Goal: Use online tool/utility: Utilize a website feature to perform a specific function

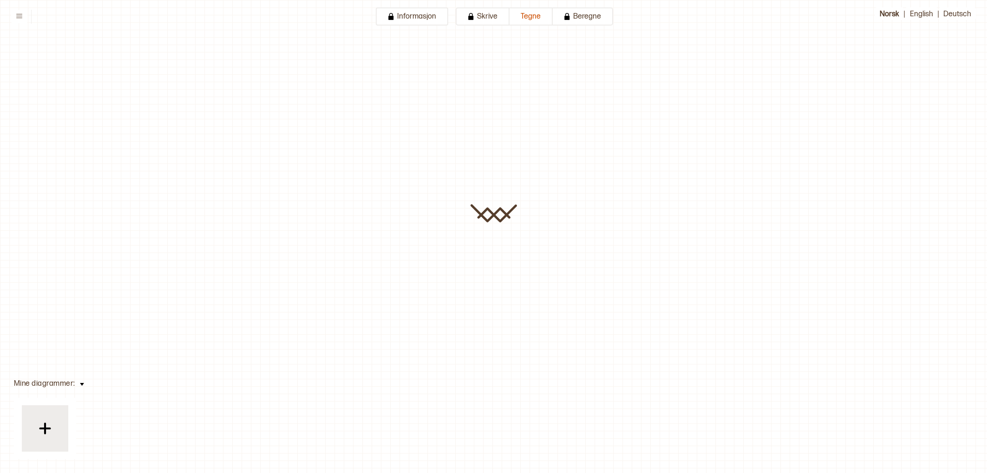
type input "**********"
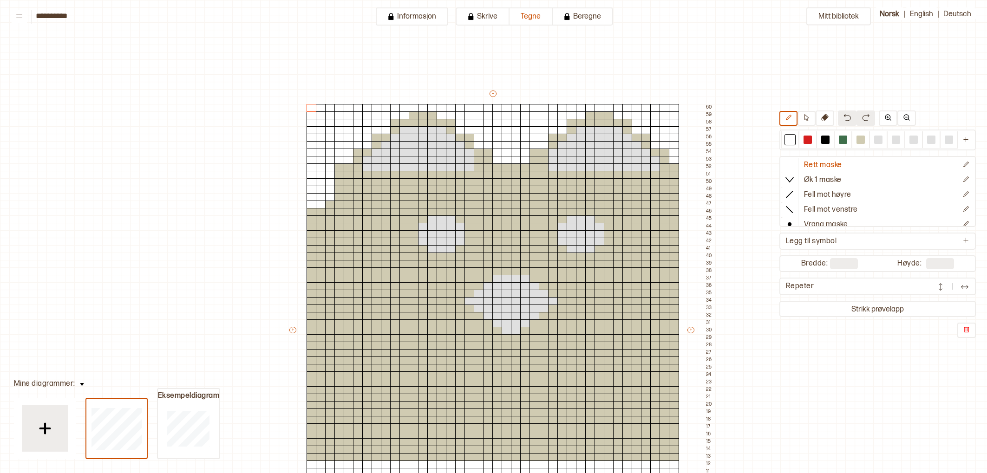
scroll to position [209, 148]
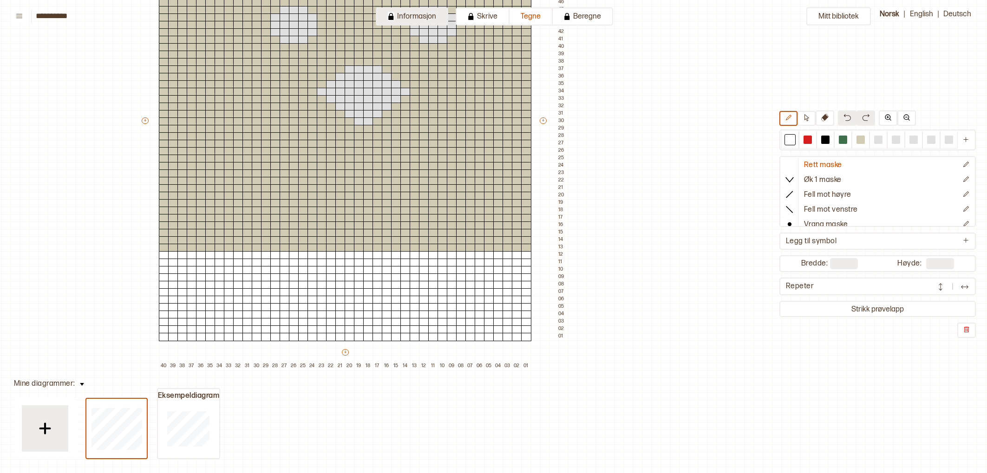
click at [418, 13] on button "Informasjon" at bounding box center [412, 16] width 72 height 18
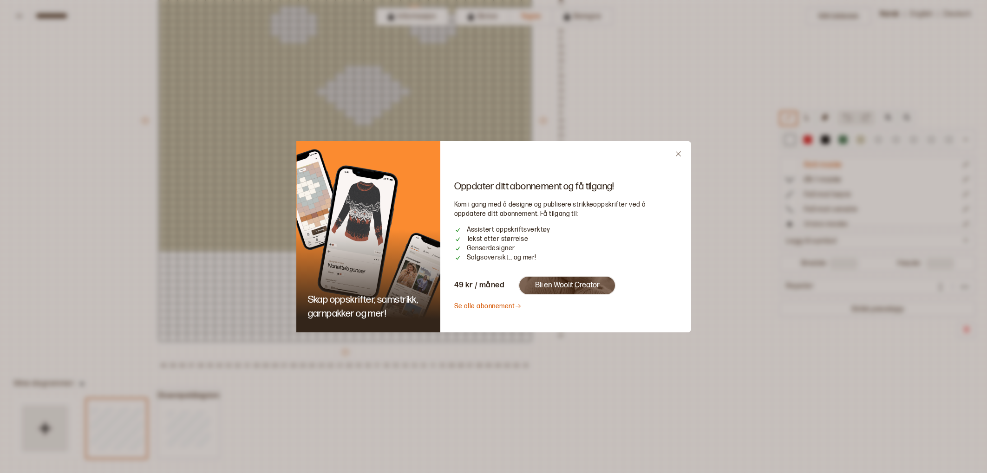
click at [478, 305] on link "Se alle abonnement" at bounding box center [488, 306] width 68 height 8
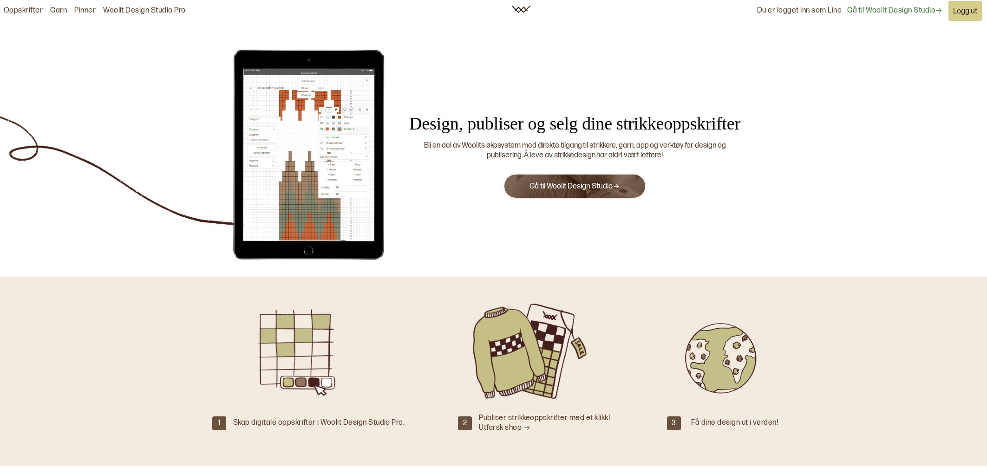
click at [582, 185] on link "Gå til Woolit Design Studio" at bounding box center [575, 186] width 90 height 9
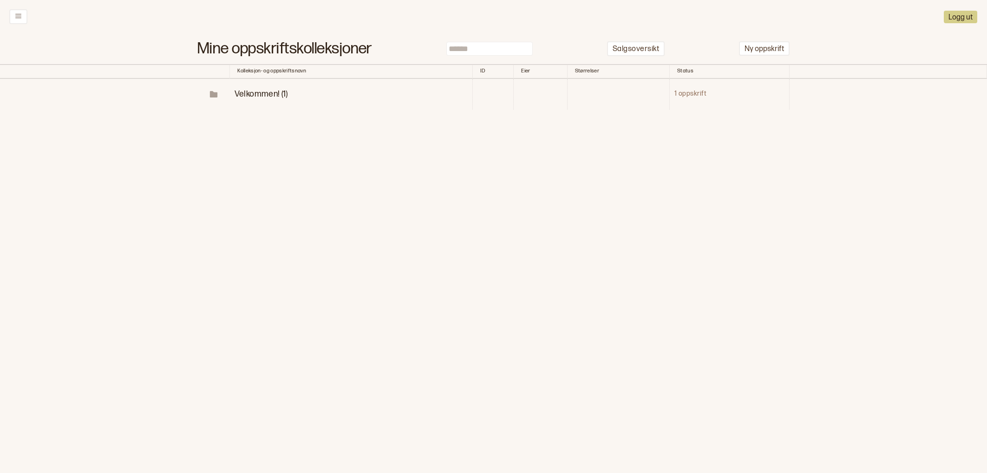
click at [264, 93] on span "Velkommen! (1)" at bounding box center [261, 94] width 53 height 10
click at [295, 125] on p "Diagrammer" at bounding box center [290, 125] width 48 height 11
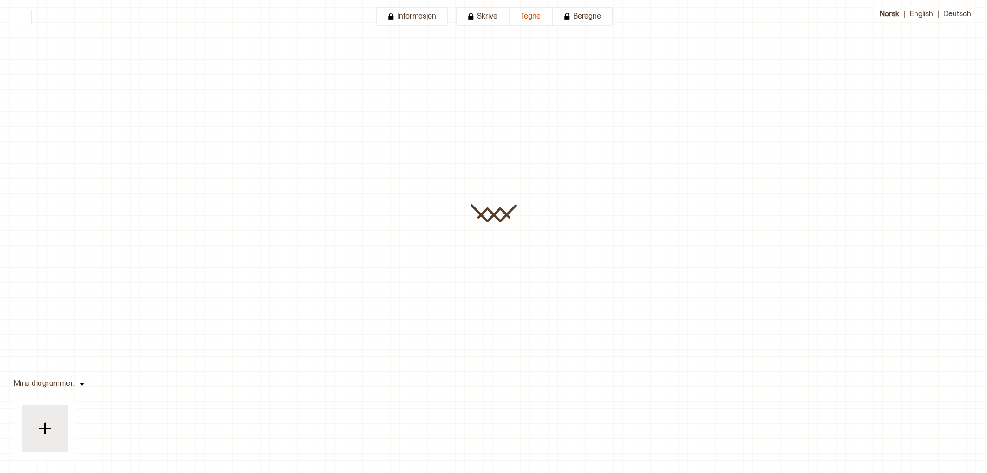
type input "**********"
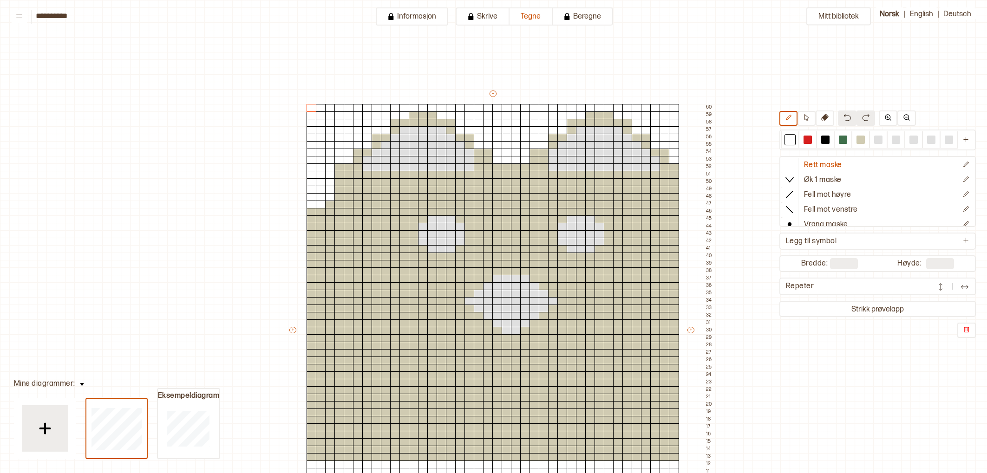
scroll to position [209, 148]
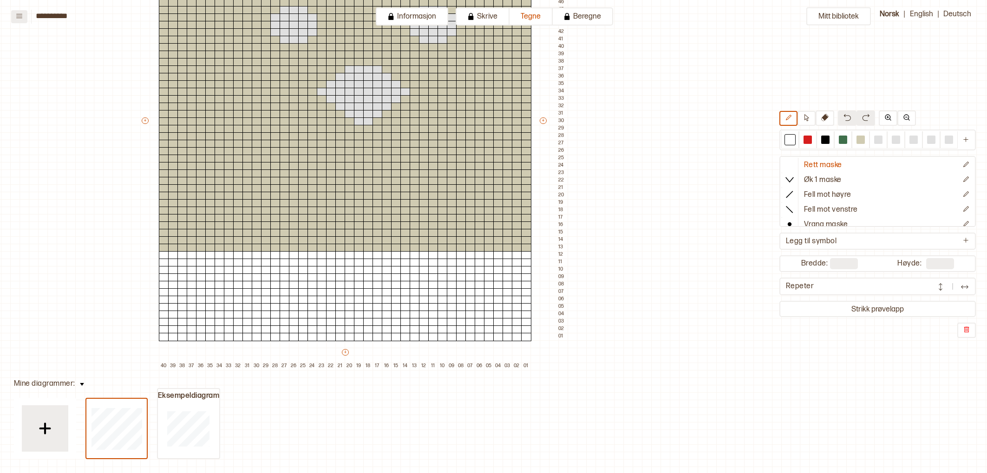
click at [20, 19] on icon at bounding box center [19, 16] width 7 height 7
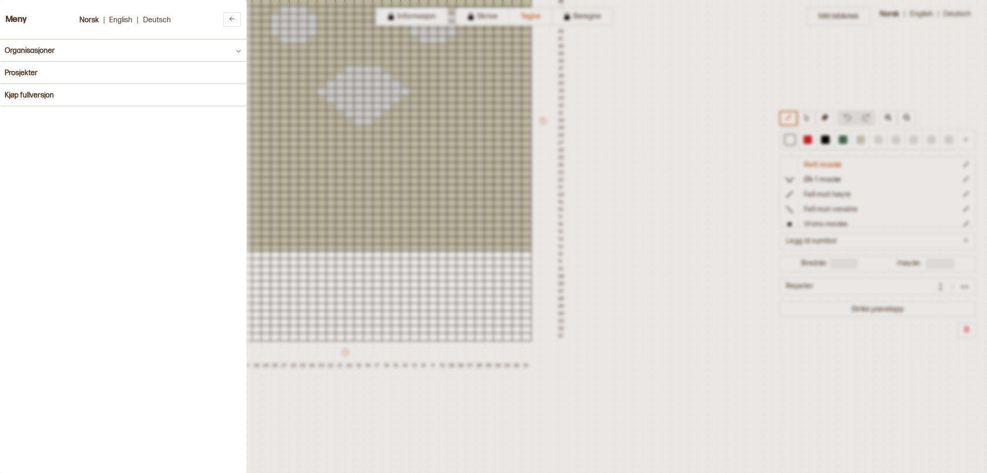
click at [446, 85] on div at bounding box center [493, 236] width 987 height 473
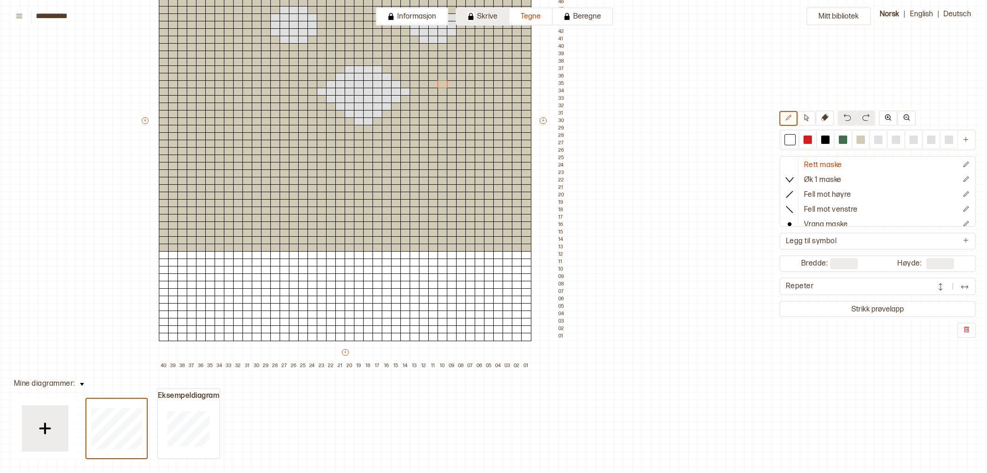
click at [479, 16] on button "Skrive" at bounding box center [483, 16] width 54 height 18
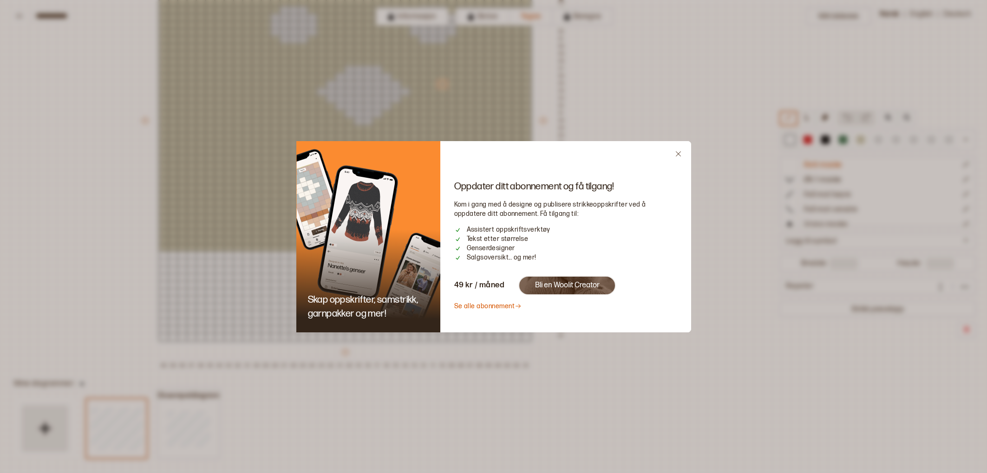
click at [483, 307] on link "Se alle abonnement" at bounding box center [488, 306] width 68 height 8
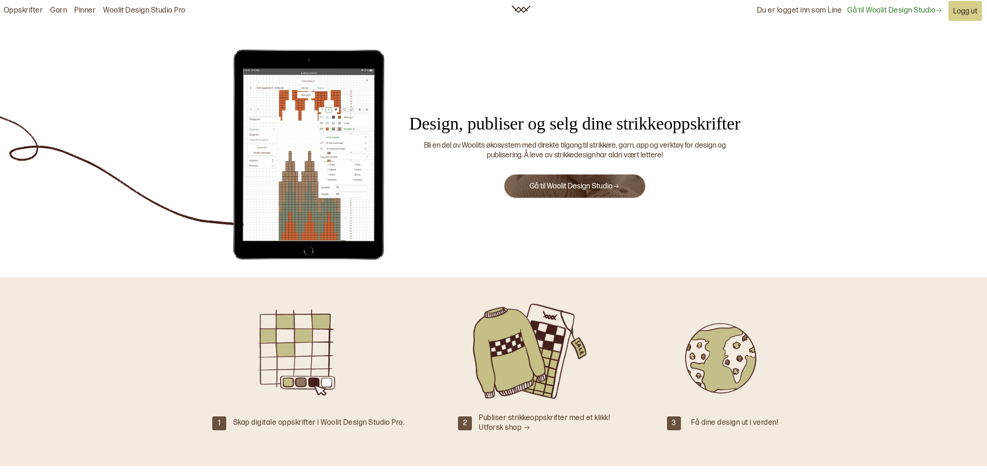
click at [902, 12] on link "Gå til Woolit Design Studio" at bounding box center [894, 11] width 95 height 10
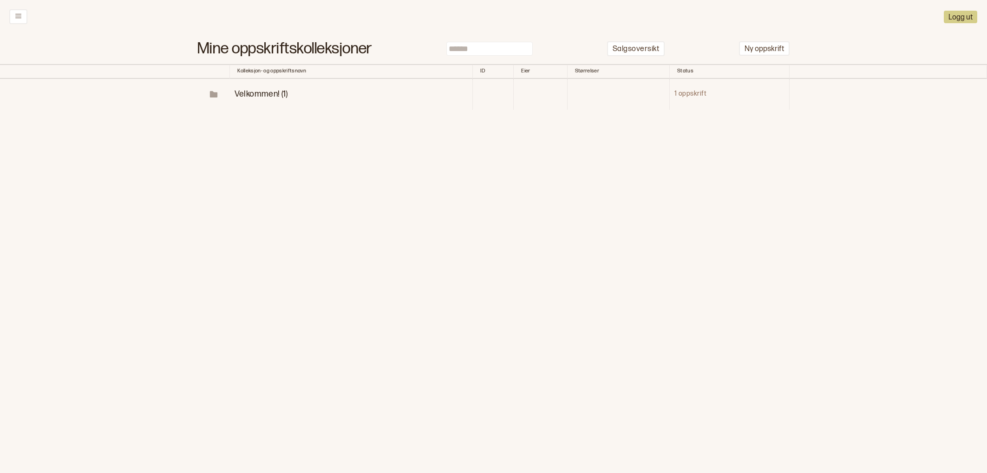
click at [257, 93] on span "Velkommen! (1)" at bounding box center [261, 94] width 53 height 10
click at [267, 123] on p "Diagrammer" at bounding box center [290, 125] width 48 height 11
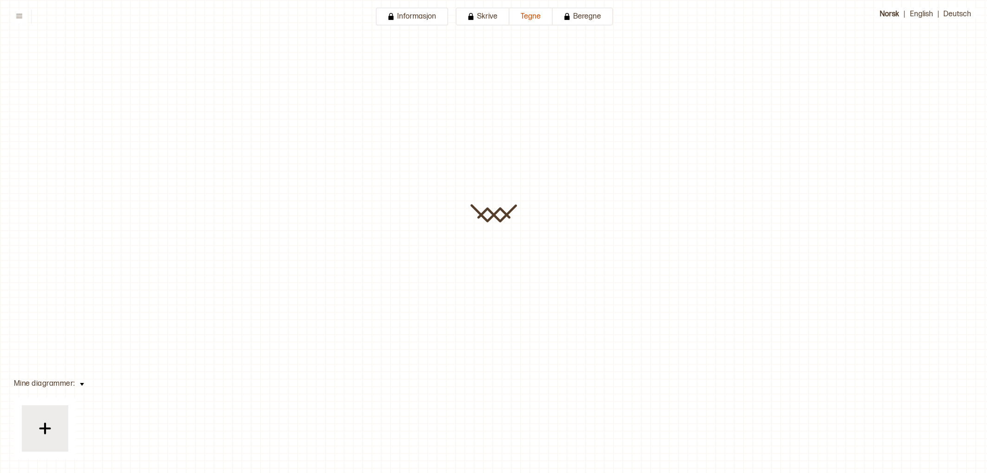
type input "**********"
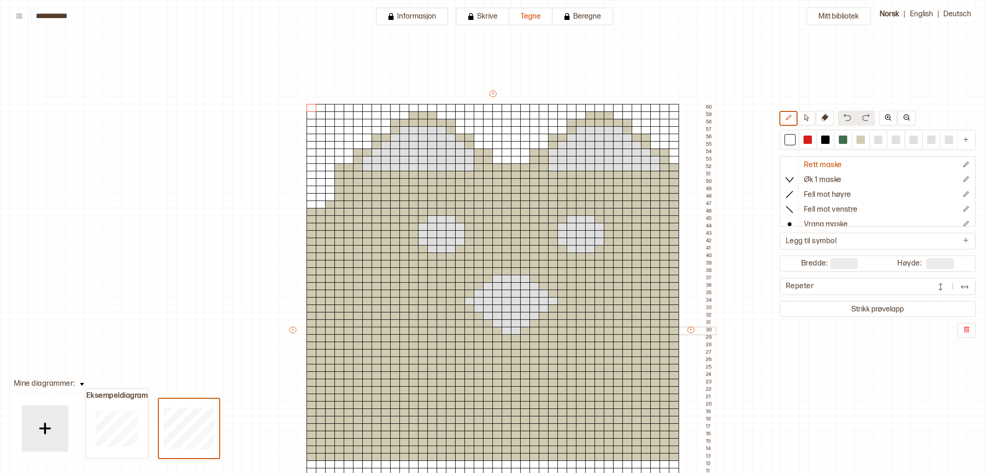
scroll to position [209, 148]
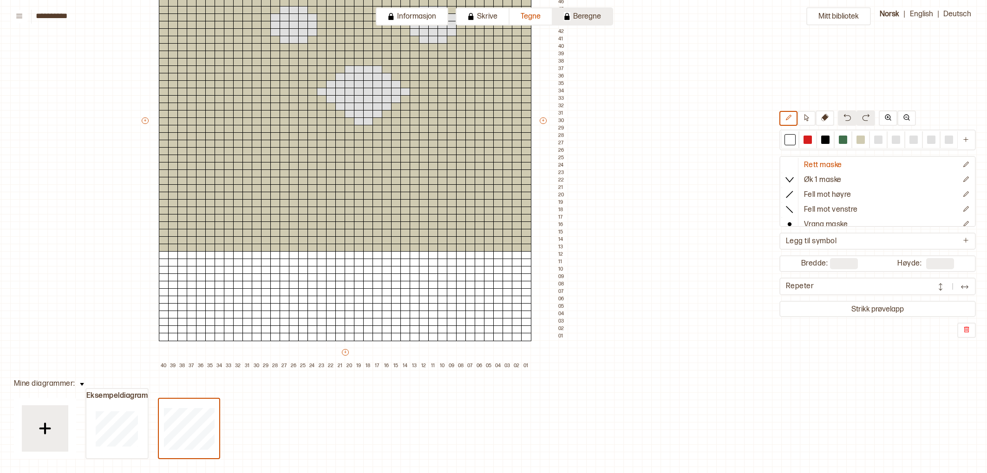
click at [591, 14] on button "Beregne" at bounding box center [583, 16] width 60 height 18
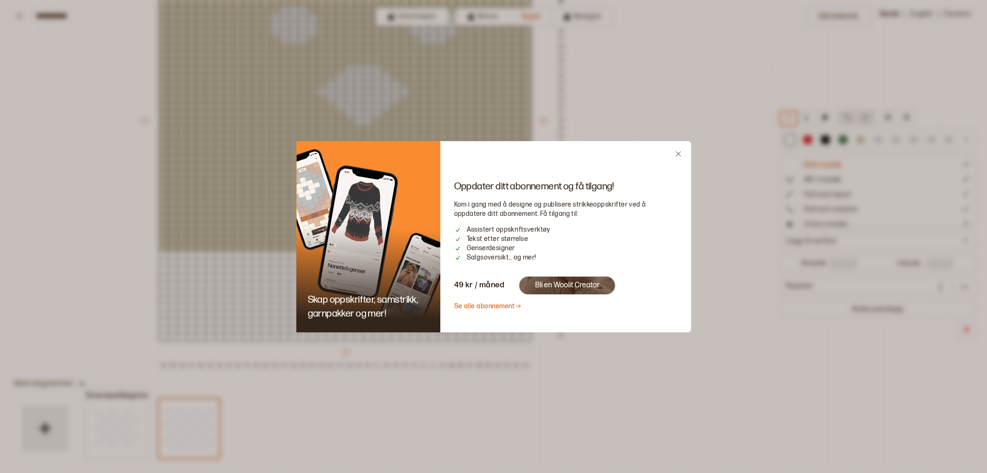
click at [679, 155] on icon "Close" at bounding box center [678, 153] width 7 height 7
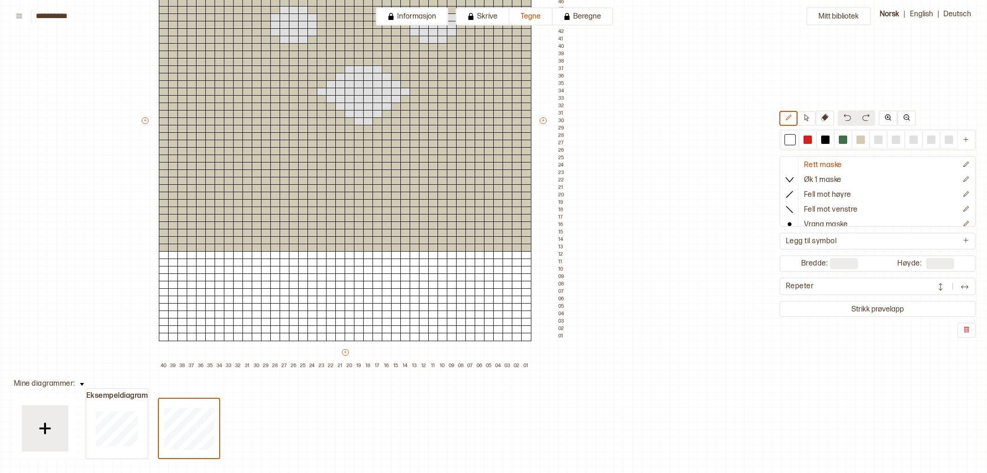
click at [983, 89] on div "Mitt bibliotek Rett maske Øk 1 maske Fell mot høyre Fell mot venstre Vrang mask…" at bounding box center [839, 264] width 1974 height 947
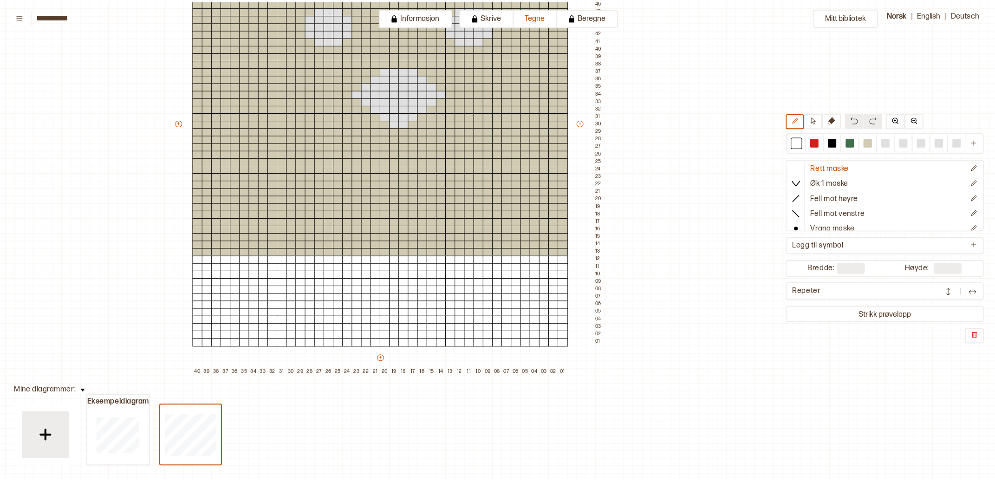
scroll to position [209, 109]
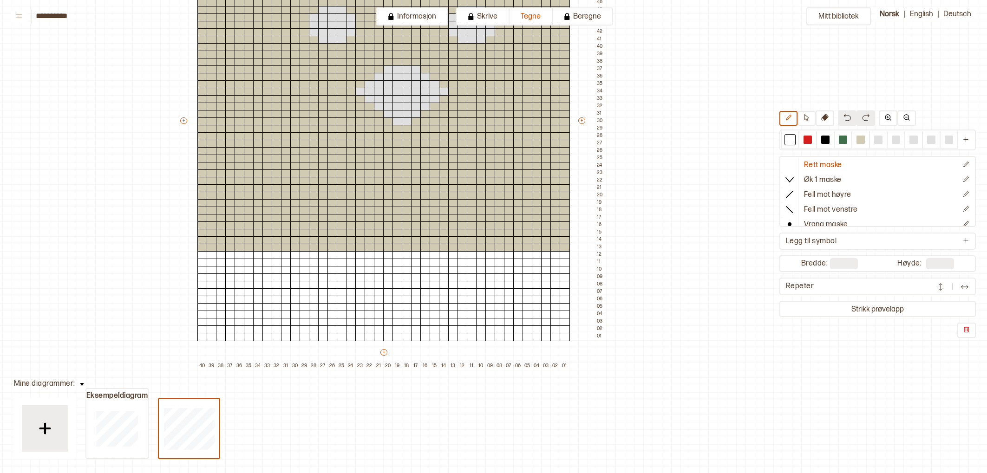
drag, startPoint x: 632, startPoint y: 186, endPoint x: 673, endPoint y: 40, distance: 152.0
click at [672, 39] on div "Mitt bibliotek Rett maske Øk 1 maske Fell mot høyre Fell mot venstre Vrang mask…" at bounding box center [878, 264] width 1974 height 947
click at [978, 51] on div "Mitt bibliotek Rett maske Øk 1 maske Fell mot høyre Fell mot venstre Vrang mask…" at bounding box center [878, 264] width 1974 height 947
drag, startPoint x: 664, startPoint y: 149, endPoint x: 668, endPoint y: 180, distance: 31.5
click at [664, 182] on div "Mitt bibliotek Rett maske Øk 1 maske Fell mot høyre Fell mot venstre Vrang mask…" at bounding box center [878, 264] width 1974 height 947
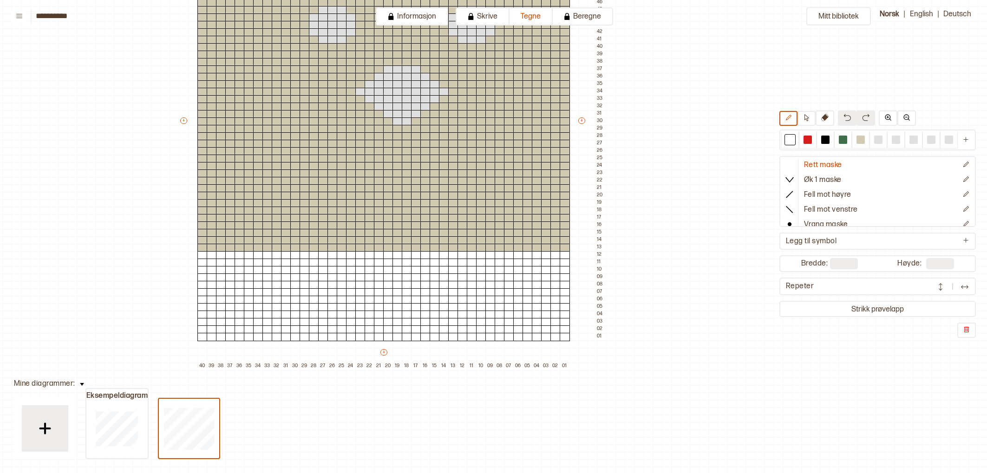
drag, startPoint x: 982, startPoint y: 20, endPoint x: 985, endPoint y: 96, distance: 75.3
click at [983, 90] on div "Mitt bibliotek Rett maske Øk 1 maske Fell mot høyre Fell mot venstre Vrang mask…" at bounding box center [878, 264] width 1974 height 947
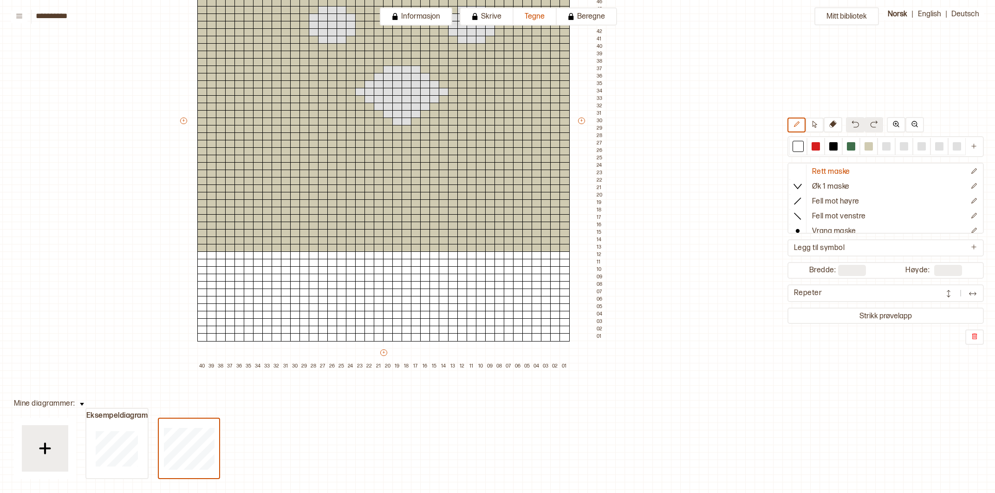
click at [987, 470] on div "Mitt bibliotek Rett maske Øk 1 maske Fell mot høyre Fell mot venstre Vrang mask…" at bounding box center [886, 284] width 1991 height 986
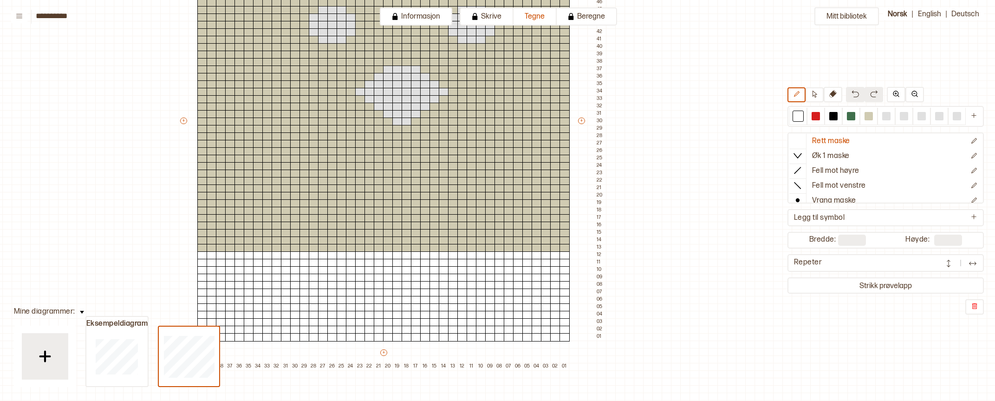
drag, startPoint x: 986, startPoint y: 394, endPoint x: 982, endPoint y: 492, distance: 98.1
click at [982, 401] on html "**********" at bounding box center [497, 200] width 995 height 401
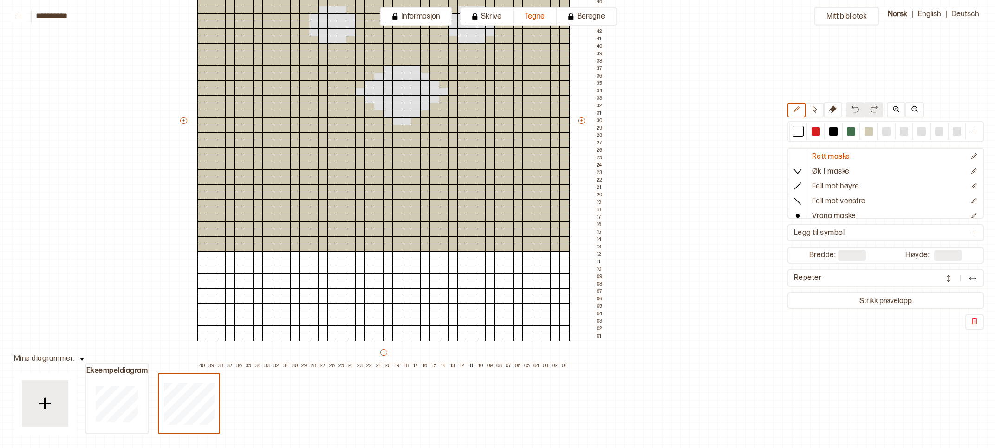
click at [987, 3] on div "Mitt bibliotek Rett maske Øk 1 maske Fell mot høyre Fell mot venstre Vrang mask…" at bounding box center [886, 239] width 1991 height 896
click at [901, 12] on button "Norsk" at bounding box center [897, 13] width 29 height 13
drag, startPoint x: 159, startPoint y: 71, endPoint x: 170, endPoint y: 33, distance: 40.0
click at [169, 32] on div "Mitt bibliotek Rett maske Øk 1 maske Fell mot høyre Fell mot venstre Vrang mask…" at bounding box center [886, 239] width 1991 height 896
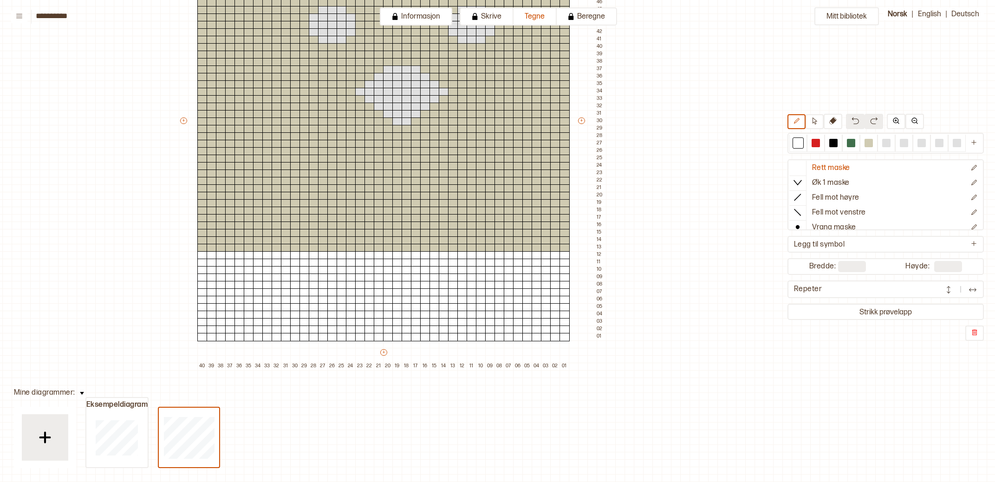
click at [787, 3] on div "Mitt bibliotek Rett maske Øk 1 maske Fell mot høyre Fell mot venstre Vrang mask…" at bounding box center [886, 273] width 1991 height 964
click at [233, 380] on p "XS" at bounding box center [229, 382] width 9 height 7
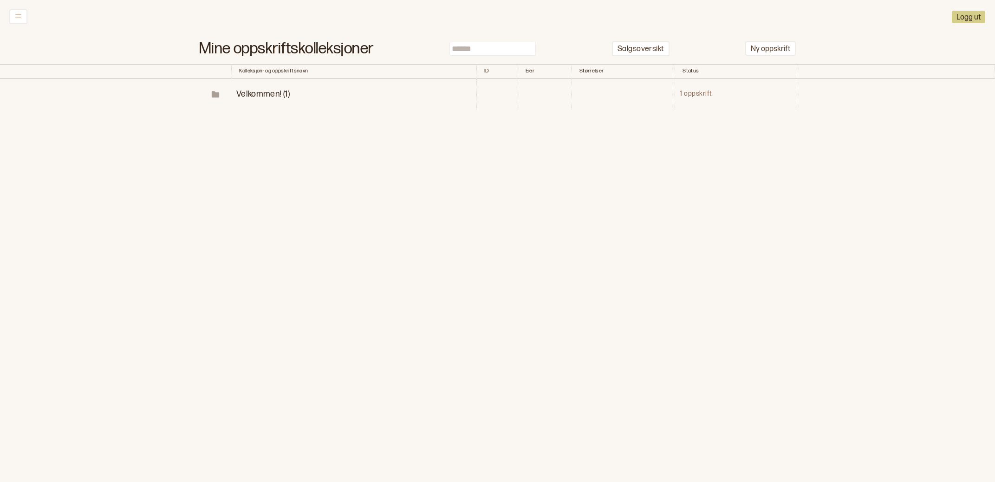
click at [270, 92] on span "Velkommen! (1)" at bounding box center [262, 94] width 53 height 10
click at [276, 124] on p "Diagrammer" at bounding box center [292, 125] width 48 height 11
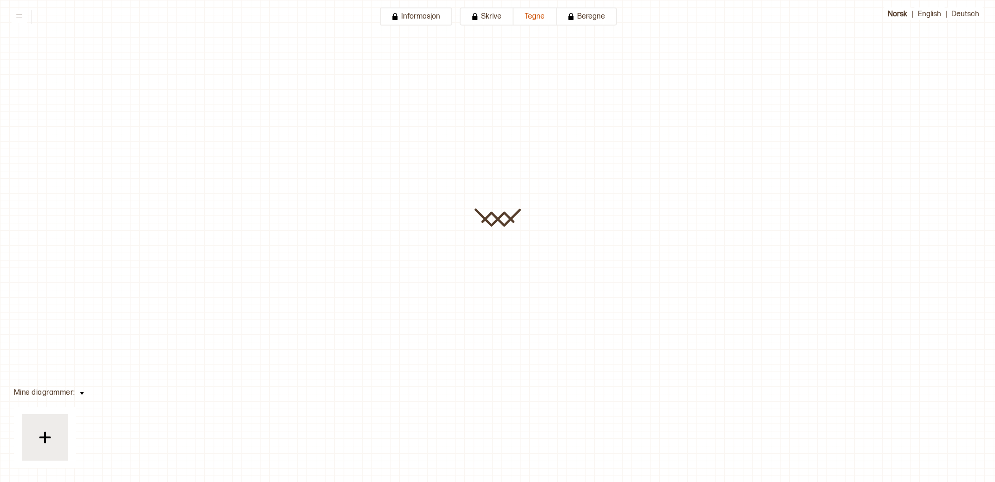
type input "**********"
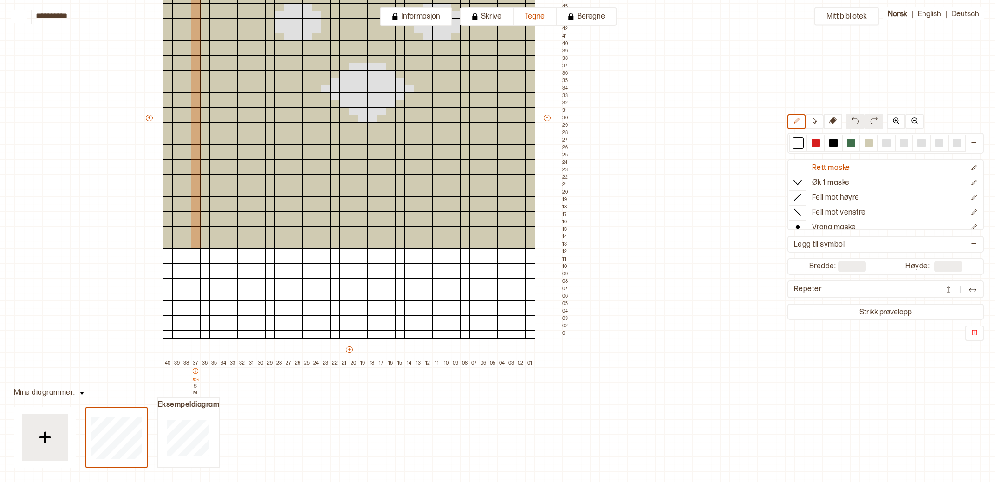
click at [197, 380] on p "XS" at bounding box center [195, 380] width 9 height 7
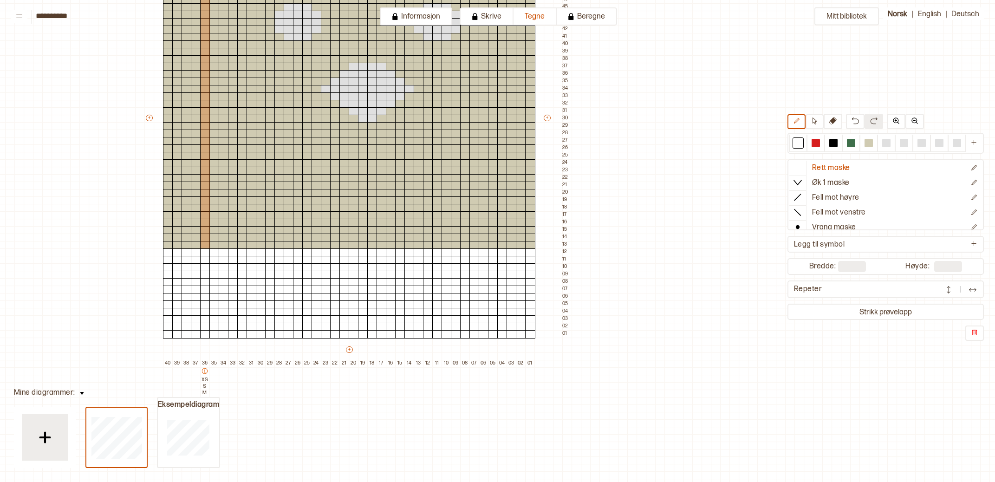
click at [204, 372] on icon at bounding box center [205, 371] width 6 height 6
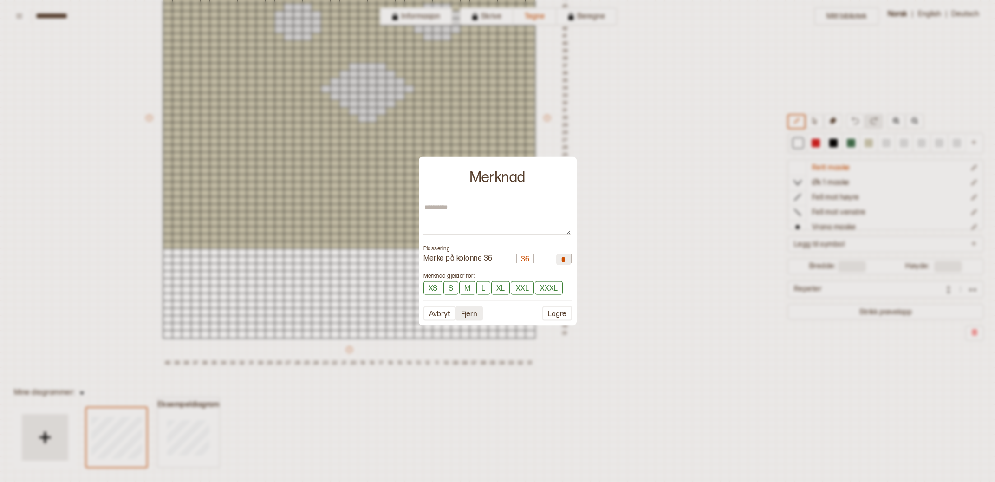
click at [468, 311] on button "Fjern" at bounding box center [469, 313] width 27 height 14
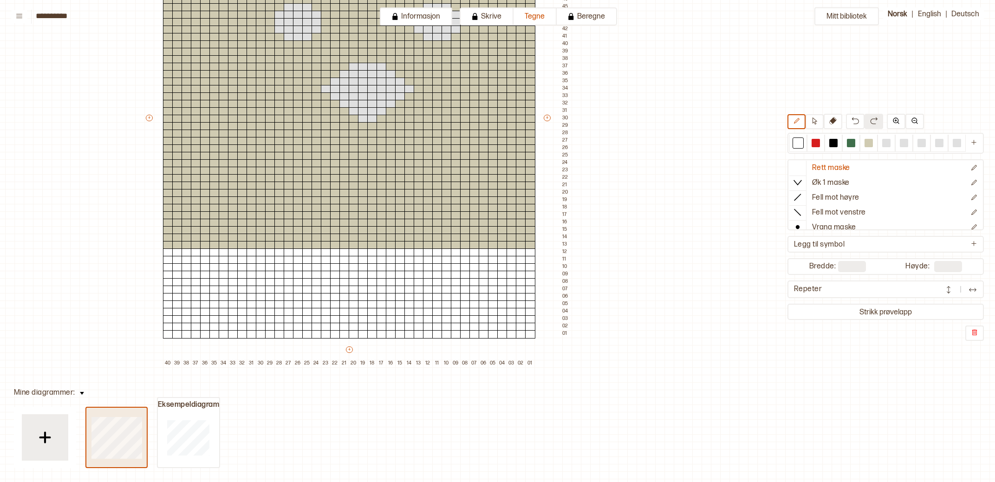
click at [147, 458] on button at bounding box center [116, 437] width 62 height 61
drag, startPoint x: 137, startPoint y: 402, endPoint x: 125, endPoint y: 408, distance: 13.5
click at [125, 409] on div at bounding box center [116, 437] width 60 height 59
click at [153, 412] on div "Eksempeldiagram" at bounding box center [152, 440] width 135 height 56
click at [142, 409] on div at bounding box center [116, 437] width 60 height 59
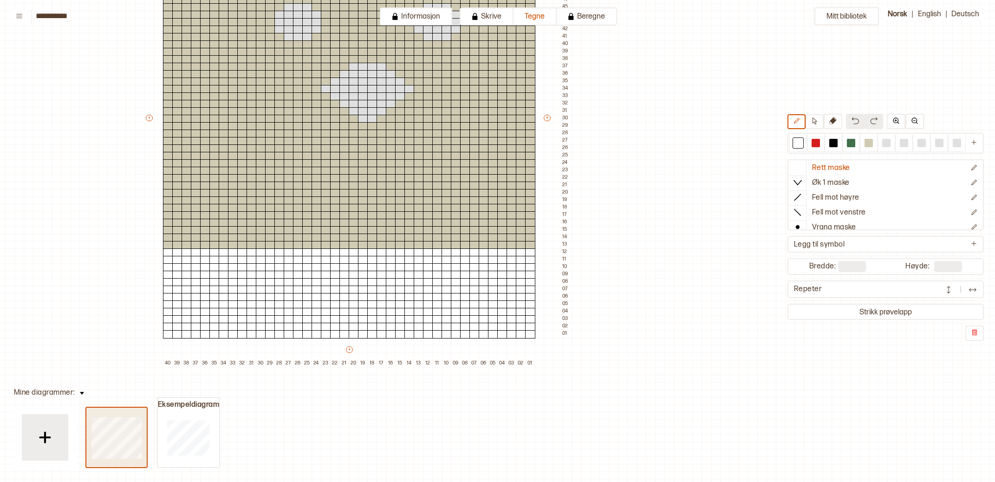
click at [142, 409] on div at bounding box center [116, 437] width 60 height 59
click at [144, 410] on div at bounding box center [116, 437] width 60 height 59
click at [143, 410] on div at bounding box center [116, 437] width 60 height 59
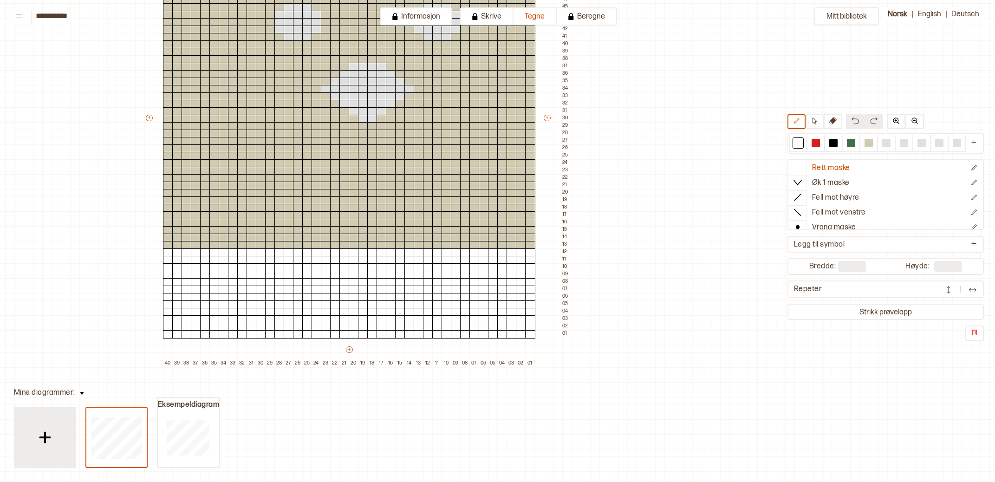
click at [67, 419] on div at bounding box center [45, 437] width 46 height 46
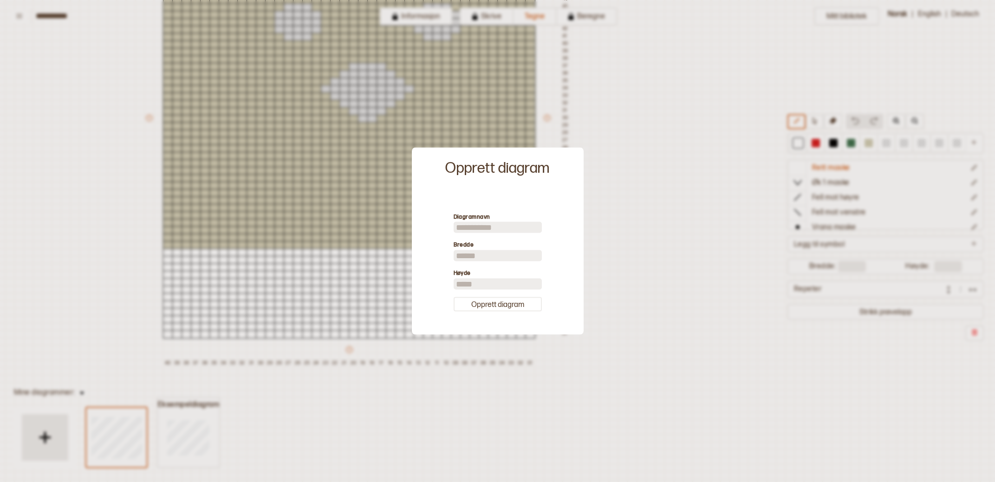
click at [593, 373] on div at bounding box center [497, 241] width 995 height 482
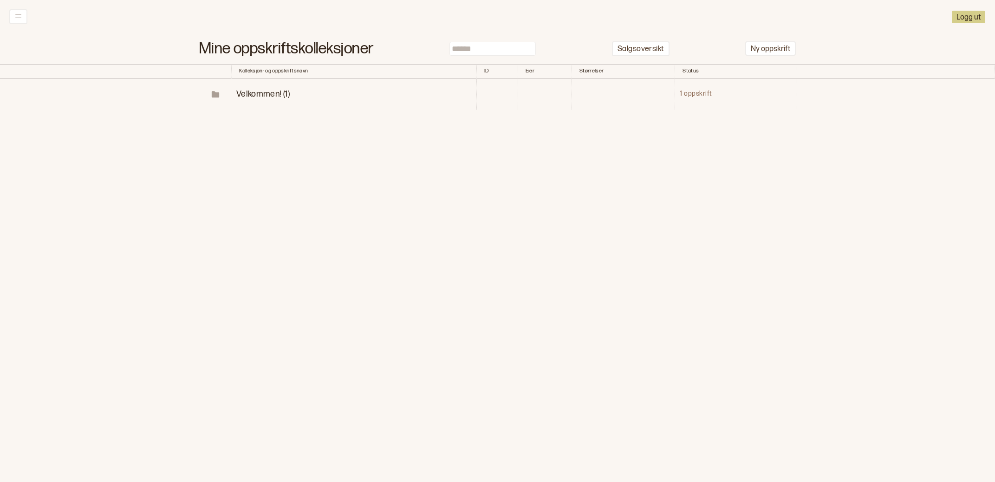
click at [252, 95] on span "Velkommen! (1)" at bounding box center [262, 94] width 53 height 10
click at [294, 125] on p "Diagrammer" at bounding box center [292, 125] width 48 height 11
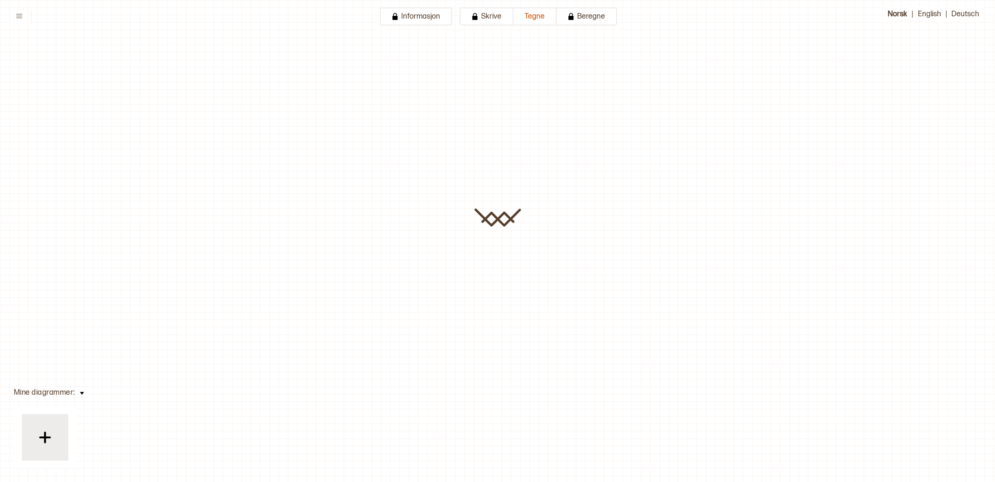
type input "**********"
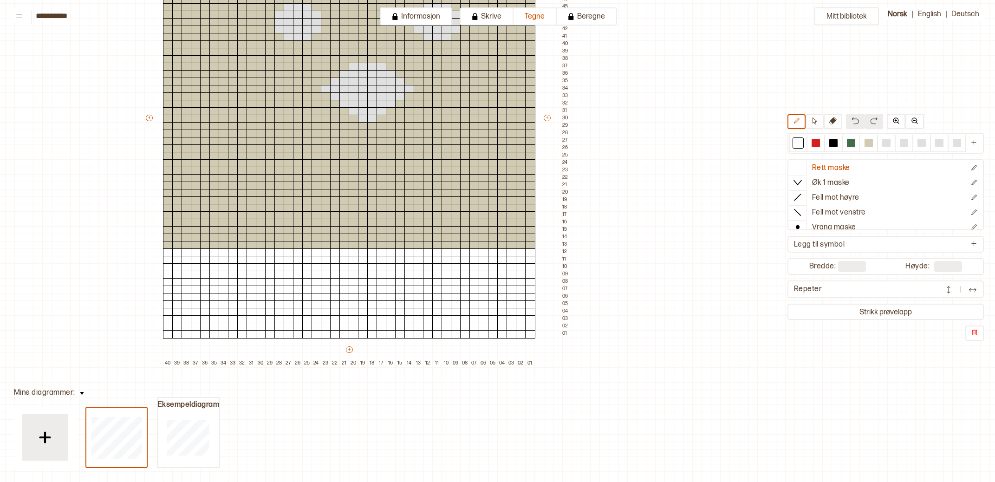
click at [987, 38] on div "Mitt bibliotek Rett maske Øk 1 maske Fell mot høyre Fell mot venstre Vrang mask…" at bounding box center [851, 270] width 1991 height 964
drag, startPoint x: 536, startPoint y: 39, endPoint x: 534, endPoint y: 33, distance: 6.0
click at [534, 33] on div "+ + + + 40 39 38 37 36 35 34 33 32 31 30 29 28 27 26 25 24 23 22 21 20 19 18 17…" at bounding box center [357, 122] width 427 height 491
click at [871, 144] on div at bounding box center [869, 143] width 8 height 8
drag, startPoint x: 533, startPoint y: 58, endPoint x: 535, endPoint y: 30, distance: 28.4
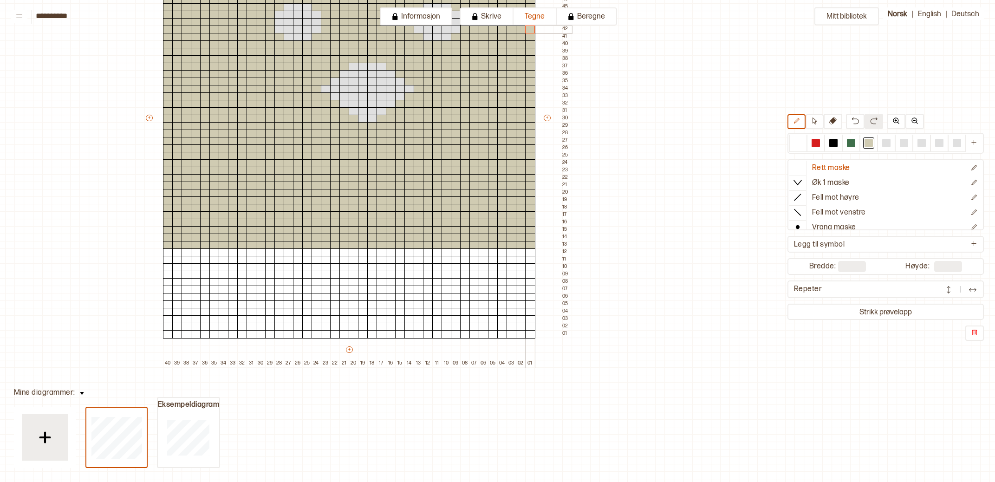
click at [535, 30] on div "+ + + + 40 39 38 37 36 35 34 33 32 31 30 29 28 27 26 25 24 23 22 21 20 19 18 17…" at bounding box center [357, 122] width 427 height 491
click at [81, 395] on button at bounding box center [81, 392] width 13 height 13
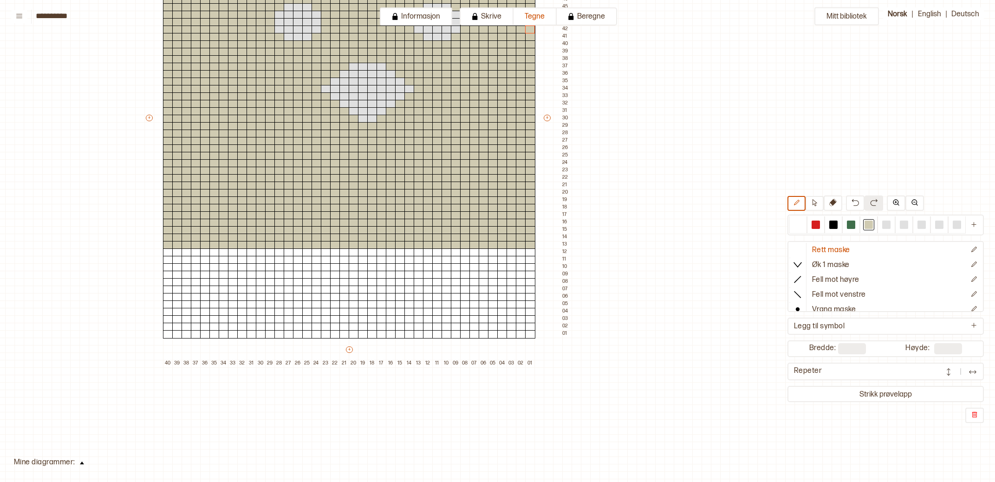
click at [81, 462] on img at bounding box center [82, 463] width 4 height 3
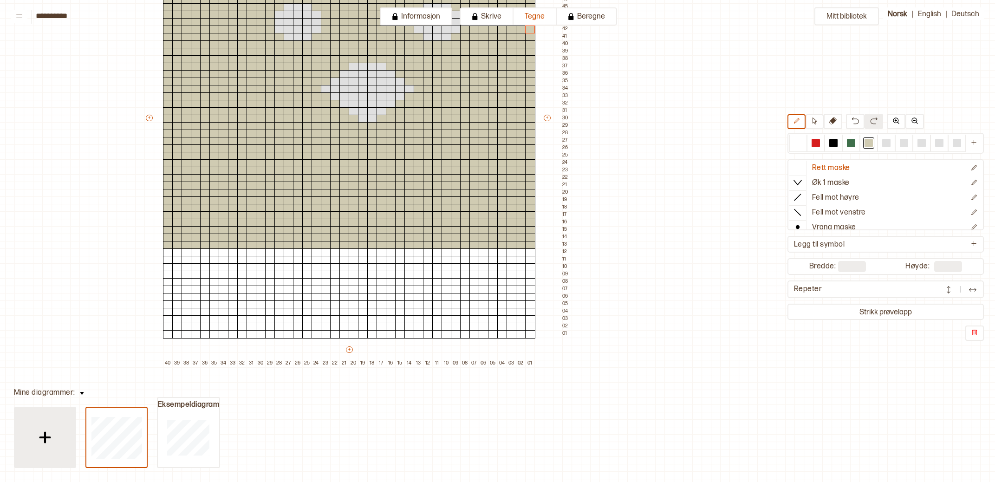
click at [46, 437] on img at bounding box center [44, 437] width 23 height 23
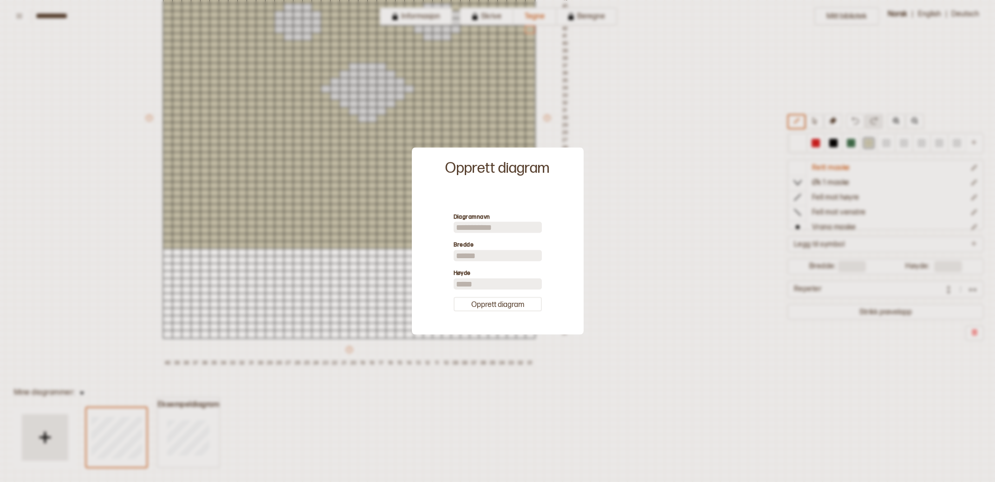
click at [682, 167] on div at bounding box center [497, 241] width 995 height 482
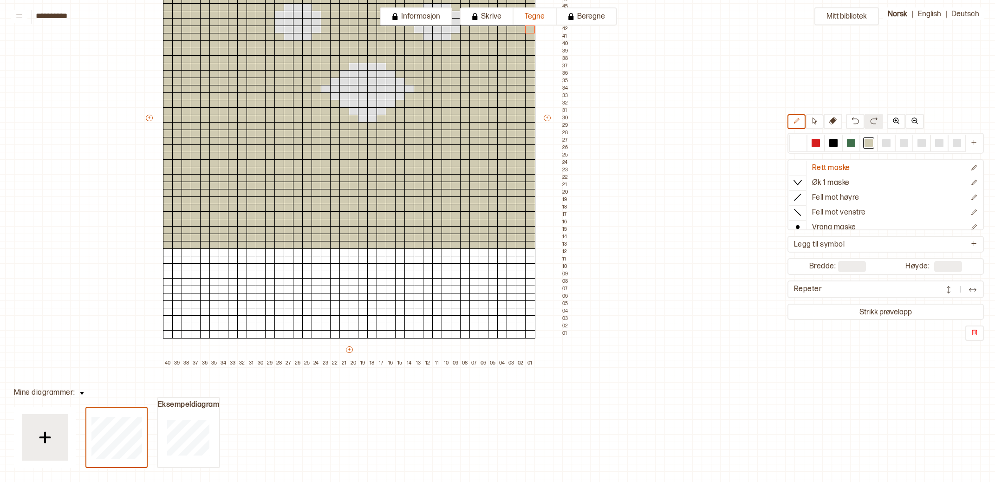
scroll to position [212, 143]
drag, startPoint x: 990, startPoint y: 172, endPoint x: 991, endPoint y: 157, distance: 14.4
click at [987, 157] on div "Mitt bibliotek Rett maske Øk 1 maske Fell mot høyre Fell mot venstre Vrang mask…" at bounding box center [852, 270] width 1991 height 964
drag, startPoint x: 993, startPoint y: 157, endPoint x: 995, endPoint y: 24, distance: 133.3
click at [987, 24] on div "Mitt bibliotek Rett maske Øk 1 maske Fell mot høyre Fell mot venstre Vrang mask…" at bounding box center [852, 270] width 1991 height 964
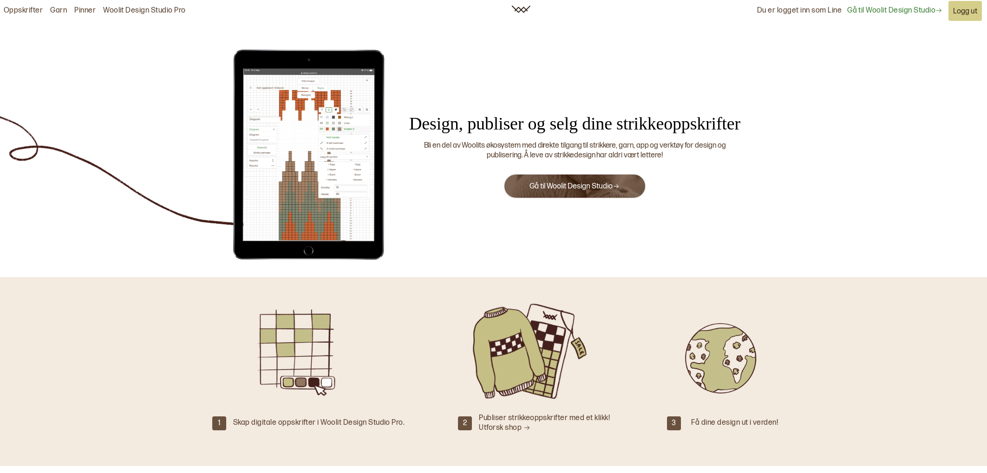
click at [576, 187] on link "Gå til Woolit Design Studio" at bounding box center [575, 186] width 90 height 9
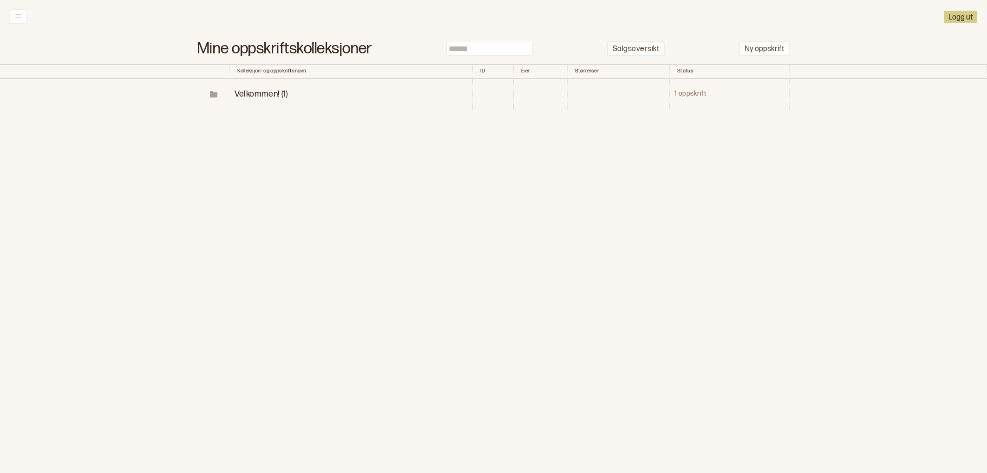
click at [270, 95] on span "Velkommen! (1)" at bounding box center [261, 94] width 53 height 10
click at [289, 128] on p "Diagrammer" at bounding box center [290, 125] width 48 height 11
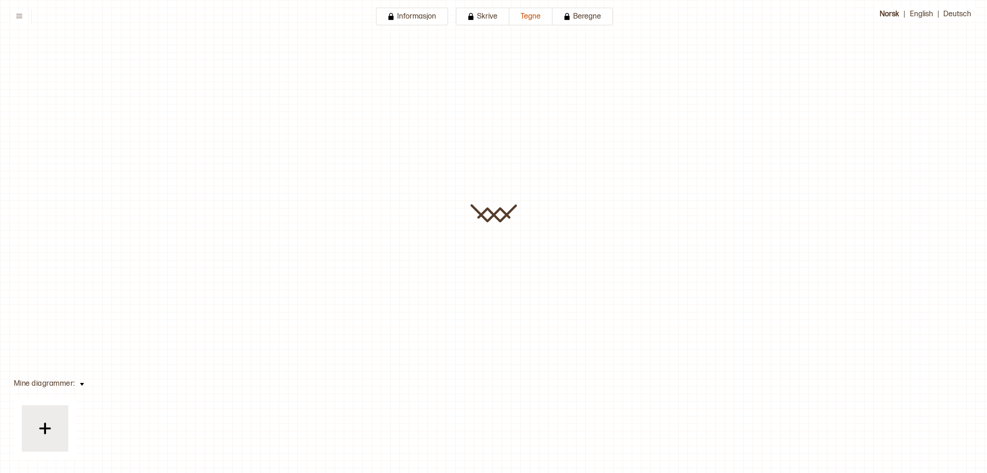
type input "**********"
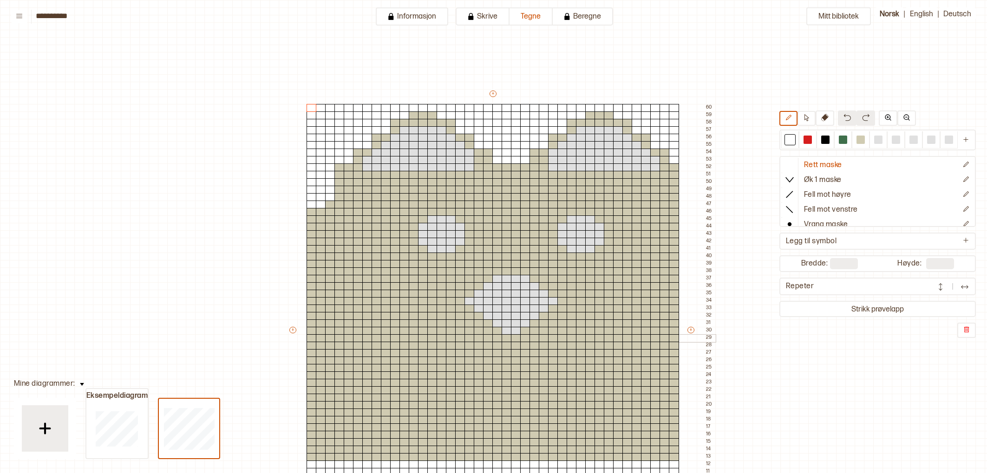
scroll to position [209, 148]
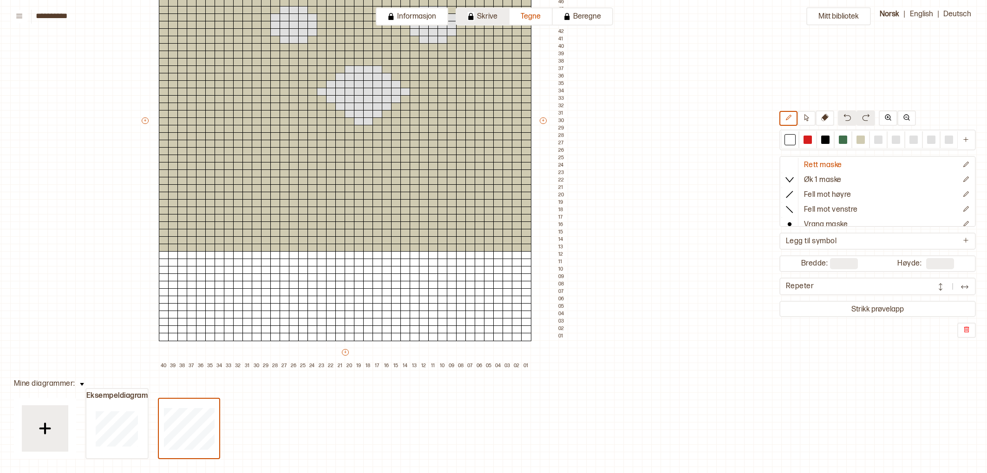
click at [485, 20] on button "Skrive" at bounding box center [483, 16] width 54 height 18
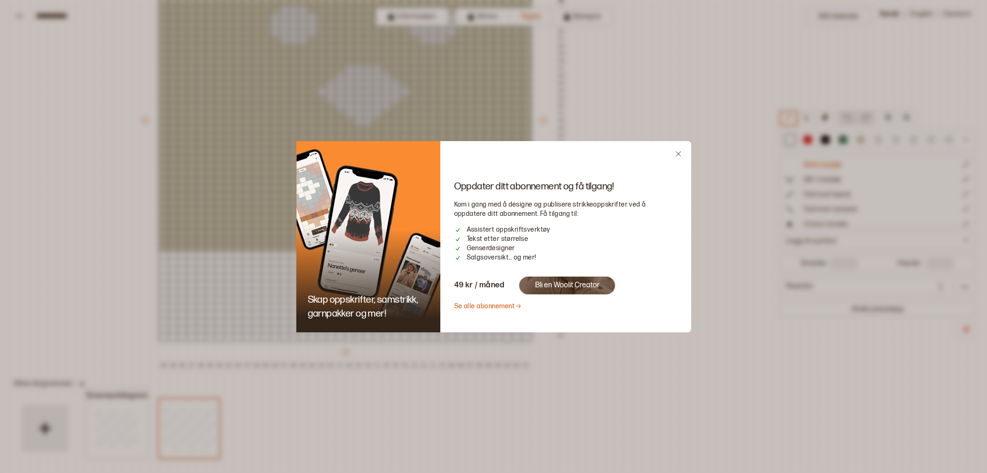
click at [565, 282] on button "Bli en Woolit Creator" at bounding box center [567, 286] width 98 height 20
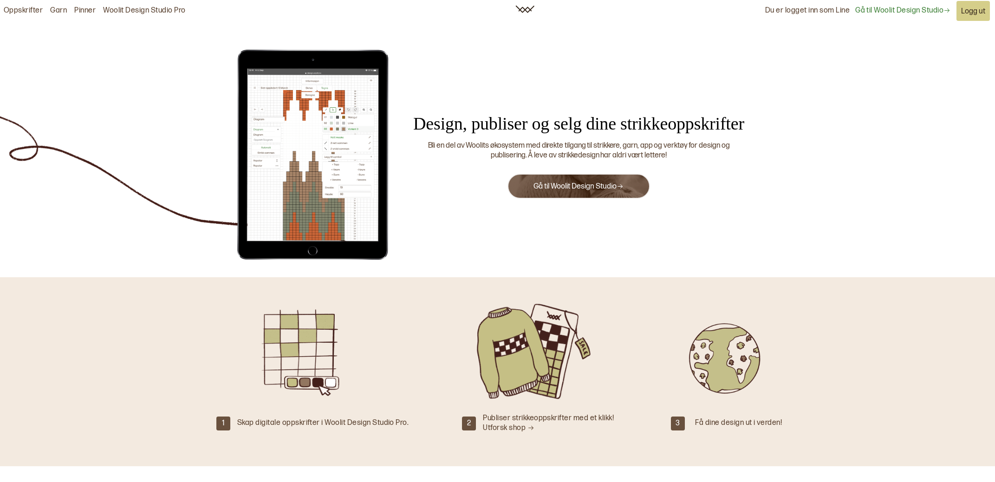
click at [591, 184] on link "Gå til Woolit Design Studio" at bounding box center [579, 186] width 90 height 9
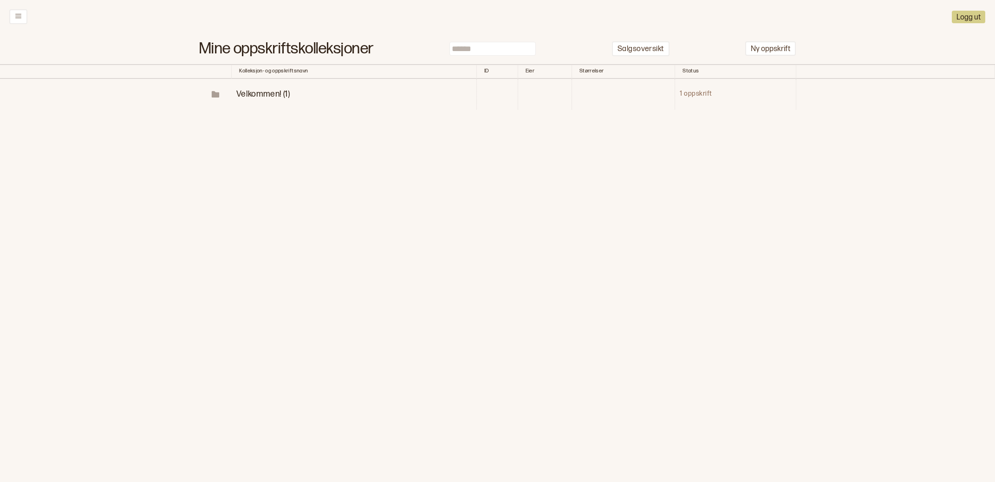
click at [264, 92] on span "Velkommen! (1)" at bounding box center [262, 94] width 53 height 10
click at [272, 124] on p "Diagrammer" at bounding box center [292, 125] width 48 height 11
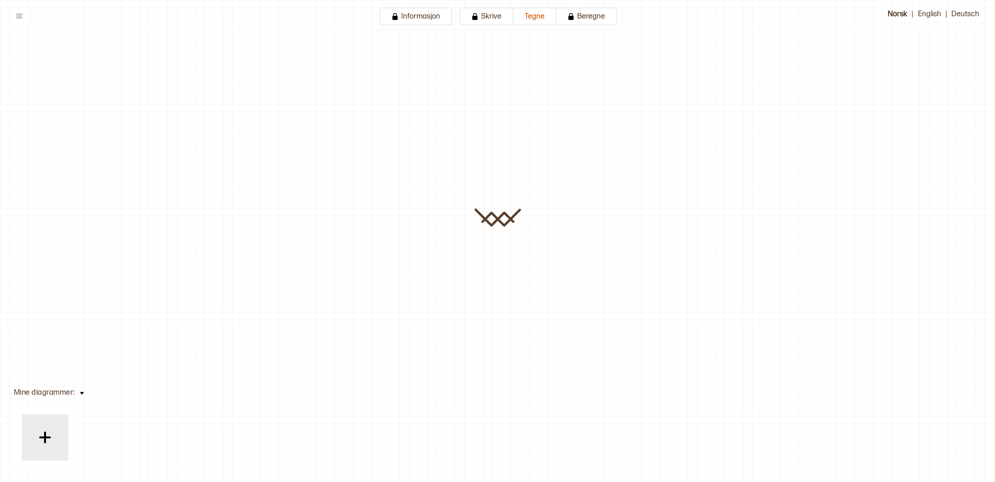
type input "**********"
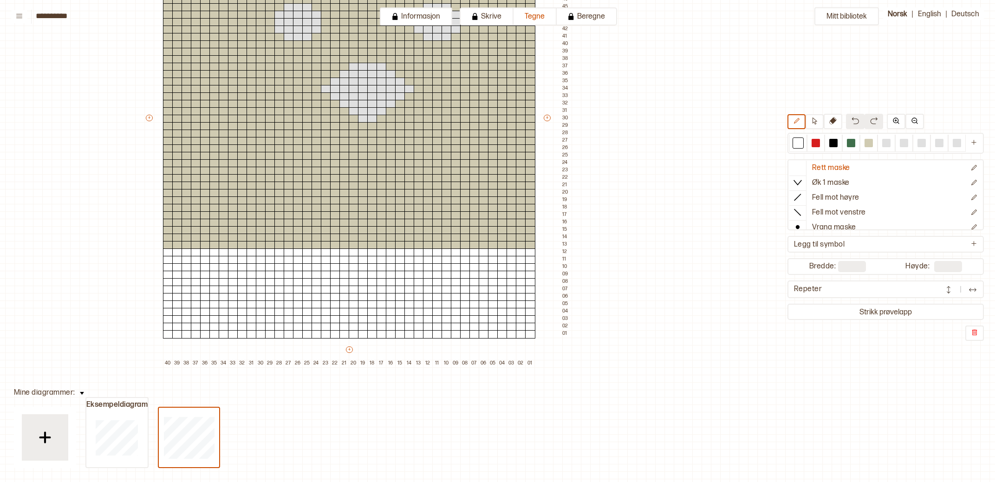
drag, startPoint x: 994, startPoint y: 13, endPoint x: 992, endPoint y: 34, distance: 21.4
click at [992, 34] on div "Mitt bibliotek Rett maske Øk 1 maske Fell mot høyre Fell mot venstre Vrang mask…" at bounding box center [851, 270] width 1991 height 964
drag, startPoint x: 989, startPoint y: 58, endPoint x: 989, endPoint y: 41, distance: 17.2
click at [987, 42] on div "Mitt bibliotek Rett maske Øk 1 maske Fell mot høyre Fell mot venstre Vrang mask…" at bounding box center [851, 270] width 1991 height 964
drag, startPoint x: 990, startPoint y: 40, endPoint x: 990, endPoint y: 52, distance: 11.2
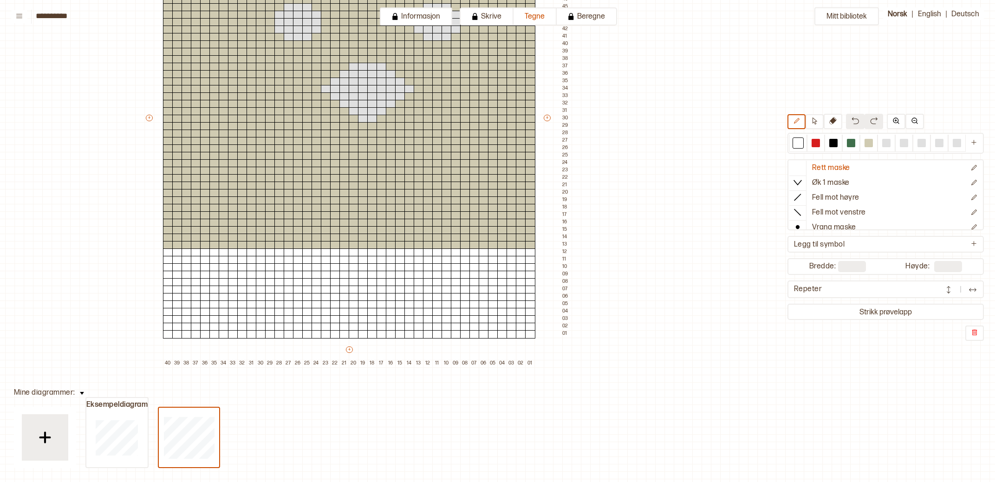
click at [990, 51] on div "Mitt bibliotek Rett maske Øk 1 maske Fell mot høyre Fell mot venstre Vrang mask…" at bounding box center [851, 270] width 1991 height 964
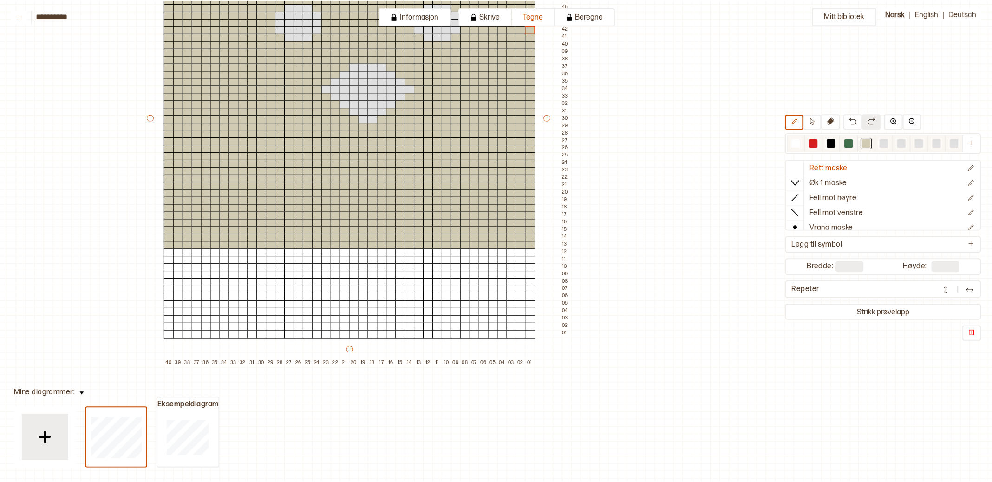
scroll to position [210, 142]
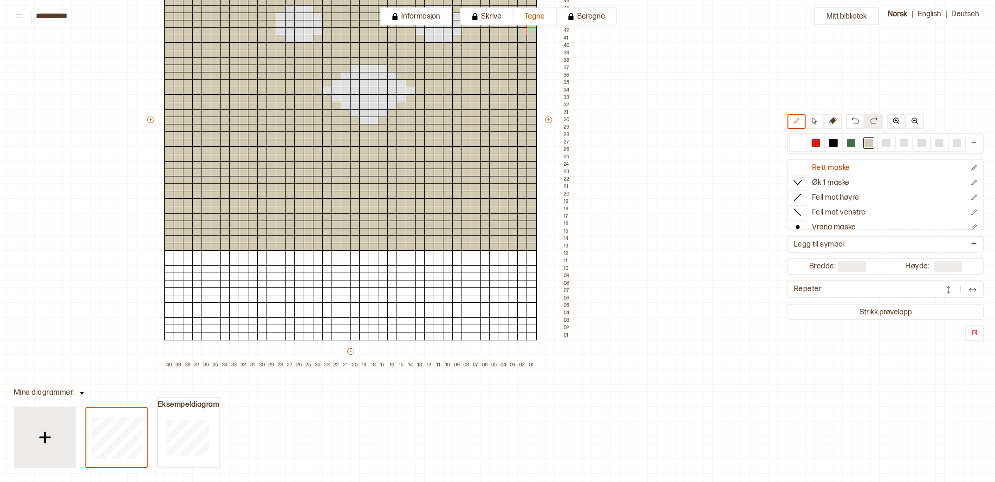
click at [43, 439] on img at bounding box center [44, 437] width 23 height 23
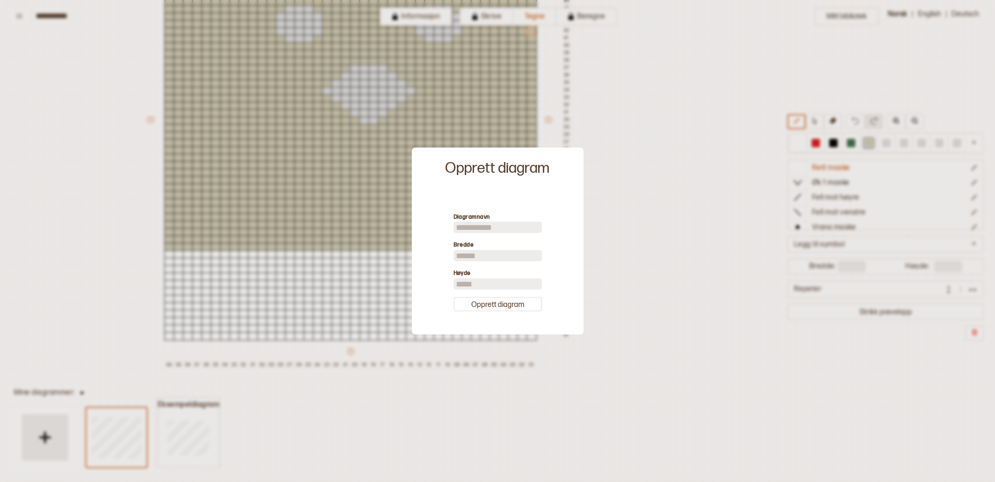
click at [503, 228] on input at bounding box center [498, 227] width 88 height 11
click at [459, 226] on input "****" at bounding box center [498, 227] width 88 height 11
type input "****"
click at [470, 254] on input "**" at bounding box center [498, 255] width 88 height 11
type input "*"
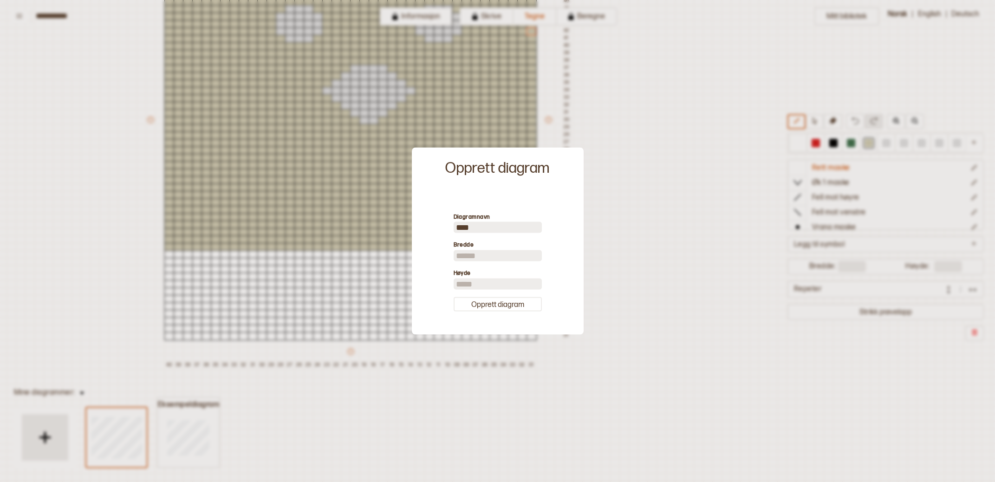
type input "**"
click at [473, 283] on input "**" at bounding box center [498, 283] width 88 height 11
type input "*"
type input "**"
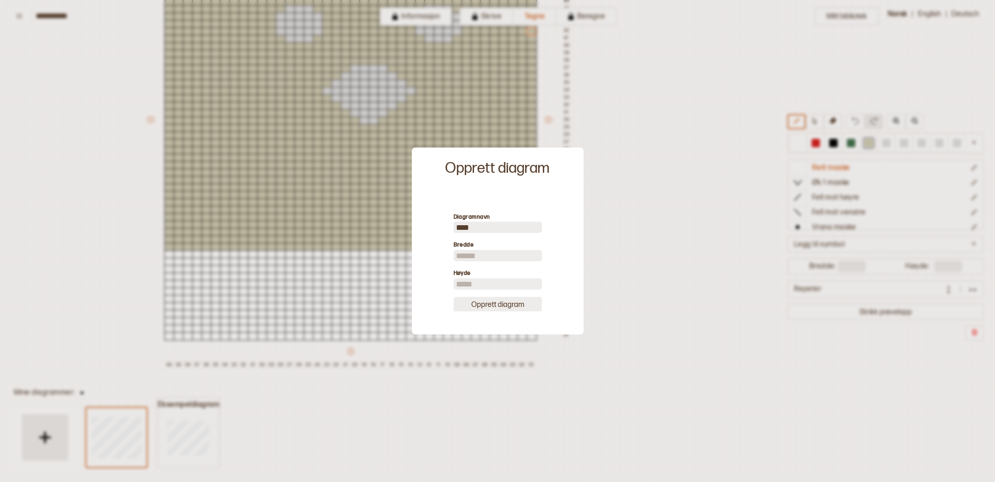
click at [493, 305] on button "Opprett diagram" at bounding box center [498, 304] width 88 height 14
type input "**"
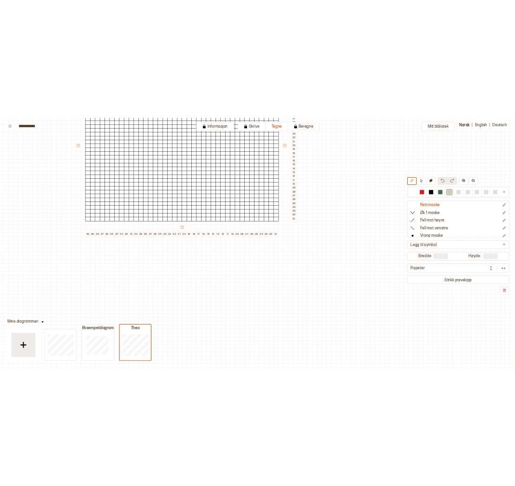
scroll to position [210, 141]
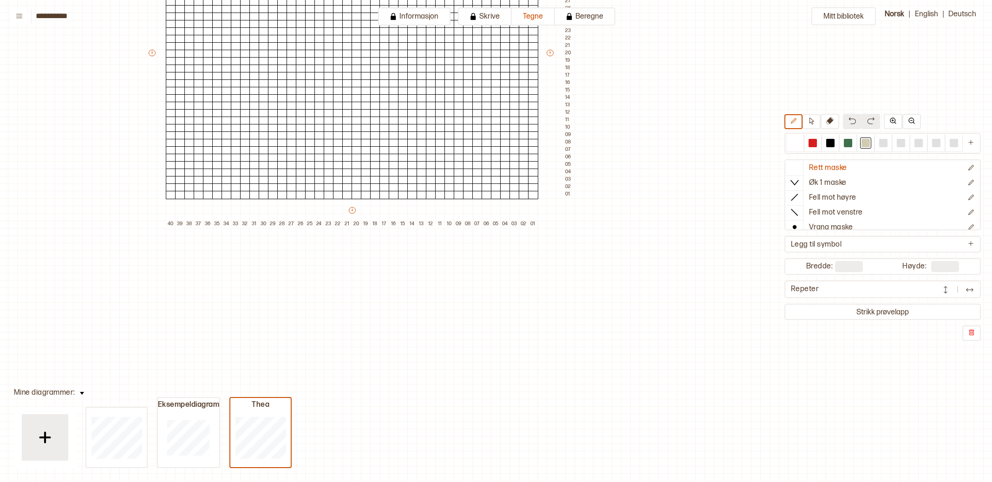
drag, startPoint x: 988, startPoint y: 17, endPoint x: 994, endPoint y: 93, distance: 75.9
click at [992, 93] on html "**********" at bounding box center [496, 241] width 992 height 482
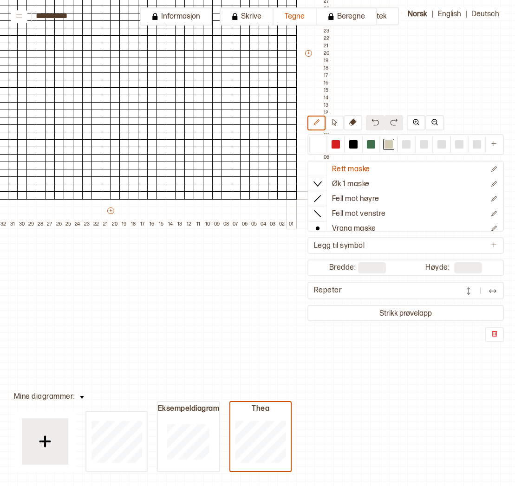
scroll to position [211, 139]
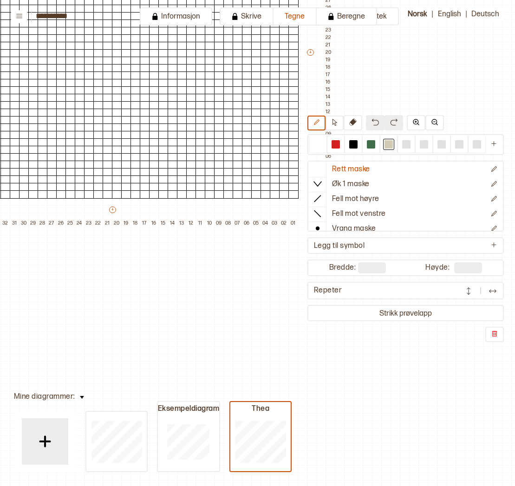
drag, startPoint x: 296, startPoint y: 199, endPoint x: 293, endPoint y: 295, distance: 96.7
click at [292, 228] on div "+ + + + 40 39 38 37 36 35 34 33 32 31 30 29 28 27 26 25 24 23 22 21 20 19 18 17…" at bounding box center [121, 57] width 427 height 342
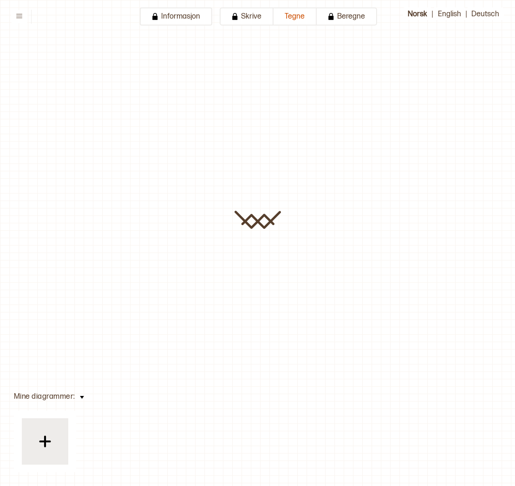
type input "**********"
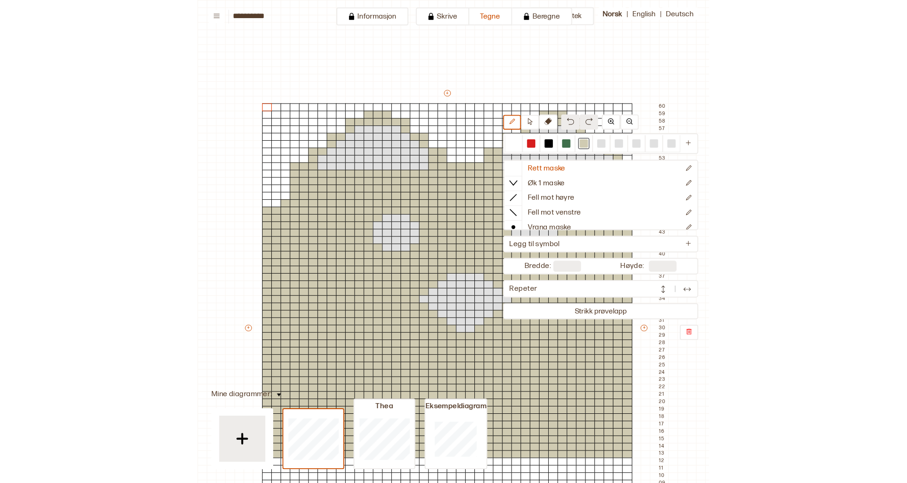
scroll to position [210, 142]
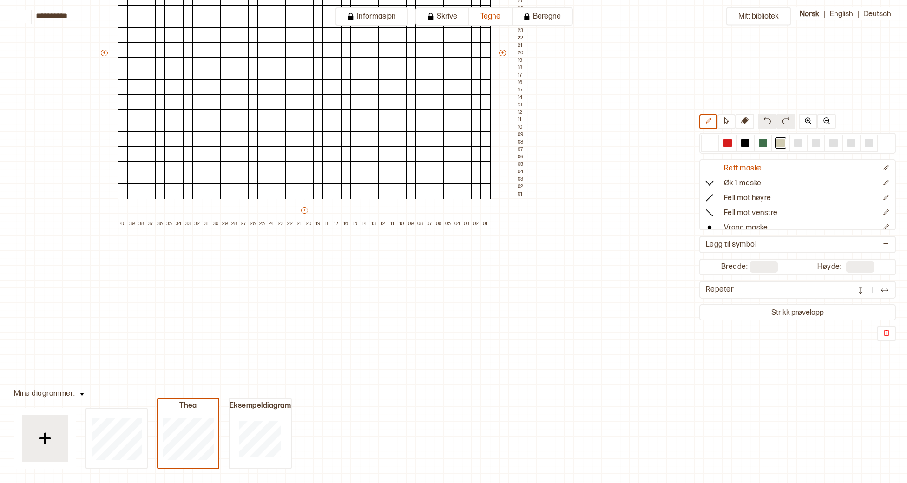
click at [4, 482] on html "**********" at bounding box center [453, 241] width 907 height 483
drag, startPoint x: 900, startPoint y: 72, endPoint x: 903, endPoint y: 58, distance: 14.1
click at [902, 59] on div "Mitt bibliotek Rett maske Øk 1 maske Fell mot høyre Fell mot venstre Vrang mask…" at bounding box center [764, 273] width 1813 height 966
click at [336, 475] on p "Slett diagram" at bounding box center [340, 476] width 34 height 7
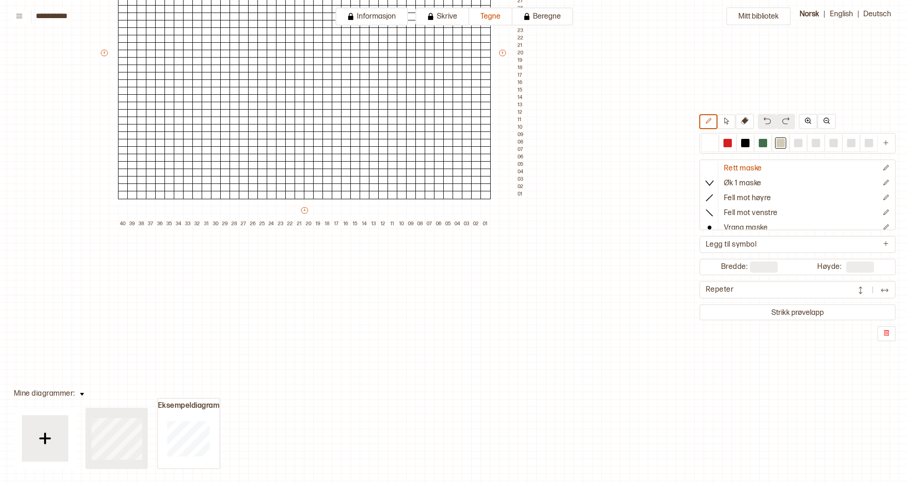
type input "**"
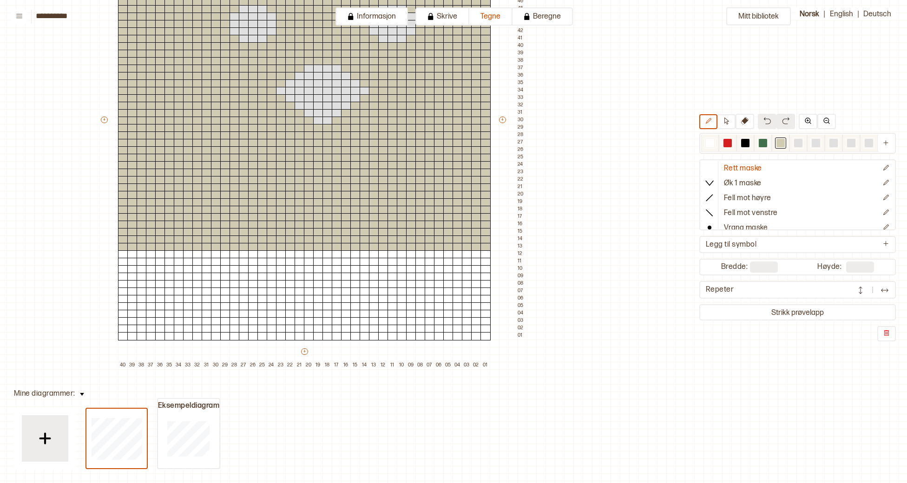
click at [746, 145] on div at bounding box center [745, 143] width 8 height 8
click at [242, 23] on div at bounding box center [244, 24] width 10 height 8
click at [251, 24] on div at bounding box center [253, 24] width 10 height 8
click at [251, 19] on div at bounding box center [253, 17] width 10 height 8
click at [268, 30] on div at bounding box center [272, 31] width 10 height 8
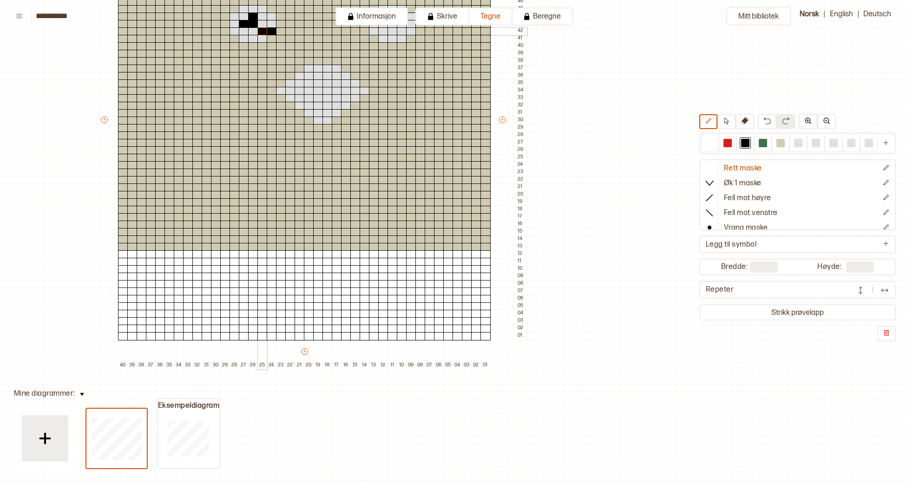
click at [262, 31] on div at bounding box center [262, 31] width 10 height 8
click at [264, 26] on div at bounding box center [262, 24] width 10 height 8
click at [258, 31] on div at bounding box center [262, 31] width 10 height 8
click at [252, 33] on div at bounding box center [253, 31] width 10 height 8
drag, startPoint x: 710, startPoint y: 141, endPoint x: 548, endPoint y: 103, distance: 166.1
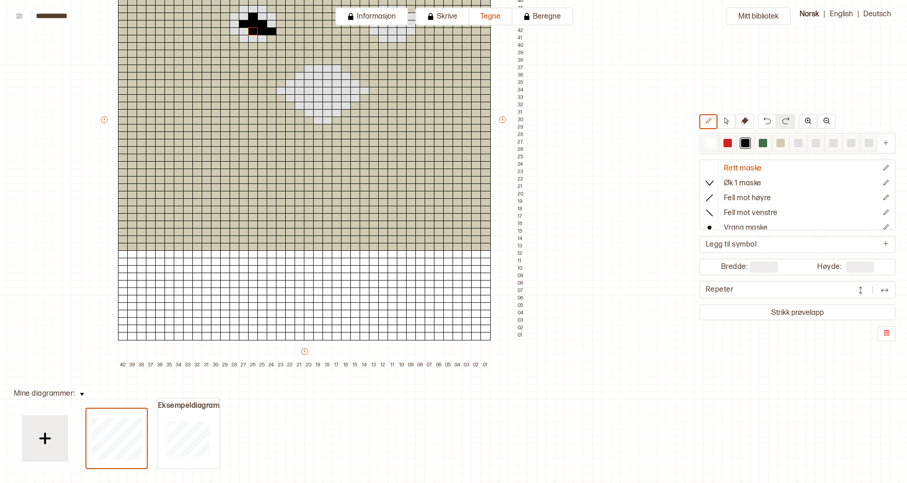
click at [702, 137] on div at bounding box center [710, 143] width 18 height 17
click at [262, 30] on div at bounding box center [262, 31] width 10 height 8
click at [270, 30] on div at bounding box center [272, 31] width 10 height 8
drag, startPoint x: 747, startPoint y: 142, endPoint x: 682, endPoint y: 115, distance: 70.6
click at [747, 142] on div at bounding box center [745, 143] width 8 height 8
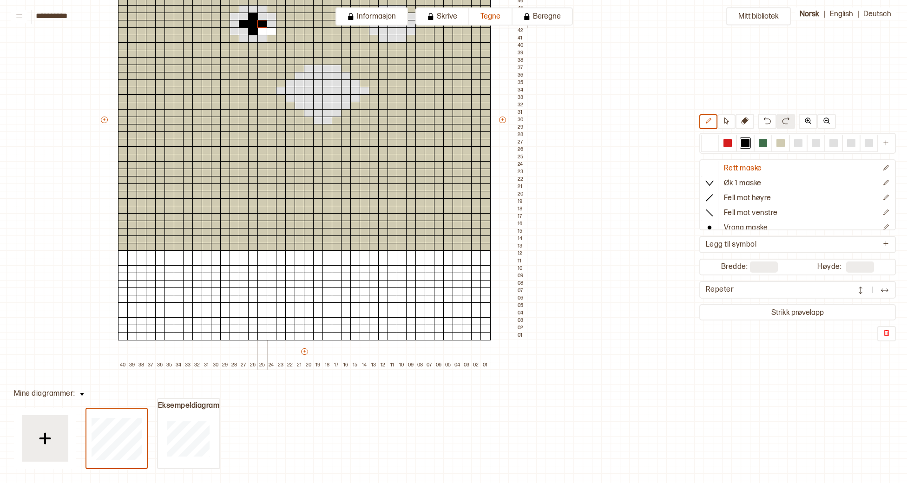
click at [261, 21] on div at bounding box center [262, 24] width 10 height 8
click at [262, 18] on div at bounding box center [262, 17] width 10 height 8
click at [247, 33] on div at bounding box center [244, 31] width 10 height 8
click at [249, 16] on div at bounding box center [253, 17] width 10 height 8
click at [247, 16] on div at bounding box center [244, 17] width 10 height 8
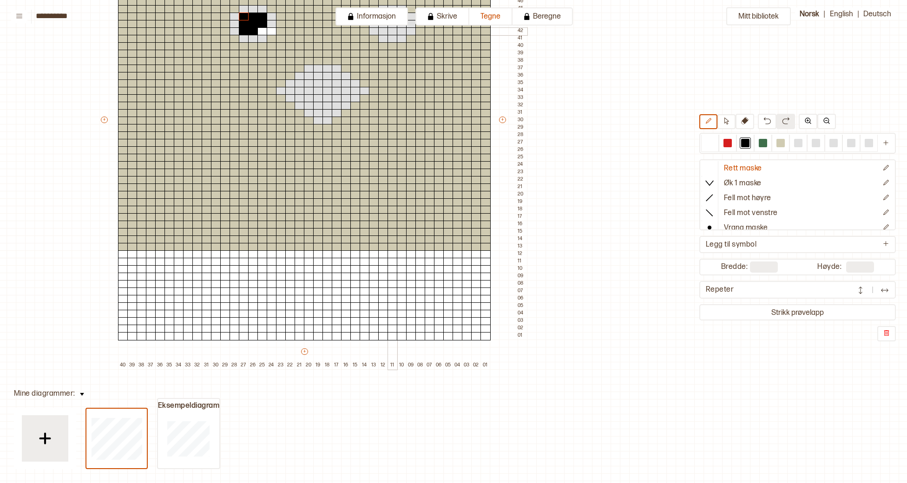
click at [395, 33] on div at bounding box center [392, 31] width 10 height 8
click at [401, 33] on div at bounding box center [402, 31] width 10 height 8
drag, startPoint x: 601, startPoint y: 121, endPoint x: 594, endPoint y: 346, distance: 224.9
click at [530, 363] on div "Mitt bibliotek Rett maske Øk 1 maske Fell mot høyre Fell mot venstre Vrang mask…" at bounding box center [764, 273] width 1813 height 966
drag, startPoint x: 513, startPoint y: 2, endPoint x: 493, endPoint y: 55, distance: 56.6
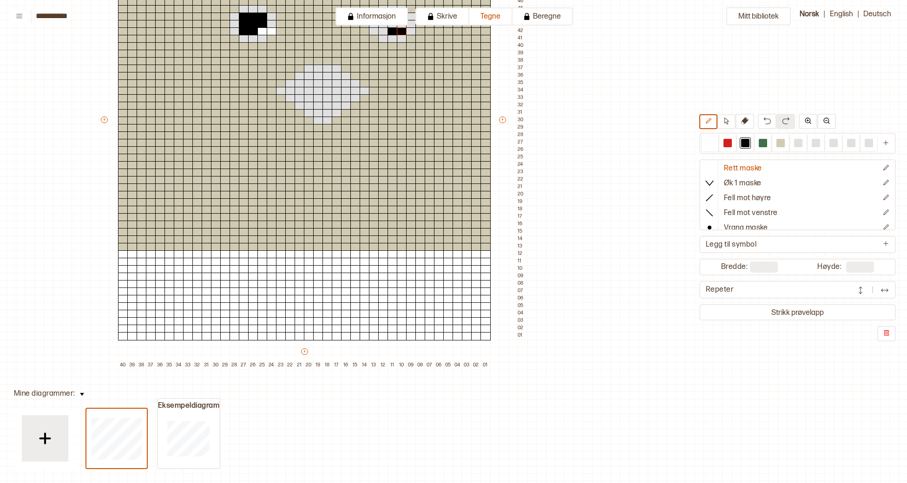
click at [512, 65] on div "+ + + + 40 39 38 37 36 35 34 33 32 31 30 29 28 27 26 25 24 23 22 21 20 19 18 17…" at bounding box center [312, 124] width 427 height 491
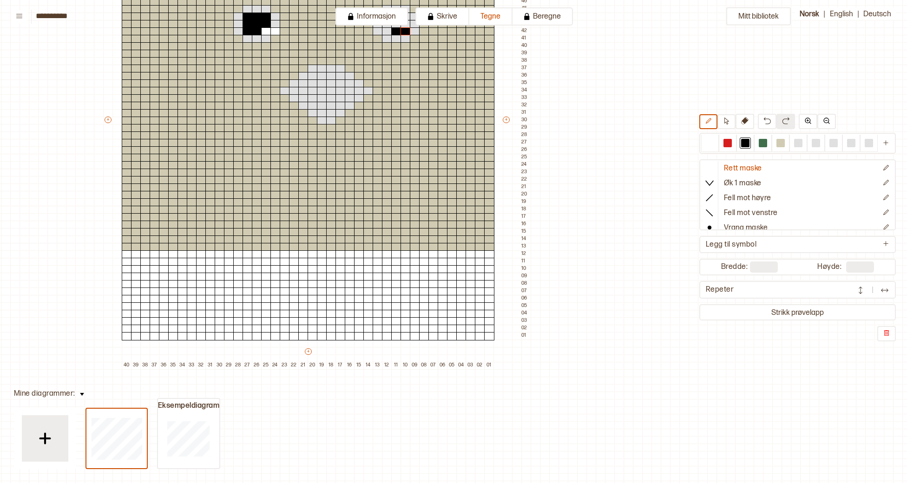
drag, startPoint x: 116, startPoint y: 58, endPoint x: 115, endPoint y: 74, distance: 16.3
click at [115, 74] on div "+ + + + 40 39 38 37 36 35 34 33 32 31 30 29 28 27 26 25 24 23 22 21 20 19 18 17…" at bounding box center [316, 124] width 427 height 491
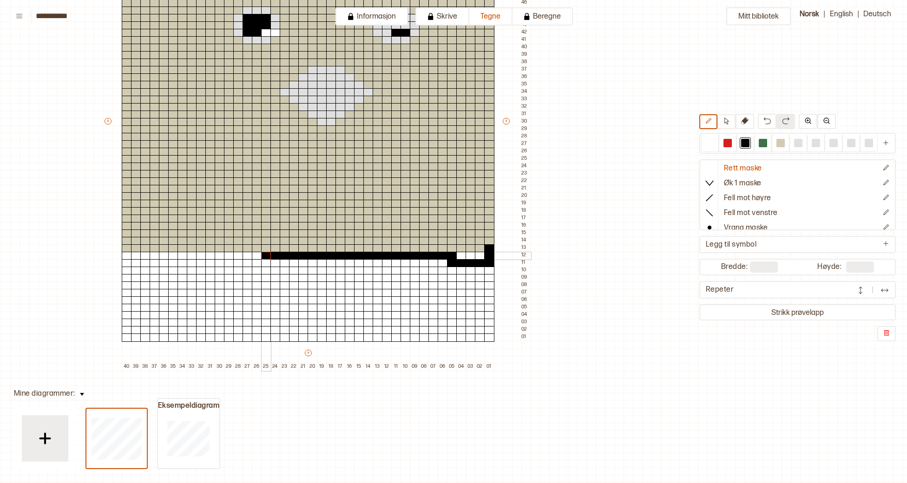
drag, startPoint x: 493, startPoint y: 251, endPoint x: 264, endPoint y: 252, distance: 229.0
click at [264, 252] on div "+ + + + 40 39 38 37 36 35 34 33 32 31 30 29 28 27 26 25 24 23 22 21 20 19 18 17…" at bounding box center [316, 125] width 427 height 491
drag, startPoint x: 267, startPoint y: 256, endPoint x: 154, endPoint y: 258, distance: 112.9
click at [153, 257] on div "+ + + + 40 39 38 37 36 35 34 33 32 31 30 29 28 27 26 25 24 23 22 21 20 19 18 17…" at bounding box center [316, 125] width 427 height 491
drag, startPoint x: 201, startPoint y: 261, endPoint x: 242, endPoint y: 257, distance: 41.1
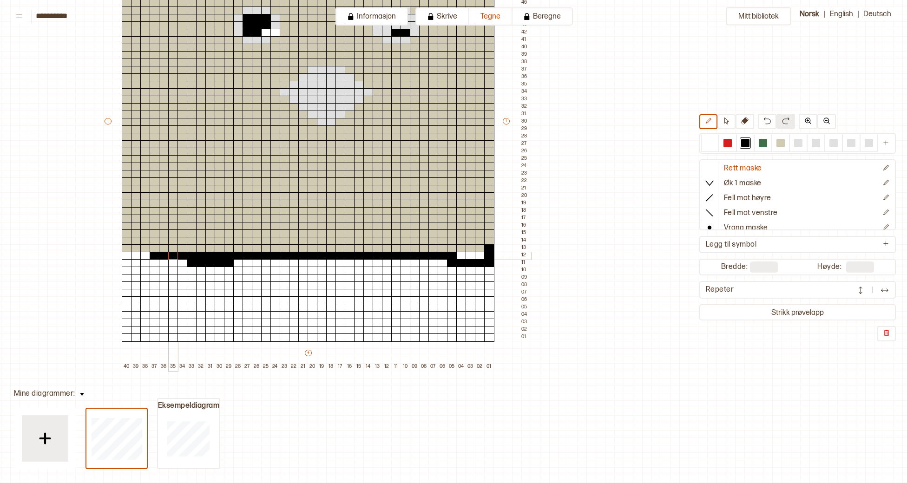
click at [174, 255] on div "+ + + + 40 39 38 37 36 35 34 33 32 31 30 29 28 27 26 25 24 23 22 21 20 19 18 17…" at bounding box center [316, 125] width 427 height 491
drag, startPoint x: 155, startPoint y: 262, endPoint x: 141, endPoint y: 264, distance: 14.1
click at [139, 265] on div "+ + + + 40 39 38 37 36 35 34 33 32 31 30 29 28 27 26 25 24 23 22 21 20 19 18 17…" at bounding box center [316, 125] width 427 height 491
click at [711, 143] on div at bounding box center [710, 143] width 8 height 8
drag, startPoint x: 126, startPoint y: 264, endPoint x: 157, endPoint y: 267, distance: 31.2
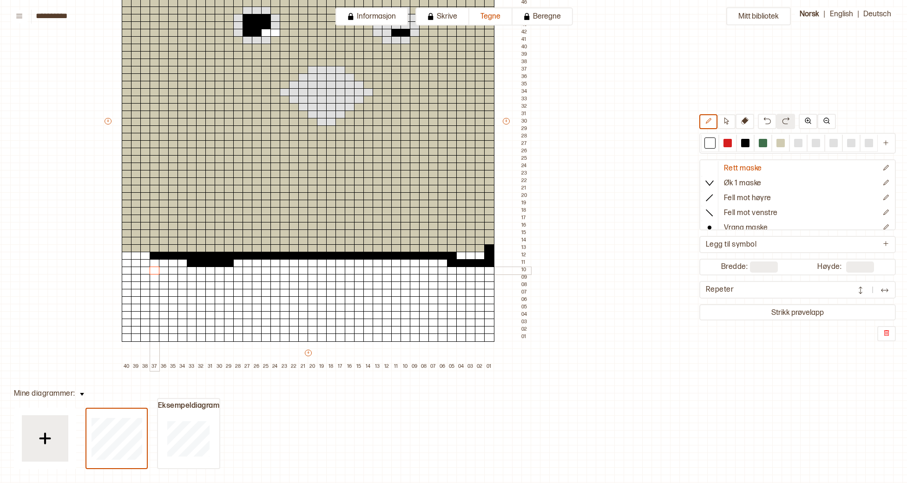
click at [153, 269] on div "+ + + + 40 39 38 37 36 35 34 33 32 31 30 29 28 27 26 25 24 23 22 21 20 19 18 17…" at bounding box center [316, 125] width 427 height 491
drag, startPoint x: 189, startPoint y: 265, endPoint x: 378, endPoint y: 263, distance: 189.1
click at [378, 263] on div "+ + + + 40 39 38 37 36 35 34 33 32 31 30 29 28 27 26 25 24 23 22 21 20 19 18 17…" at bounding box center [316, 125] width 427 height 491
drag, startPoint x: 489, startPoint y: 264, endPoint x: 454, endPoint y: 266, distance: 34.9
click at [454, 266] on div "+ + + + 40 39 38 37 36 35 34 33 32 31 30 29 28 27 26 25 24 23 22 21 20 19 18 17…" at bounding box center [316, 125] width 427 height 491
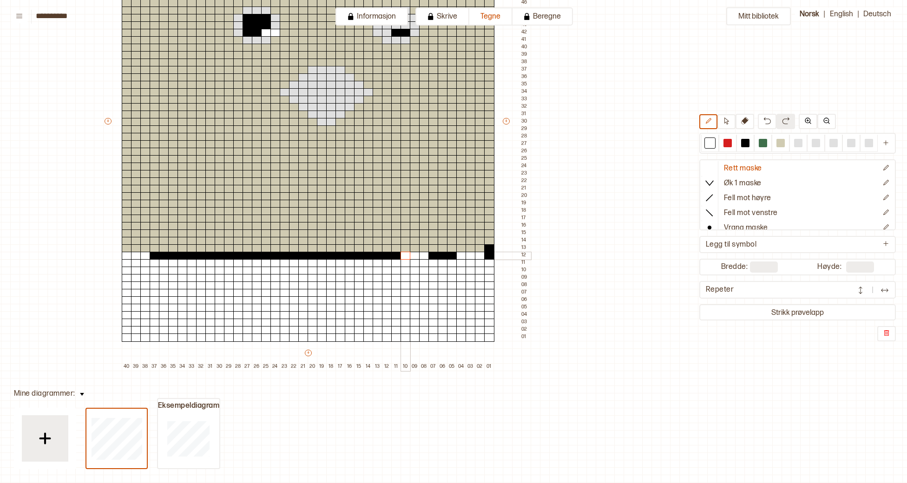
drag, startPoint x: 421, startPoint y: 255, endPoint x: 404, endPoint y: 255, distance: 17.7
click at [404, 255] on div "+ + + + 40 39 38 37 36 35 34 33 32 31 30 29 28 27 26 25 24 23 22 21 20 19 18 17…" at bounding box center [316, 125] width 427 height 491
drag, startPoint x: 367, startPoint y: 256, endPoint x: 352, endPoint y: 256, distance: 15.8
click at [352, 256] on div "+ + + + 40 39 38 37 36 35 34 33 32 31 30 29 28 27 26 25 24 23 22 21 20 19 18 17…" at bounding box center [316, 125] width 427 height 491
drag, startPoint x: 312, startPoint y: 255, endPoint x: 295, endPoint y: 256, distance: 16.3
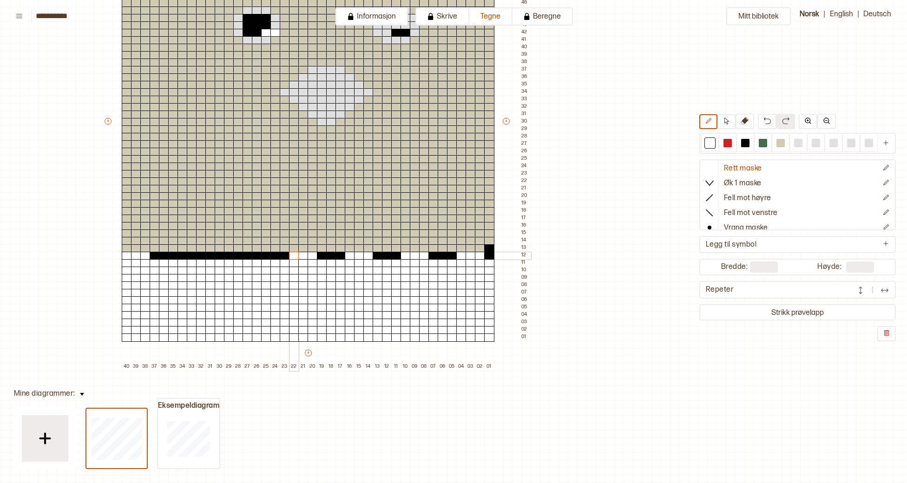
click at [295, 256] on div "+ + + + 40 39 38 37 36 35 34 33 32 31 30 29 28 27 26 25 24 23 22 21 20 19 18 17…" at bounding box center [316, 125] width 427 height 491
drag, startPoint x: 255, startPoint y: 254, endPoint x: 240, endPoint y: 254, distance: 15.3
click at [240, 254] on div "+ + + + 40 39 38 37 36 35 34 33 32 31 30 29 28 27 26 25 24 23 22 21 20 19 18 17…" at bounding box center [316, 125] width 427 height 491
drag, startPoint x: 200, startPoint y: 254, endPoint x: 183, endPoint y: 256, distance: 16.8
click at [183, 256] on div "+ + + + 40 39 38 37 36 35 34 33 32 31 30 29 28 27 26 25 24 23 22 21 20 19 18 17…" at bounding box center [316, 125] width 427 height 491
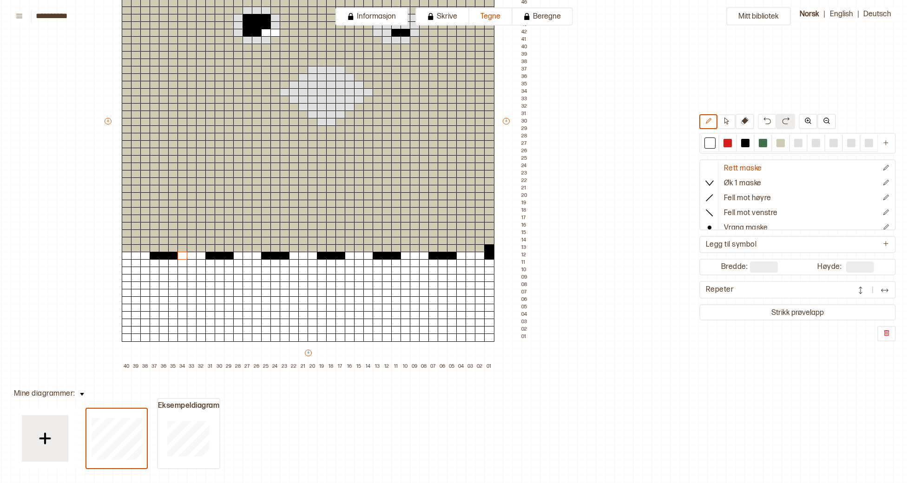
drag, startPoint x: 780, startPoint y: 142, endPoint x: 770, endPoint y: 153, distance: 14.8
click at [780, 142] on div at bounding box center [780, 143] width 8 height 8
click at [488, 246] on div at bounding box center [489, 248] width 10 height 8
click at [495, 15] on button "Tegne" at bounding box center [490, 16] width 43 height 18
drag, startPoint x: 583, startPoint y: 45, endPoint x: 588, endPoint y: 21, distance: 24.1
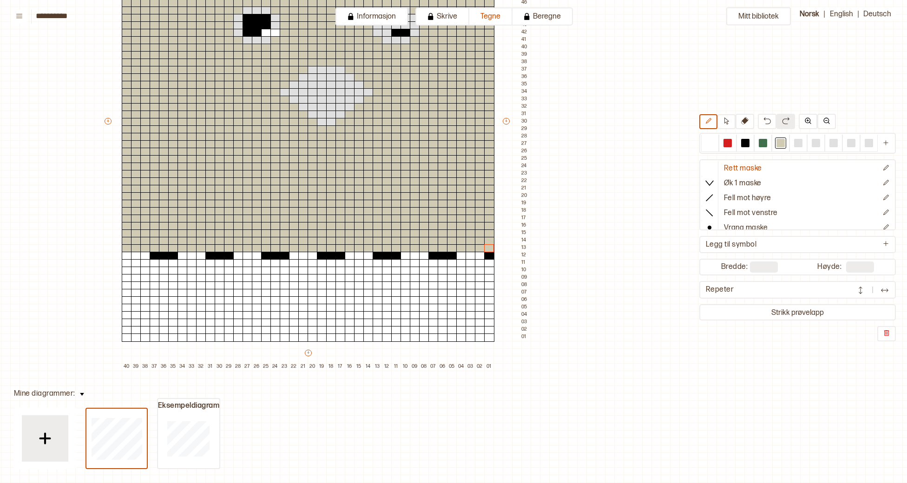
click at [588, 21] on div "Mitt bibliotek Rett maske Øk 1 maske Fell mot høyre Fell mot venstre Vrang mask…" at bounding box center [768, 274] width 1813 height 966
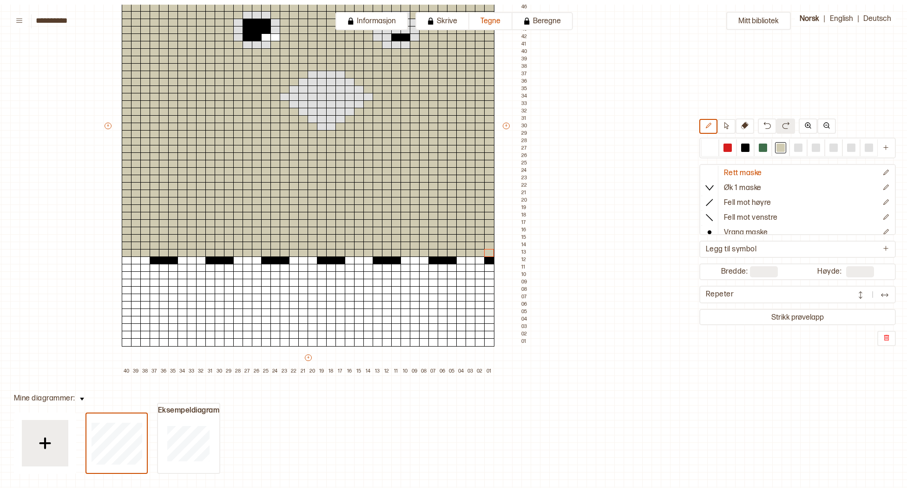
scroll to position [209, 142]
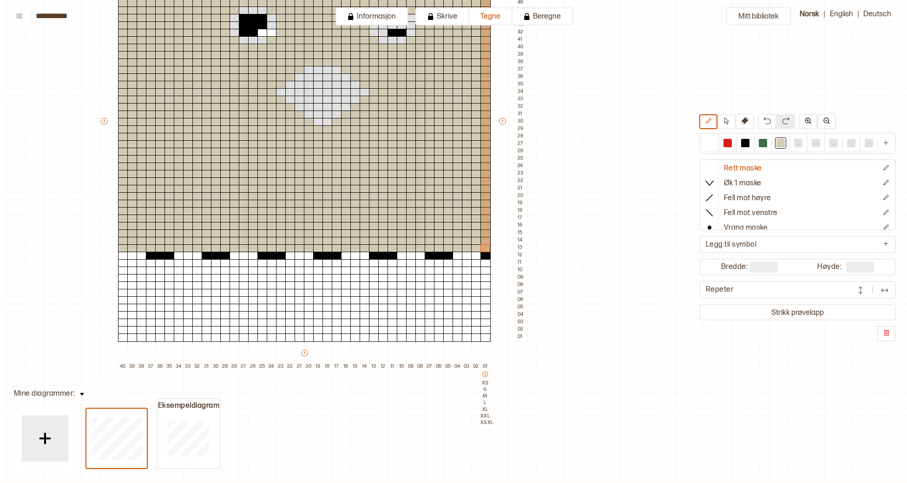
drag, startPoint x: 491, startPoint y: 347, endPoint x: 486, endPoint y: 382, distance: 35.2
click at [486, 371] on div "+ + + + 40 39 38 37 36 35 34 33 32 31 30 29 28 27 26 25 24 23 22 21 20 19 18 17…" at bounding box center [312, 125] width 427 height 491
click at [486, 382] on p "XS" at bounding box center [484, 383] width 9 height 7
click at [486, 372] on icon at bounding box center [485, 375] width 6 height 6
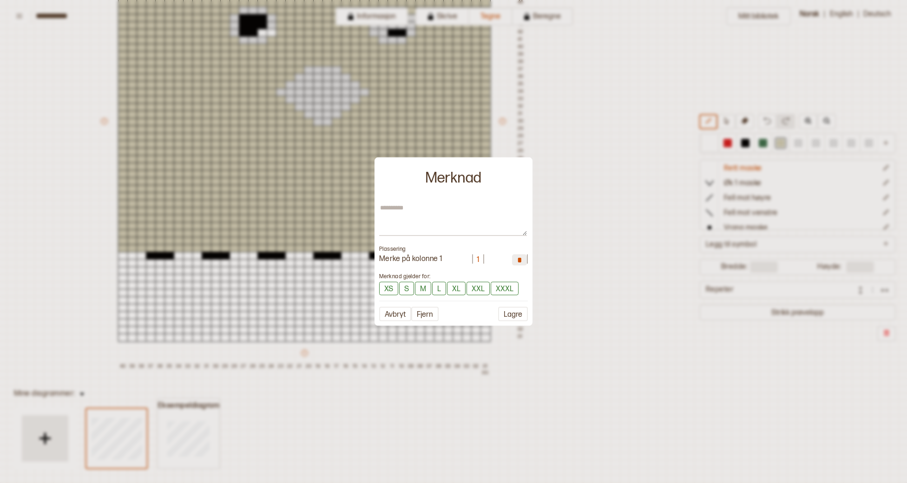
click at [427, 318] on button "Fjern" at bounding box center [424, 314] width 27 height 14
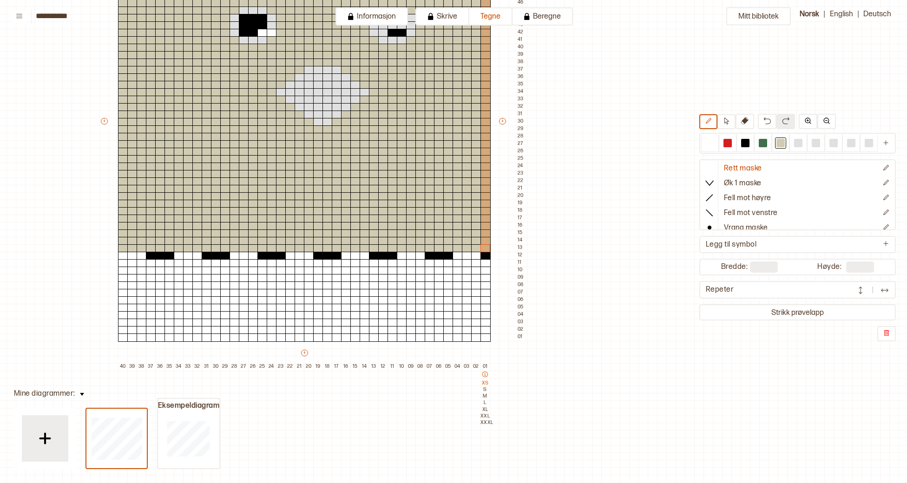
click at [484, 372] on icon at bounding box center [485, 374] width 7 height 7
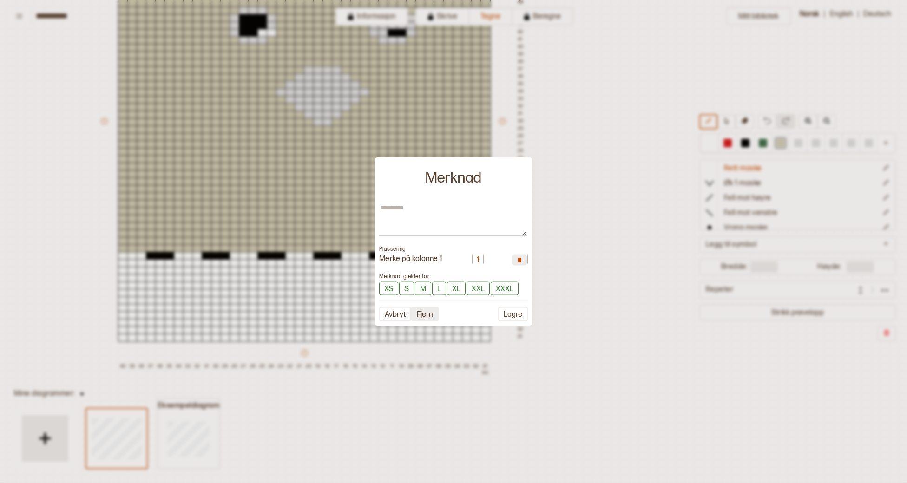
click at [430, 312] on button "Fjern" at bounding box center [424, 314] width 27 height 14
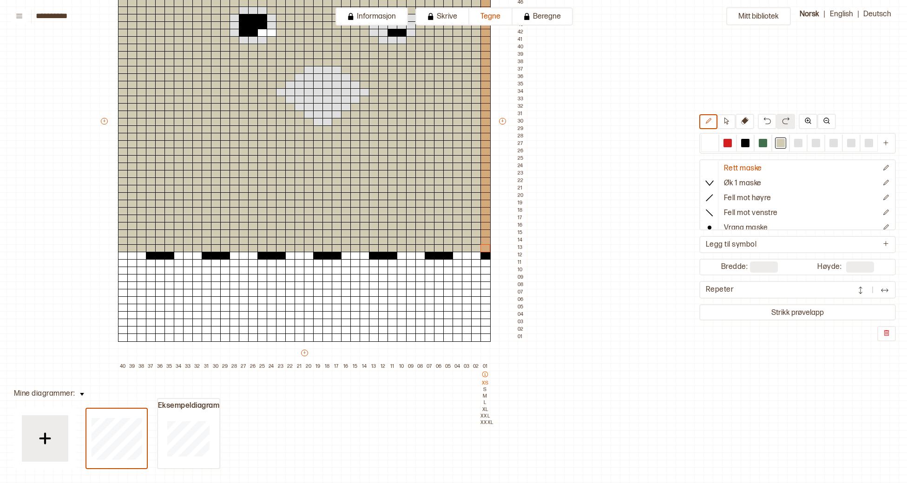
click at [487, 373] on icon at bounding box center [485, 374] width 7 height 7
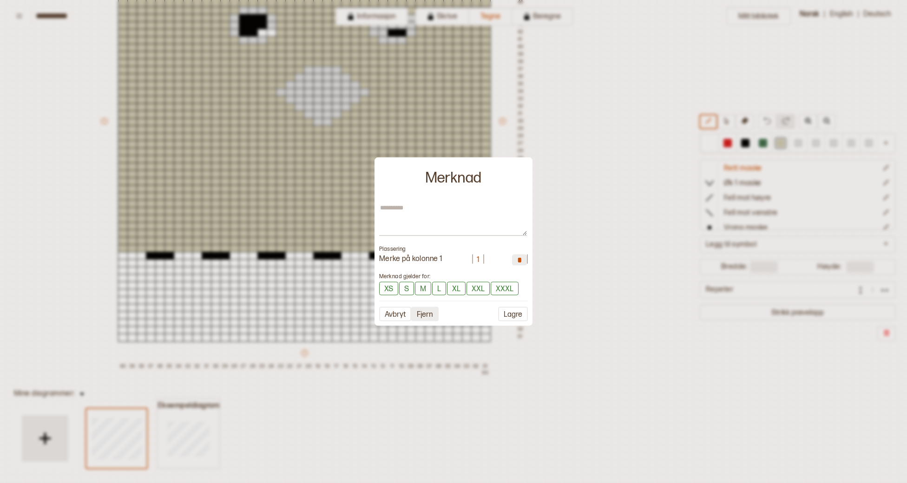
click at [429, 315] on button "Fjern" at bounding box center [424, 314] width 27 height 14
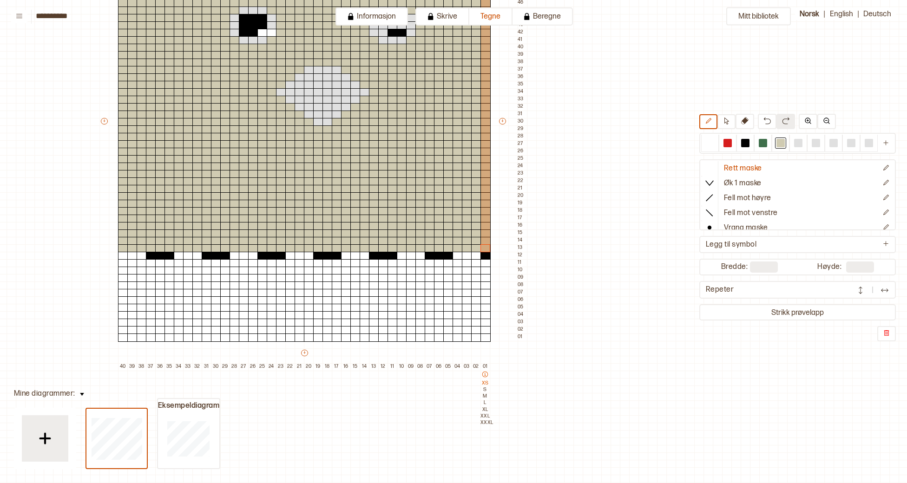
drag, startPoint x: 485, startPoint y: 372, endPoint x: 486, endPoint y: 383, distance: 11.2
click at [486, 382] on p "XS" at bounding box center [484, 383] width 9 height 7
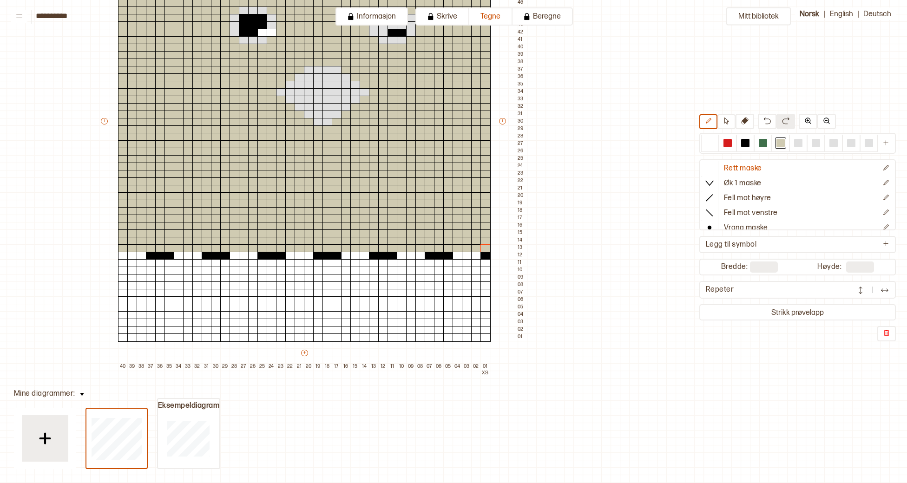
drag, startPoint x: 528, startPoint y: 371, endPoint x: 517, endPoint y: 371, distance: 10.2
click at [523, 371] on div "Mitt bibliotek Rett maske Øk 1 maske Fell mot høyre Fell mot venstre Vrang mask…" at bounding box center [764, 274] width 1813 height 966
click at [485, 373] on icon at bounding box center [485, 374] width 7 height 7
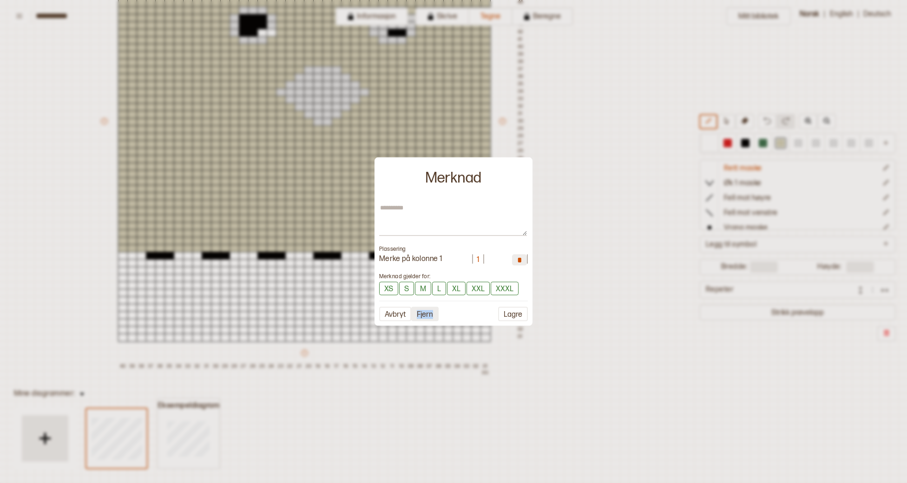
click at [423, 316] on button "Fjern" at bounding box center [424, 314] width 27 height 14
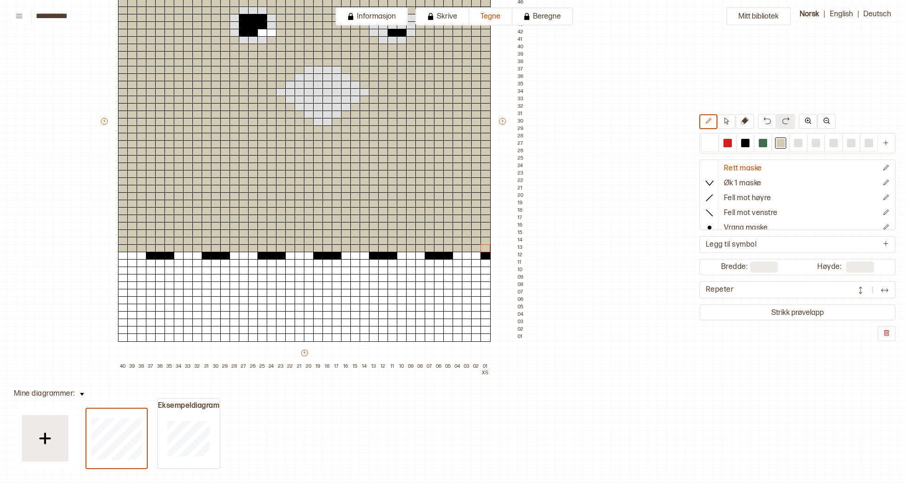
drag, startPoint x: 491, startPoint y: 65, endPoint x: 491, endPoint y: 50, distance: 15.3
click at [491, 50] on div "+ + + + 40 39 38 37 36 35 34 33 32 31 30 29 28 27 26 25 24 23 22 21 20 19 18 17…" at bounding box center [312, 125] width 427 height 491
drag, startPoint x: 488, startPoint y: 51, endPoint x: 502, endPoint y: 62, distance: 18.2
click at [502, 62] on div "+ + + + 40 39 38 37 36 35 34 33 32 31 30 29 28 27 26 25 24 23 22 21 20 19 18 17…" at bounding box center [312, 125] width 427 height 491
drag, startPoint x: 502, startPoint y: 62, endPoint x: 505, endPoint y: 40, distance: 22.1
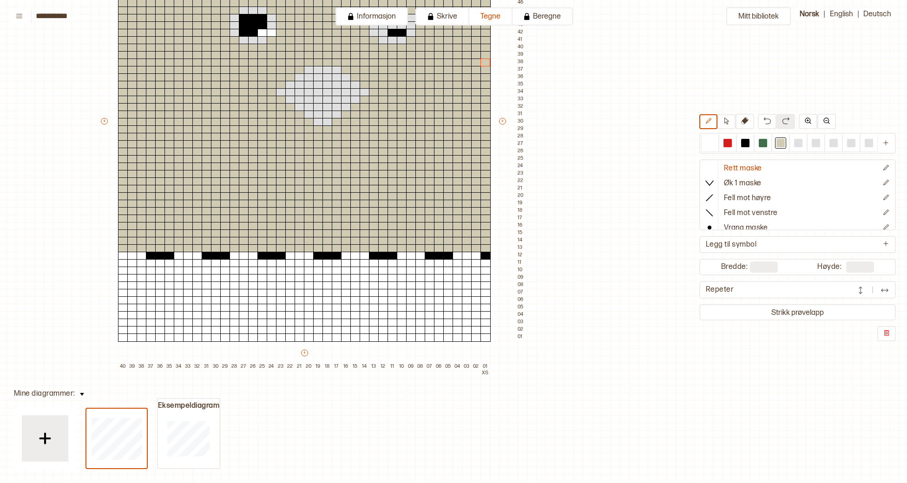
click at [507, 40] on div "+ + + + 40 39 38 37 36 35 34 33 32 31 30 29 28 27 26 25 24 23 22 21 20 19 18 17…" at bounding box center [312, 125] width 427 height 491
click at [557, 440] on div "Mitt bibliotek Rett maske Øk 1 maske Fell mot høyre Fell mot venstre Vrang mask…" at bounding box center [764, 274] width 1813 height 966
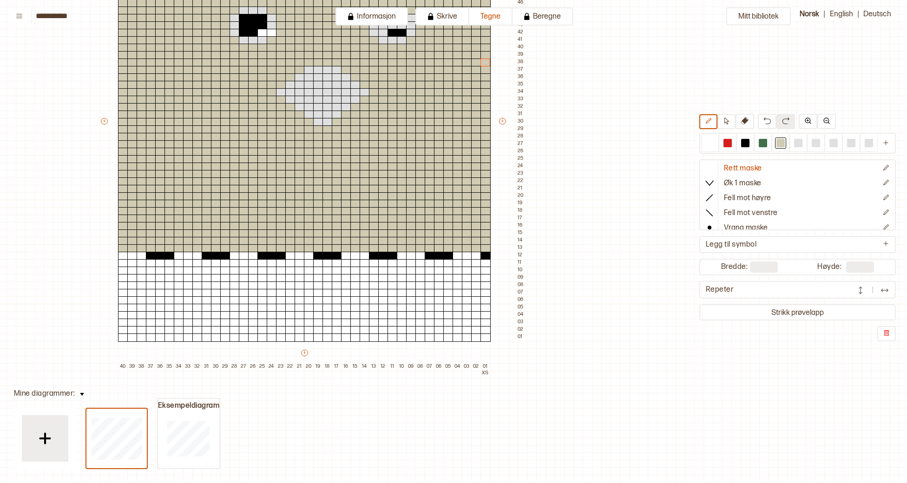
drag, startPoint x: 644, startPoint y: 440, endPoint x: 637, endPoint y: 427, distance: 14.5
click at [644, 438] on div "Mitt bibliotek Rett maske Øk 1 maske Fell mot høyre Fell mot venstre Vrang mask…" at bounding box center [764, 274] width 1813 height 966
drag, startPoint x: 614, startPoint y: 112, endPoint x: 616, endPoint y: 156, distance: 44.2
click at [616, 156] on div "Mitt bibliotek Rett maske Øk 1 maske Fell mot høyre Fell mot venstre Vrang mask…" at bounding box center [764, 274] width 1813 height 966
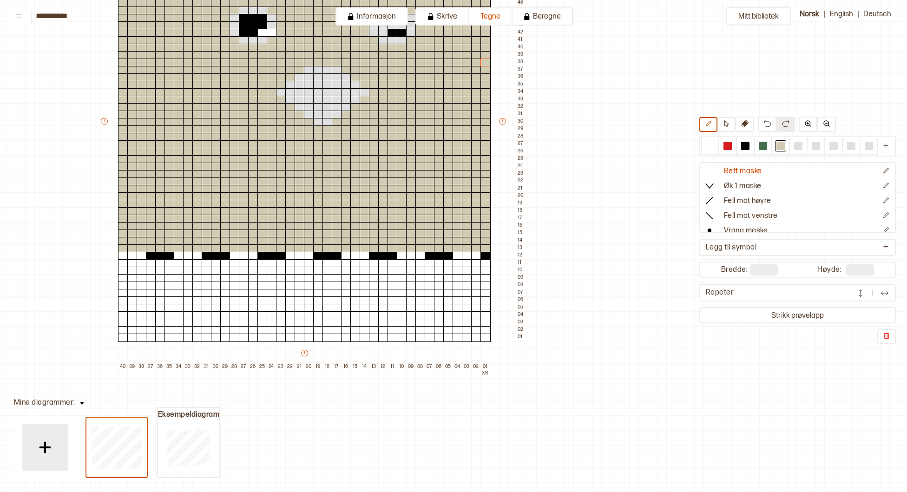
drag, startPoint x: 568, startPoint y: 130, endPoint x: 637, endPoint y: 96, distance: 76.4
click at [635, 96] on div "Mitt bibliotek Rett maske Øk 1 maske Fell mot høyre Fell mot venstre Vrang mask…" at bounding box center [764, 283] width 1813 height 984
drag, startPoint x: 637, startPoint y: 96, endPoint x: 634, endPoint y: 100, distance: 4.9
click at [634, 100] on div "Mitt bibliotek Rett maske Øk 1 maske Fell mot høyre Fell mot venstre Vrang mask…" at bounding box center [764, 283] width 1813 height 984
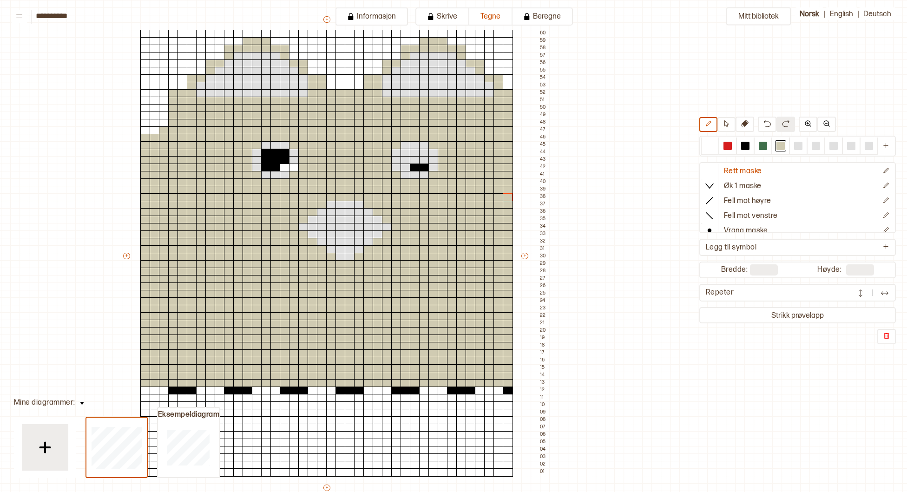
scroll to position [74, 120]
click at [744, 148] on div at bounding box center [745, 146] width 8 height 8
click at [405, 161] on div at bounding box center [405, 161] width 10 height 8
click at [415, 161] on div at bounding box center [415, 161] width 10 height 8
click at [423, 155] on div at bounding box center [424, 153] width 10 height 8
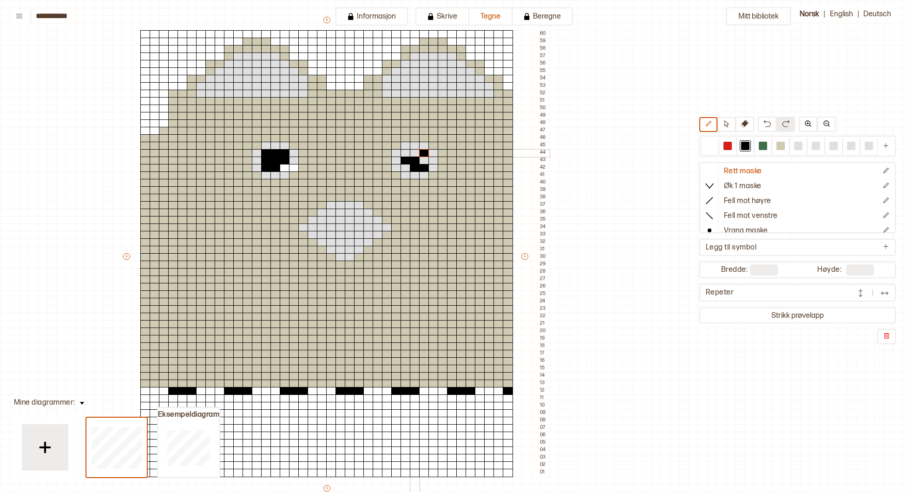
click at [417, 155] on div at bounding box center [415, 153] width 10 height 8
drag, startPoint x: 712, startPoint y: 146, endPoint x: 543, endPoint y: 132, distance: 168.8
click at [711, 146] on div at bounding box center [710, 146] width 8 height 8
drag, startPoint x: 798, startPoint y: 148, endPoint x: 635, endPoint y: 156, distance: 164.2
click at [793, 150] on div at bounding box center [797, 146] width 11 height 11
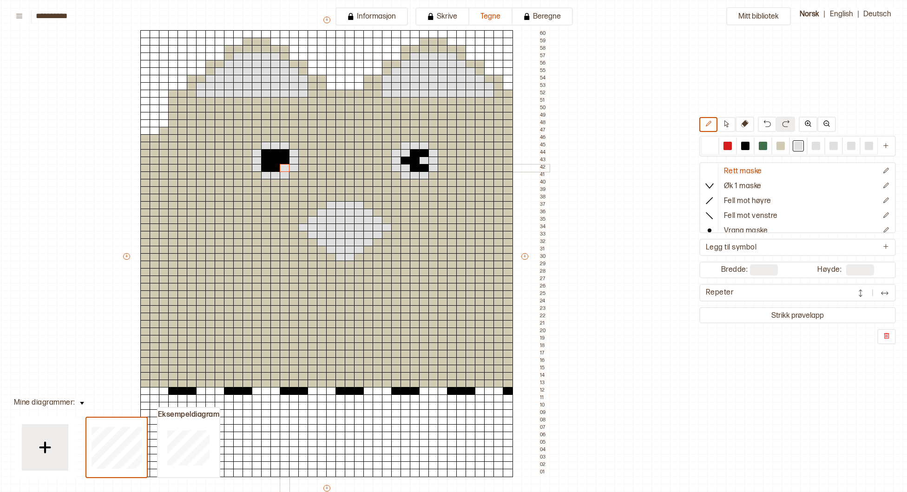
drag, startPoint x: 292, startPoint y: 168, endPoint x: 284, endPoint y: 168, distance: 7.4
click at [284, 168] on div "+ + + + 40 39 38 37 36 35 34 33 32 31 30 29 28 27 26 25 24 23 22 21 20 19 18 17…" at bounding box center [335, 260] width 427 height 491
click at [270, 155] on div at bounding box center [266, 153] width 10 height 8
click at [707, 149] on div at bounding box center [710, 146] width 8 height 8
click at [406, 170] on div at bounding box center [405, 168] width 10 height 8
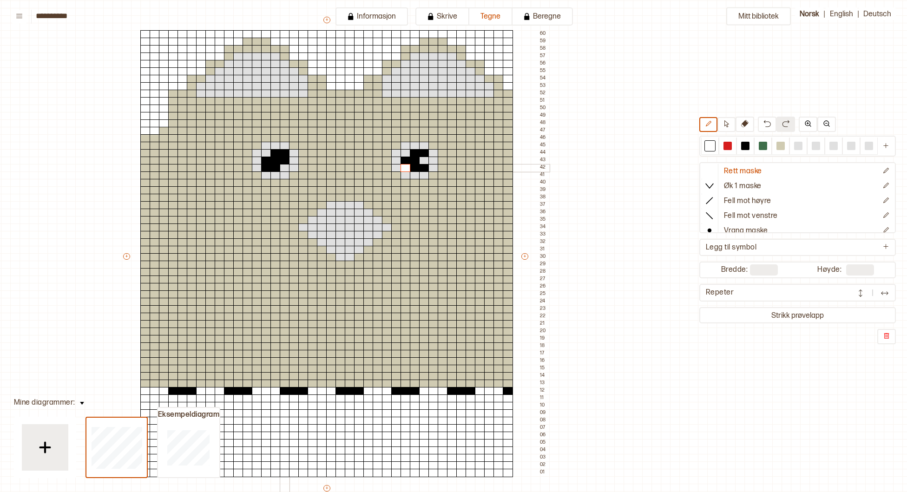
click at [282, 168] on div at bounding box center [285, 168] width 10 height 8
click at [271, 157] on div at bounding box center [275, 161] width 10 height 8
click at [263, 153] on div at bounding box center [266, 153] width 10 height 8
click at [422, 158] on div at bounding box center [424, 161] width 10 height 8
click at [408, 155] on div at bounding box center [405, 153] width 10 height 8
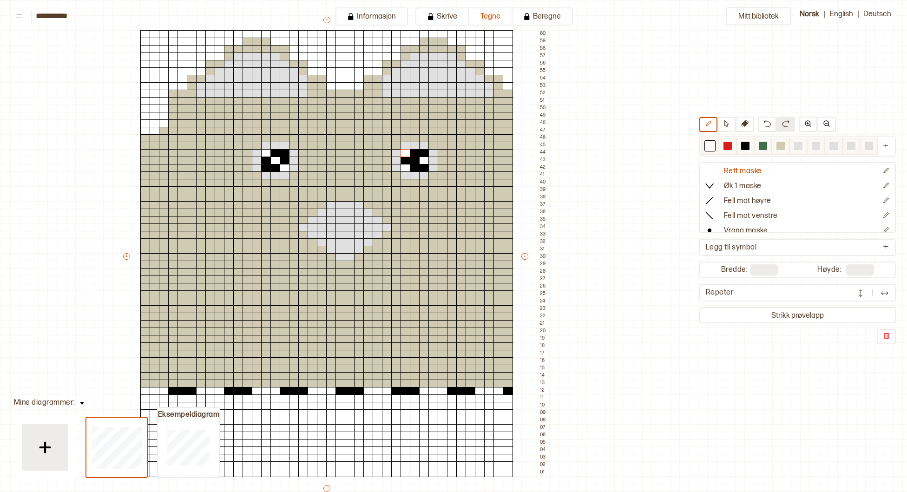
drag, startPoint x: 746, startPoint y: 146, endPoint x: 655, endPoint y: 144, distance: 91.1
click at [746, 146] on div at bounding box center [745, 146] width 8 height 8
click at [273, 161] on div at bounding box center [275, 161] width 10 height 8
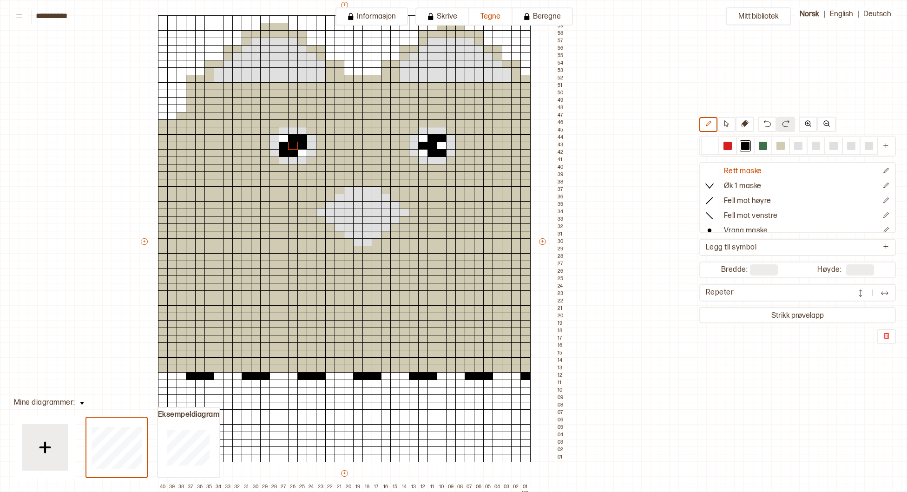
scroll to position [89, 107]
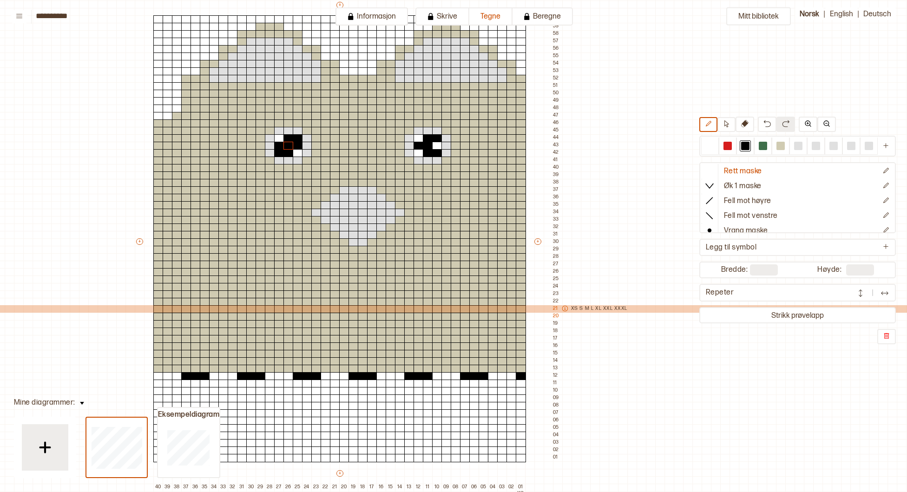
click at [564, 310] on icon at bounding box center [565, 308] width 7 height 7
type textarea "*"
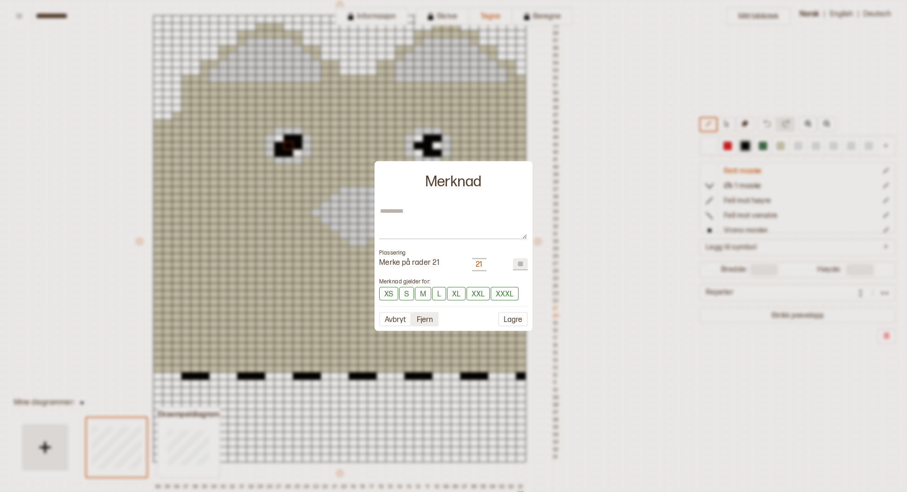
click at [421, 321] on button "Fjern" at bounding box center [424, 319] width 27 height 14
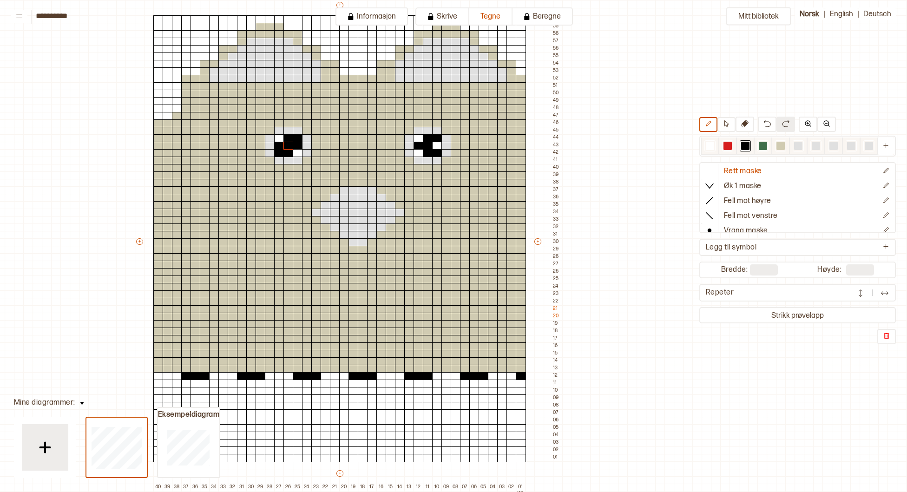
drag, startPoint x: 709, startPoint y: 146, endPoint x: 679, endPoint y: 141, distance: 30.2
click at [709, 146] on div at bounding box center [710, 146] width 8 height 8
click at [301, 137] on div at bounding box center [298, 138] width 10 height 8
click at [276, 153] on div at bounding box center [279, 153] width 10 height 8
click at [439, 154] on div at bounding box center [437, 153] width 10 height 8
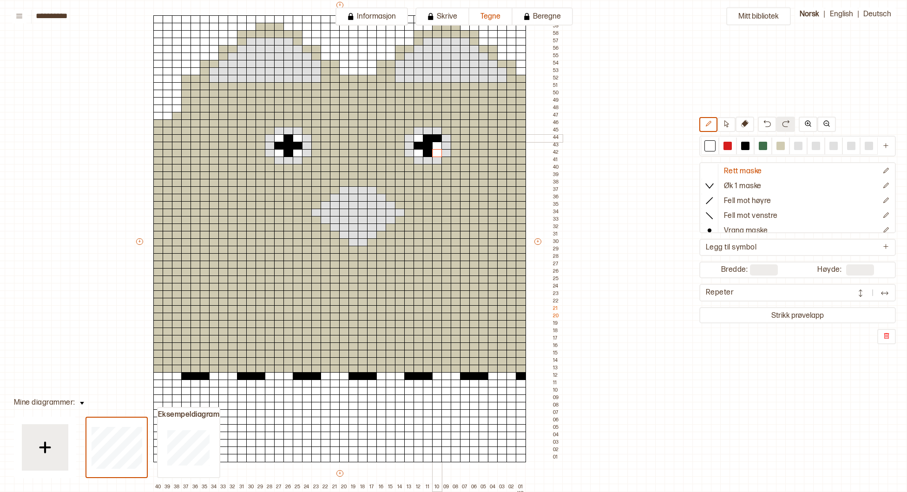
click at [438, 140] on div at bounding box center [437, 138] width 10 height 8
drag, startPoint x: 745, startPoint y: 145, endPoint x: 715, endPoint y: 142, distance: 29.4
click at [745, 145] on div at bounding box center [745, 146] width 8 height 8
click at [436, 145] on div at bounding box center [437, 146] width 10 height 8
click at [437, 137] on div at bounding box center [437, 138] width 10 height 8
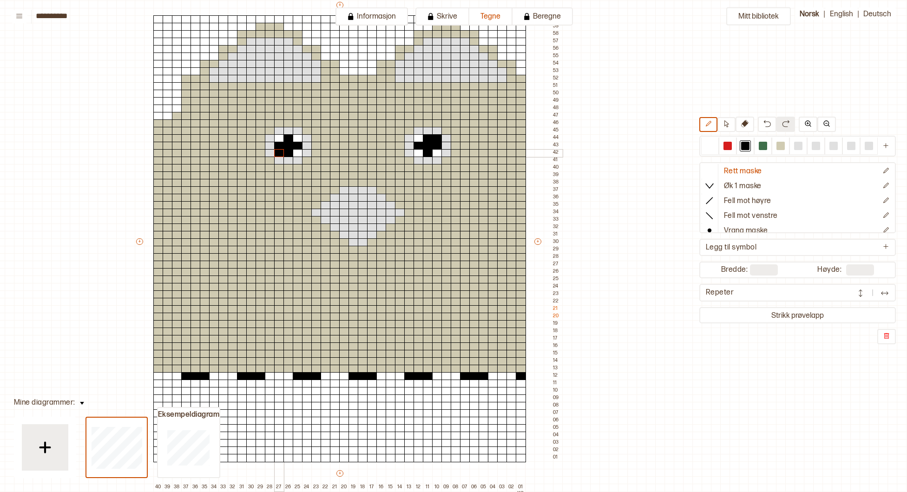
click at [280, 150] on div at bounding box center [279, 153] width 10 height 8
click at [402, 67] on div at bounding box center [400, 71] width 10 height 8
drag, startPoint x: 408, startPoint y: 59, endPoint x: 412, endPoint y: 55, distance: 4.9
click at [409, 58] on div at bounding box center [409, 56] width 10 height 8
click at [421, 50] on div at bounding box center [418, 49] width 10 height 8
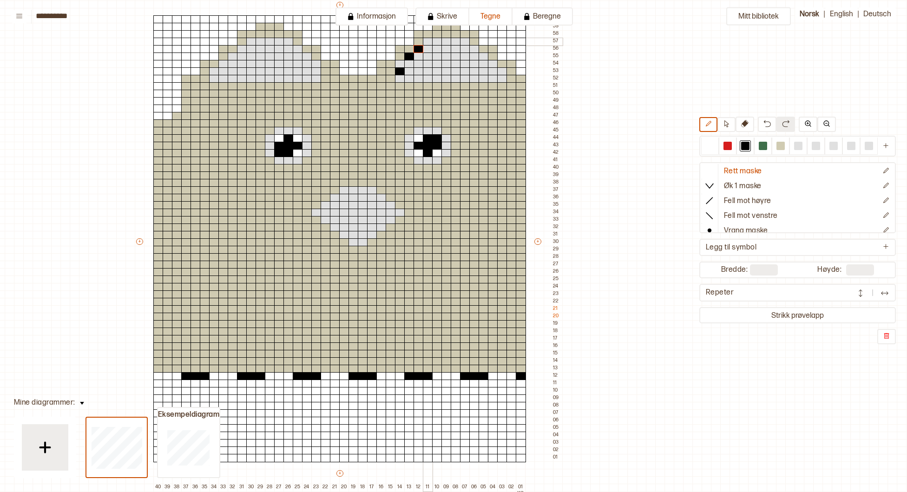
drag, startPoint x: 427, startPoint y: 42, endPoint x: 433, endPoint y: 42, distance: 5.6
click at [428, 42] on div at bounding box center [428, 42] width 10 height 8
drag, startPoint x: 437, startPoint y: 43, endPoint x: 517, endPoint y: 52, distance: 80.4
click at [439, 44] on div at bounding box center [437, 42] width 10 height 8
click at [503, 79] on div at bounding box center [502, 79] width 10 height 8
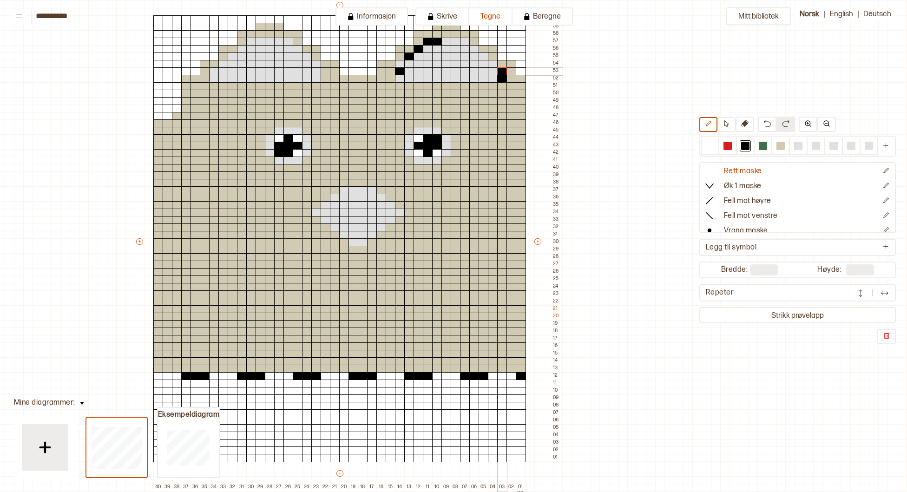
drag, startPoint x: 503, startPoint y: 74, endPoint x: 492, endPoint y: 68, distance: 12.3
click at [503, 74] on div at bounding box center [502, 71] width 10 height 8
click at [484, 56] on div at bounding box center [483, 56] width 10 height 8
click at [475, 51] on div at bounding box center [474, 49] width 10 height 8
click at [464, 40] on div at bounding box center [465, 42] width 10 height 8
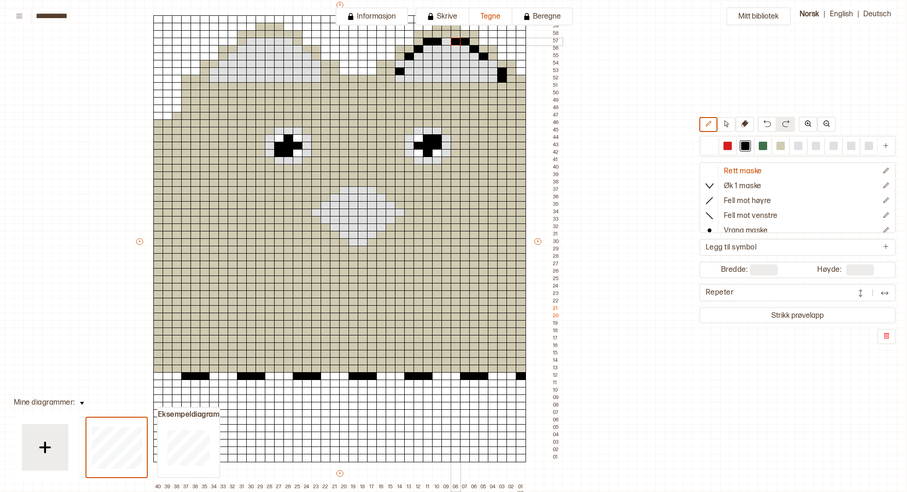
click at [456, 40] on div at bounding box center [456, 42] width 10 height 8
click at [444, 41] on div at bounding box center [446, 42] width 10 height 8
drag, startPoint x: 317, startPoint y: 72, endPoint x: 316, endPoint y: 60, distance: 12.2
click at [320, 64] on div "+ + + + 40 39 38 37 36 35 34 33 32 31 30 29 28 27 26 25 24 23 22 21 20 19 18 17…" at bounding box center [348, 245] width 427 height 491
drag, startPoint x: 307, startPoint y: 59, endPoint x: 299, endPoint y: 53, distance: 9.9
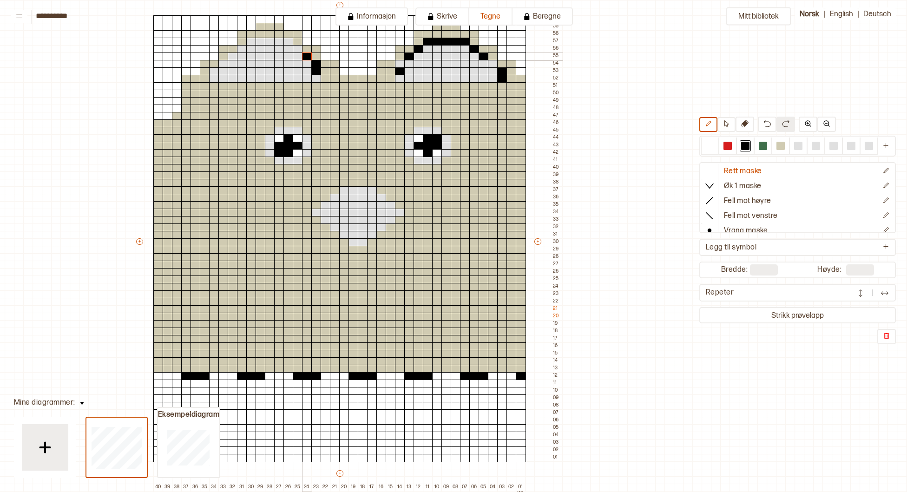
click at [303, 57] on div at bounding box center [307, 56] width 10 height 8
drag, startPoint x: 298, startPoint y: 51, endPoint x: 294, endPoint y: 46, distance: 5.9
click at [297, 49] on div at bounding box center [298, 49] width 10 height 8
click at [286, 42] on div at bounding box center [288, 42] width 10 height 8
click at [279, 42] on div at bounding box center [279, 42] width 10 height 8
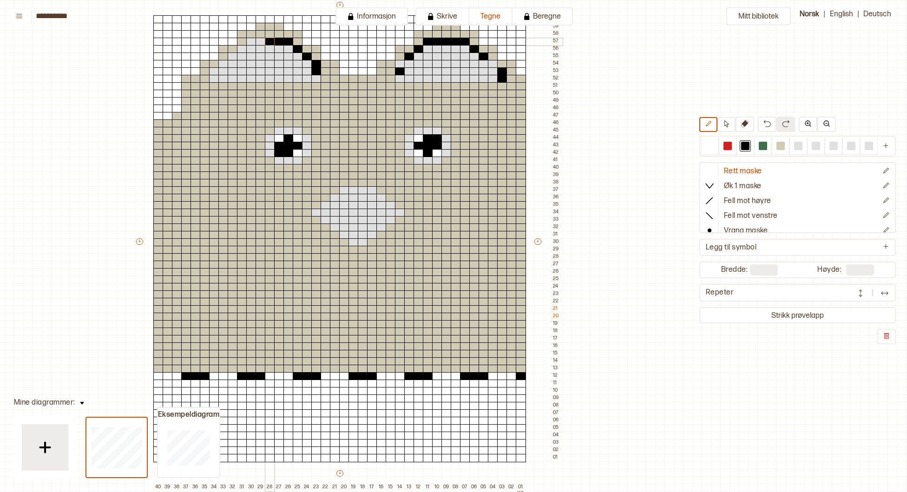
click at [272, 43] on div at bounding box center [270, 42] width 10 height 8
click at [262, 42] on div at bounding box center [260, 42] width 10 height 8
click at [251, 42] on div at bounding box center [251, 42] width 10 height 8
click at [234, 55] on div at bounding box center [233, 56] width 10 height 8
click at [224, 61] on div at bounding box center [223, 64] width 10 height 8
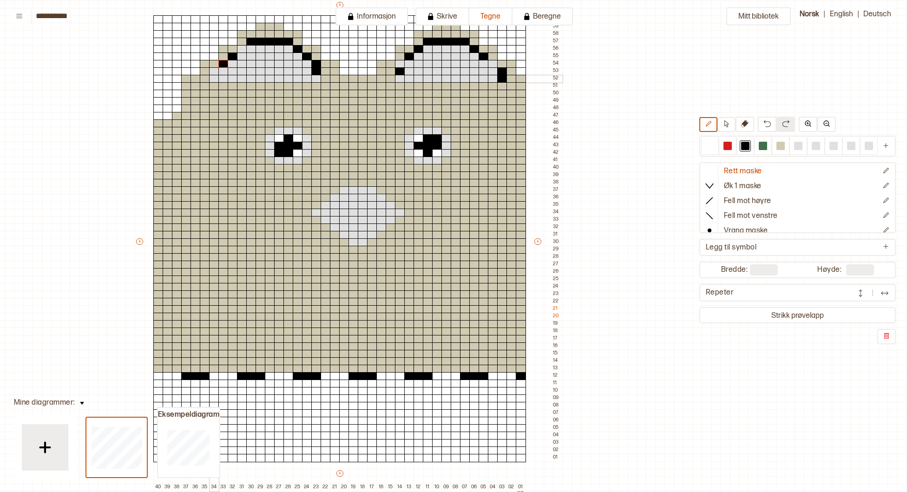
click at [214, 77] on div at bounding box center [214, 79] width 10 height 8
drag, startPoint x: 340, startPoint y: 191, endPoint x: 369, endPoint y: 191, distance: 28.8
click at [369, 191] on div "+ + + + 40 39 38 37 36 35 34 33 32 31 30 29 28 27 26 25 24 23 22 21 20 19 18 17…" at bounding box center [348, 245] width 427 height 491
click at [335, 196] on div at bounding box center [335, 198] width 10 height 8
click at [328, 203] on div at bounding box center [326, 205] width 10 height 8
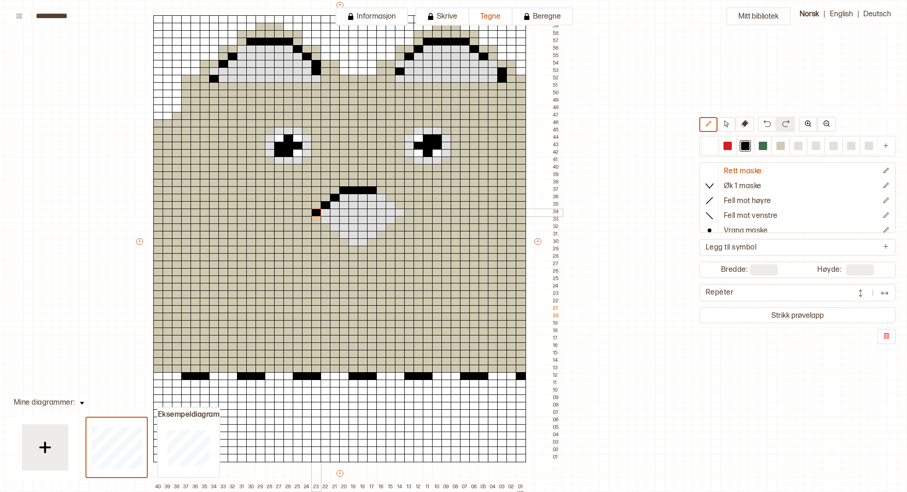
drag, startPoint x: 318, startPoint y: 212, endPoint x: 397, endPoint y: 201, distance: 79.7
click at [318, 212] on div at bounding box center [316, 213] width 10 height 8
drag, startPoint x: 382, startPoint y: 198, endPoint x: 386, endPoint y: 201, distance: 5.4
click at [383, 198] on div at bounding box center [381, 198] width 10 height 8
click at [389, 206] on div at bounding box center [391, 205] width 10 height 8
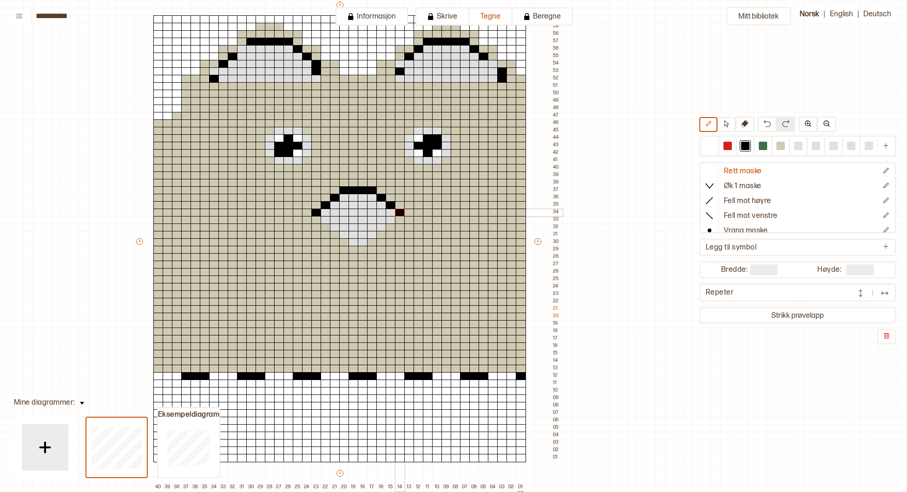
click at [397, 211] on div at bounding box center [400, 213] width 10 height 8
drag, startPoint x: 394, startPoint y: 217, endPoint x: 349, endPoint y: 231, distance: 47.7
click at [349, 231] on div "+ + + + 40 39 38 37 36 35 34 33 32 31 30 29 28 27 26 25 24 23 22 21 20 19 18 17…" at bounding box center [348, 245] width 427 height 491
drag, startPoint x: 326, startPoint y: 218, endPoint x: 332, endPoint y: 223, distance: 8.3
click at [332, 223] on div "+ + + + 40 39 38 37 36 35 34 33 32 31 30 29 28 27 26 25 24 23 22 21 20 19 18 17…" at bounding box center [348, 245] width 427 height 491
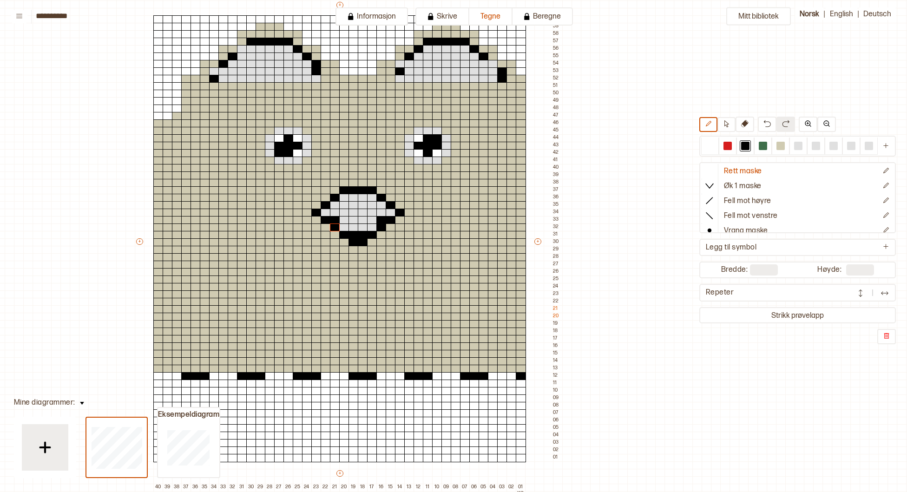
click at [638, 235] on div "Mitt bibliotek Rett maske Øk 1 maske Fell mot høyre Fell mot venstre Vrang mask…" at bounding box center [799, 403] width 1813 height 984
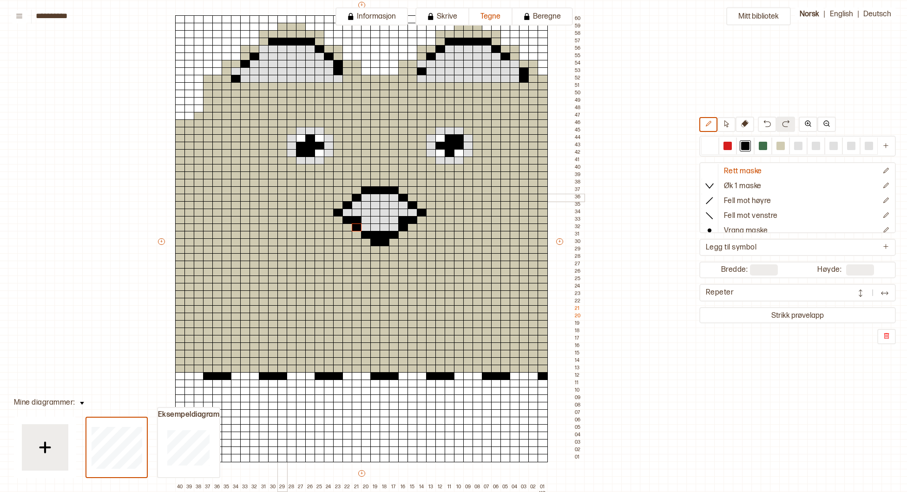
scroll to position [89, 91]
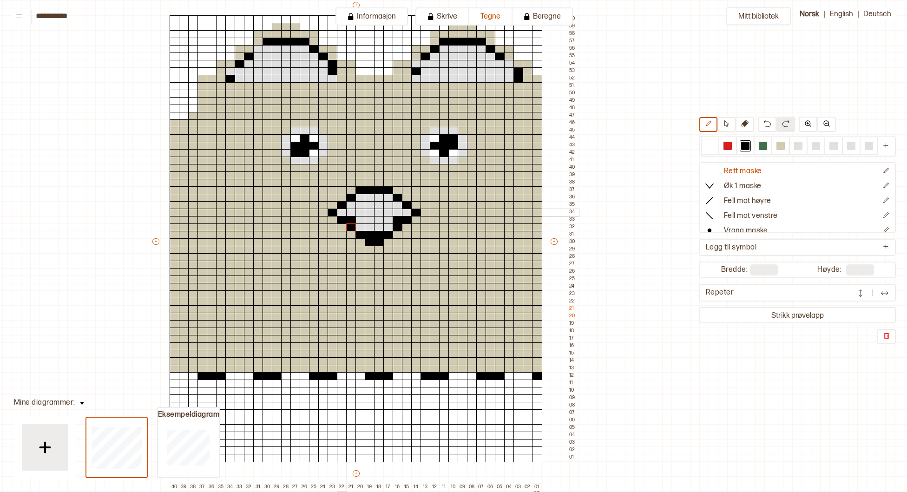
click at [344, 214] on div at bounding box center [342, 213] width 10 height 8
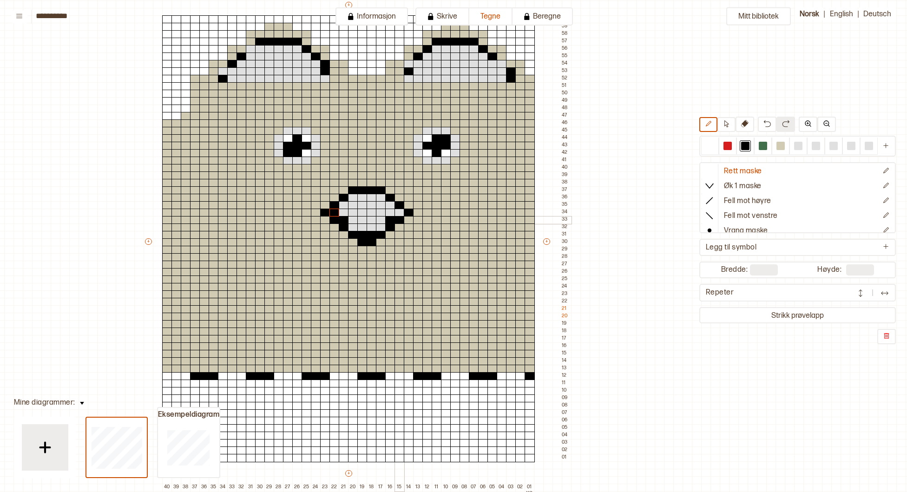
scroll to position [89, 99]
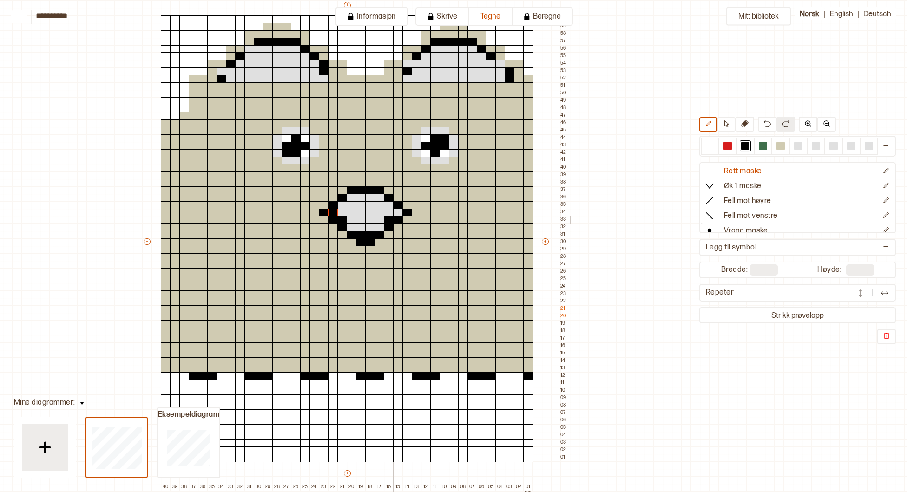
click at [406, 216] on div at bounding box center [407, 220] width 10 height 8
drag, startPoint x: 390, startPoint y: 206, endPoint x: 386, endPoint y: 203, distance: 5.4
click at [390, 205] on div at bounding box center [389, 205] width 10 height 8
drag, startPoint x: 378, startPoint y: 199, endPoint x: 363, endPoint y: 196, distance: 15.2
click at [378, 199] on div at bounding box center [379, 198] width 10 height 8
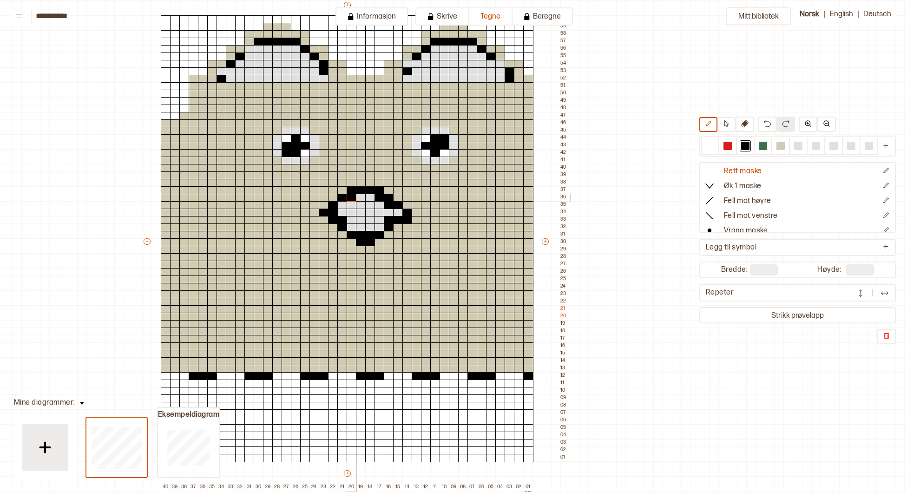
click at [353, 197] on div at bounding box center [352, 198] width 10 height 8
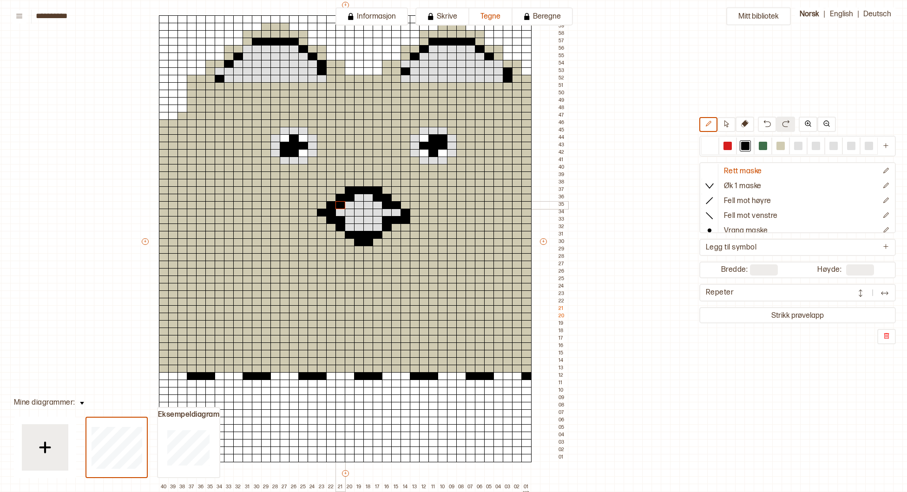
drag, startPoint x: 342, startPoint y: 206, endPoint x: 347, endPoint y: 206, distance: 5.1
click at [343, 206] on div at bounding box center [340, 205] width 10 height 8
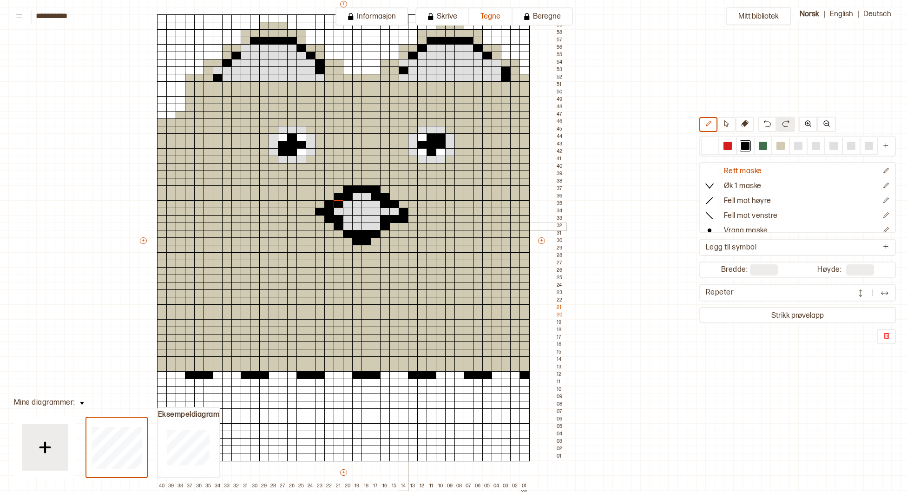
scroll to position [90, 103]
drag, startPoint x: 781, startPoint y: 146, endPoint x: 747, endPoint y: 151, distance: 33.8
click at [781, 146] on div at bounding box center [780, 146] width 8 height 8
click at [401, 219] on div at bounding box center [404, 219] width 10 height 8
drag, startPoint x: 743, startPoint y: 146, endPoint x: 736, endPoint y: 148, distance: 7.1
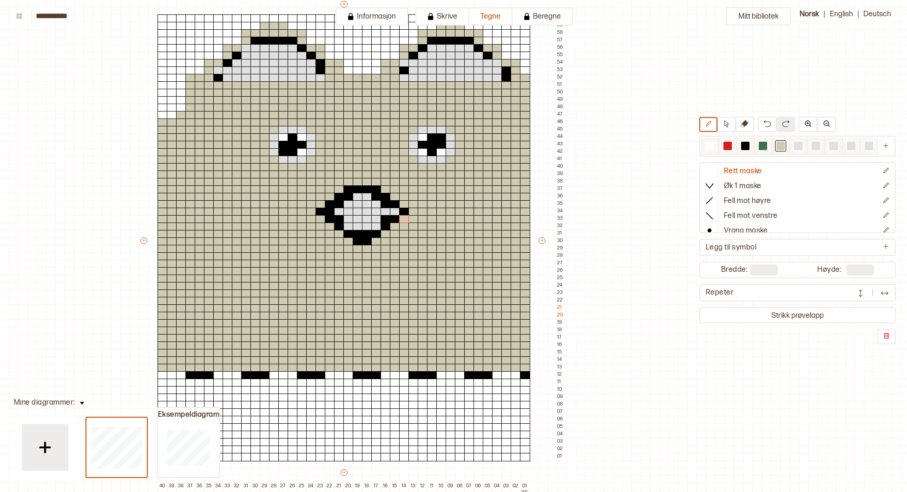
click at [743, 146] on div at bounding box center [745, 146] width 8 height 8
click at [396, 212] on div at bounding box center [395, 212] width 10 height 8
drag, startPoint x: 377, startPoint y: 227, endPoint x: 366, endPoint y: 225, distance: 11.3
click at [376, 226] on div at bounding box center [376, 226] width 10 height 8
click at [348, 227] on div at bounding box center [348, 226] width 10 height 8
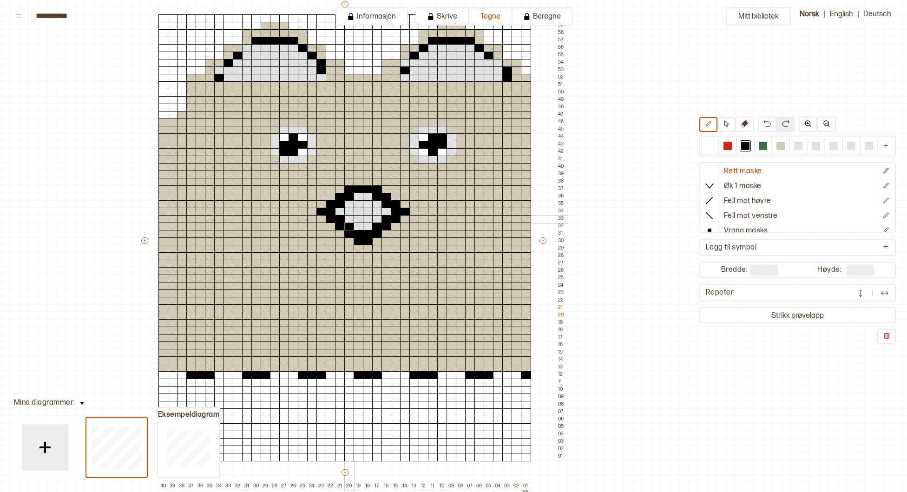
click at [349, 218] on div "+ + + + 40 39 38 37 36 35 34 33 32 31 30 29 28 27 26 25 24 23 22 21 20 19 18 17…" at bounding box center [353, 245] width 427 height 491
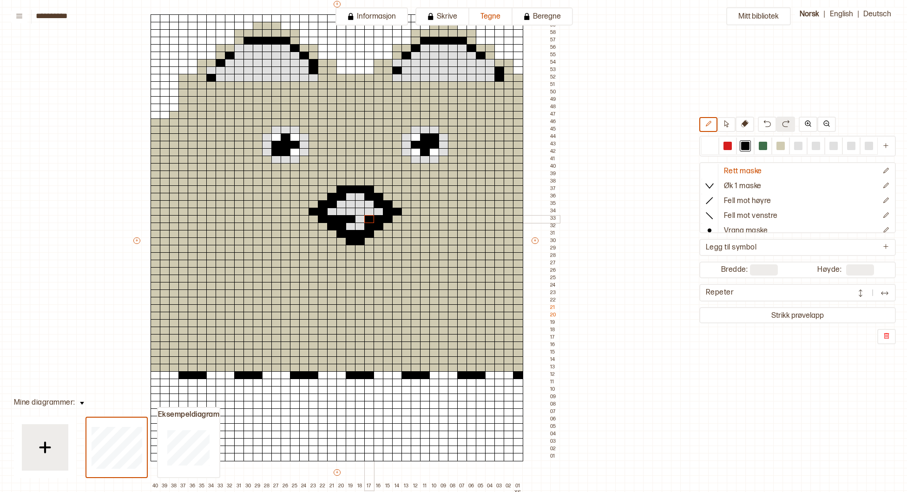
click at [368, 220] on div at bounding box center [369, 219] width 10 height 8
click at [361, 220] on div at bounding box center [360, 219] width 10 height 8
click at [352, 204] on div at bounding box center [351, 204] width 10 height 8
click at [344, 203] on div at bounding box center [341, 205] width 10 height 8
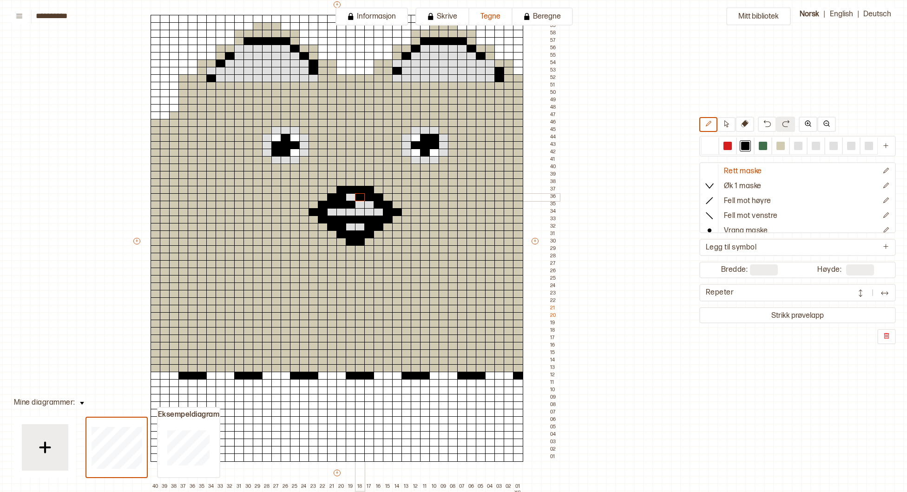
drag, startPoint x: 358, startPoint y: 198, endPoint x: 371, endPoint y: 201, distance: 13.0
click at [358, 198] on div at bounding box center [360, 197] width 10 height 8
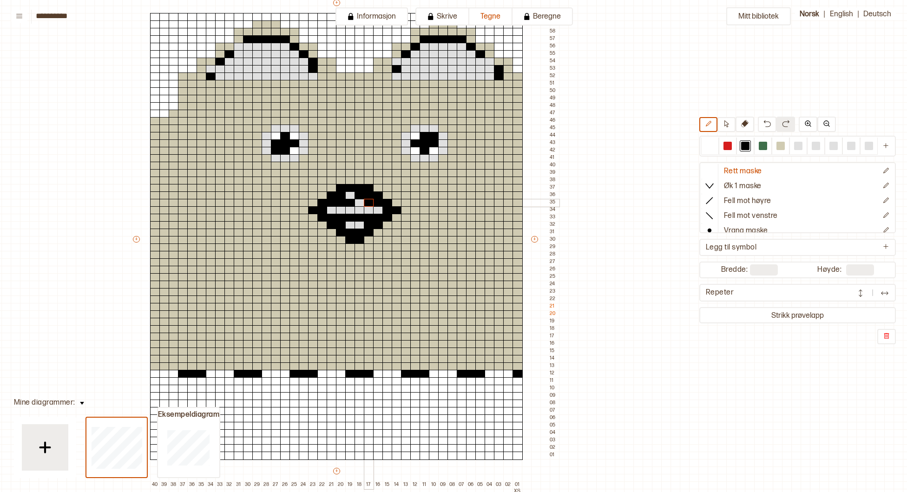
click at [366, 205] on div at bounding box center [369, 203] width 10 height 8
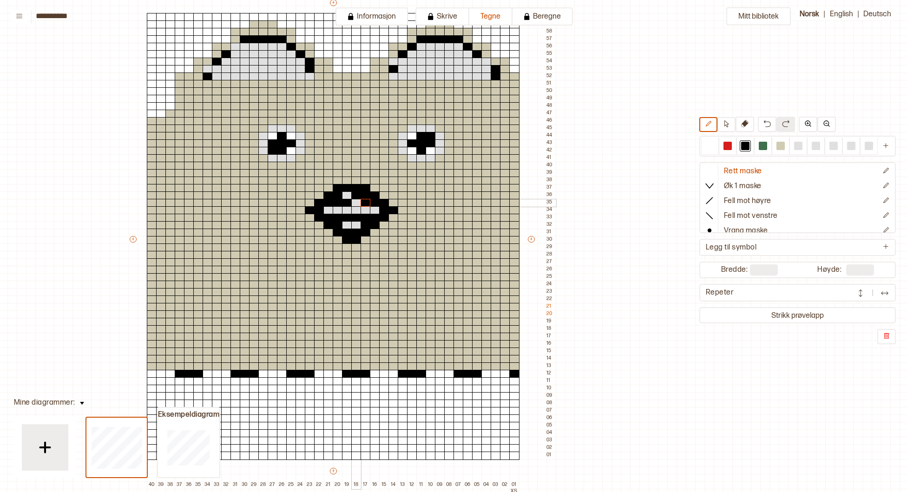
click at [359, 203] on div at bounding box center [356, 203] width 10 height 8
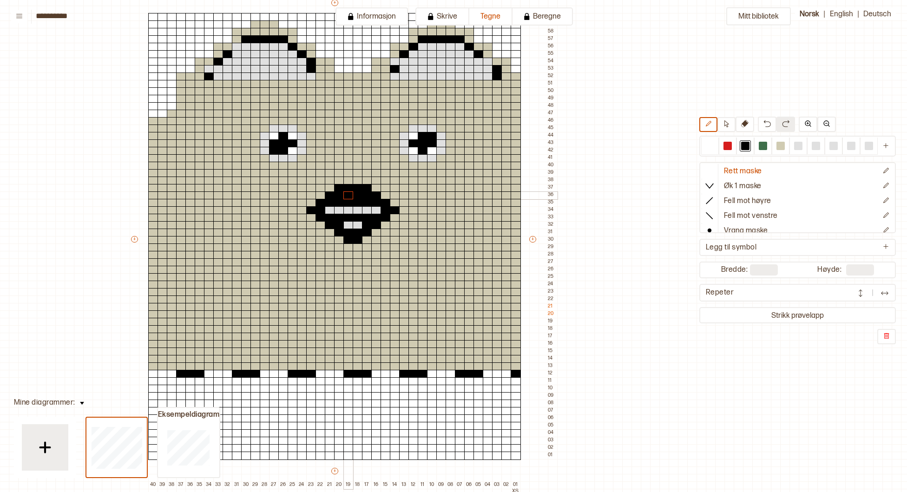
scroll to position [91, 111]
click at [347, 196] on div at bounding box center [349, 195] width 10 height 8
drag, startPoint x: 341, startPoint y: 209, endPoint x: 362, endPoint y: 211, distance: 20.5
click at [342, 209] on div at bounding box center [340, 210] width 10 height 8
click at [366, 210] on div at bounding box center [368, 210] width 10 height 8
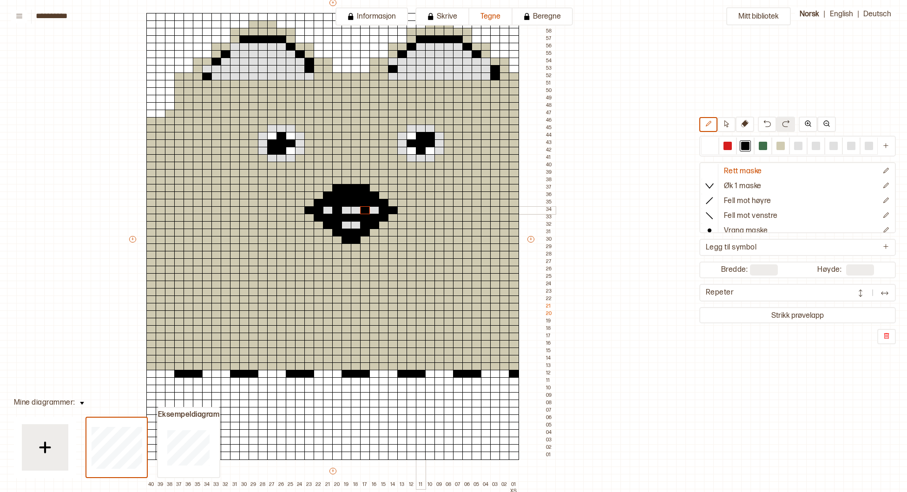
scroll to position [92, 114]
click at [709, 147] on div at bounding box center [710, 146] width 8 height 8
drag, startPoint x: 335, startPoint y: 209, endPoint x: 370, endPoint y: 209, distance: 34.8
click at [370, 209] on div "+ + + + 40 39 38 37 36 35 34 33 32 31 30 29 28 27 26 25 24 23 22 21 20 19 18 17…" at bounding box center [341, 243] width 427 height 491
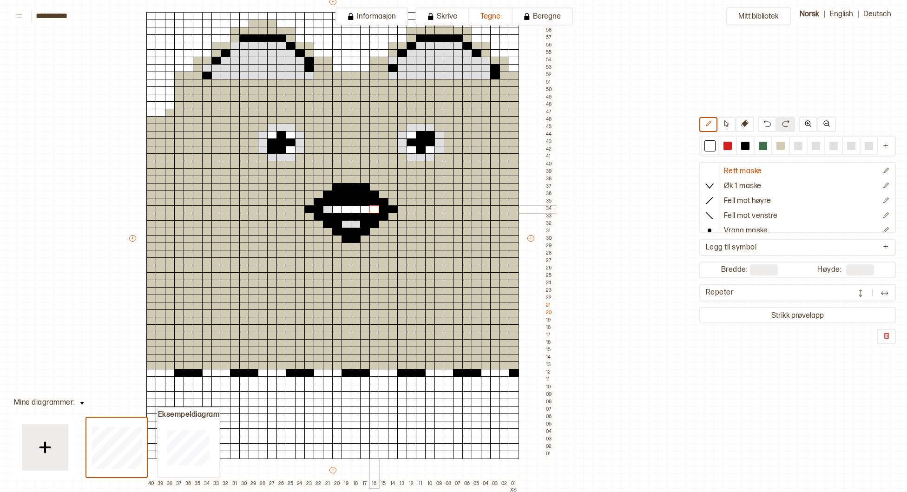
scroll to position [93, 114]
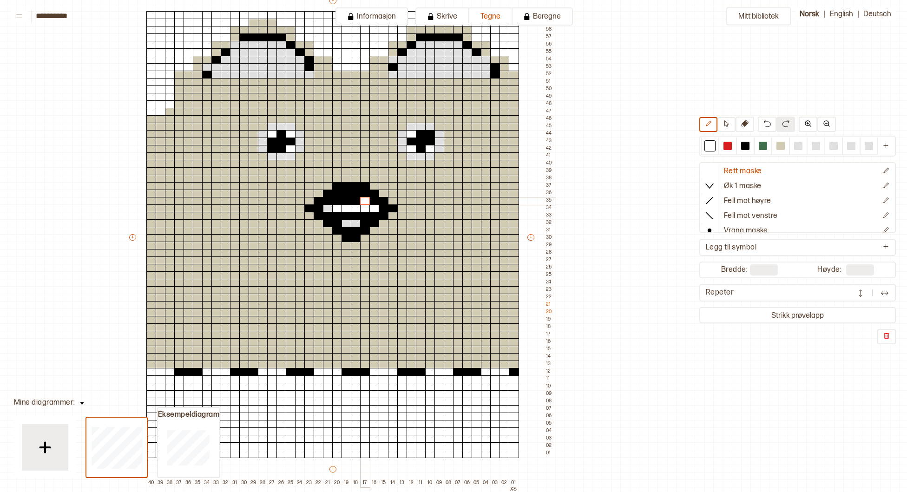
click at [362, 203] on div at bounding box center [365, 201] width 10 height 8
drag, startPoint x: 356, startPoint y: 203, endPoint x: 351, endPoint y: 203, distance: 5.1
click at [356, 203] on div at bounding box center [356, 201] width 10 height 8
click at [348, 203] on div at bounding box center [346, 201] width 10 height 8
click at [336, 202] on div at bounding box center [337, 201] width 10 height 8
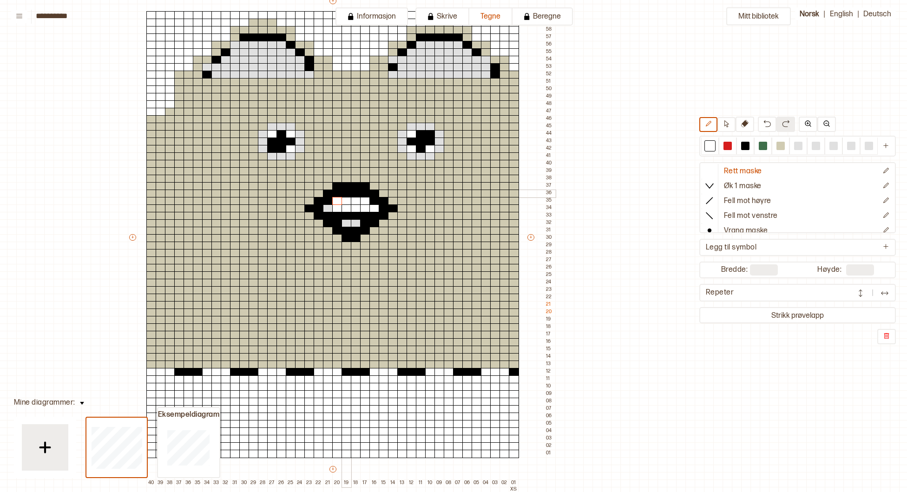
scroll to position [91, 114]
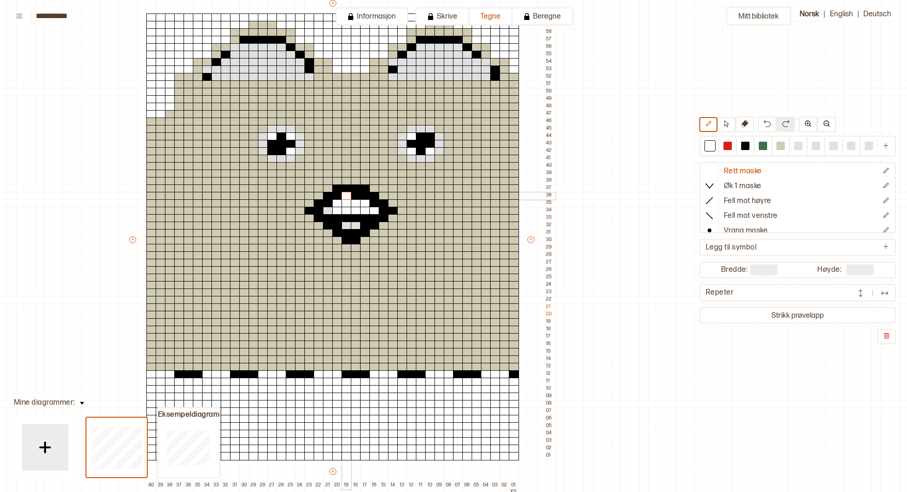
click at [347, 197] on div at bounding box center [346, 196] width 10 height 8
click at [353, 197] on div at bounding box center [356, 196] width 10 height 8
click at [353, 215] on div at bounding box center [356, 218] width 10 height 8
click at [346, 215] on div at bounding box center [346, 218] width 10 height 8
drag, startPoint x: 337, startPoint y: 216, endPoint x: 360, endPoint y: 216, distance: 22.3
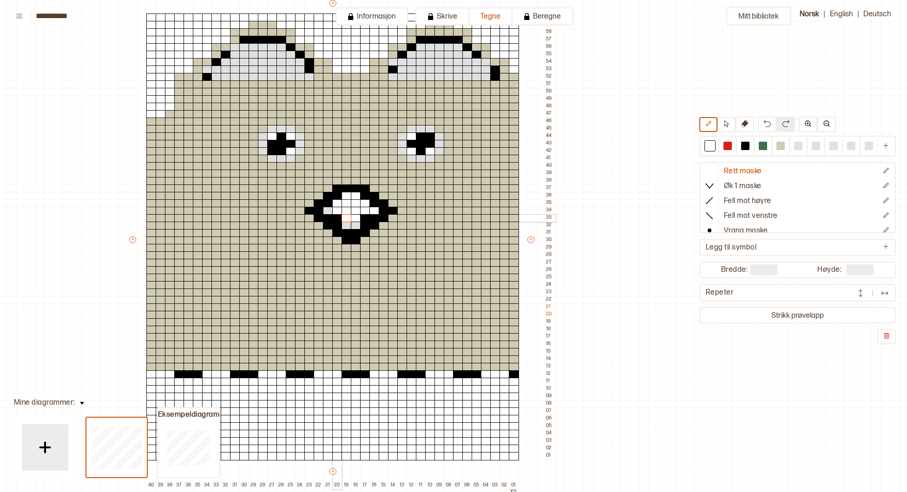
click at [342, 216] on div "+ + + + 40 39 38 37 36 35 34 33 32 31 30 29 28 27 26 25 24 23 22 21 20 19 18 17…" at bounding box center [341, 244] width 427 height 491
click at [366, 216] on div at bounding box center [365, 218] width 10 height 8
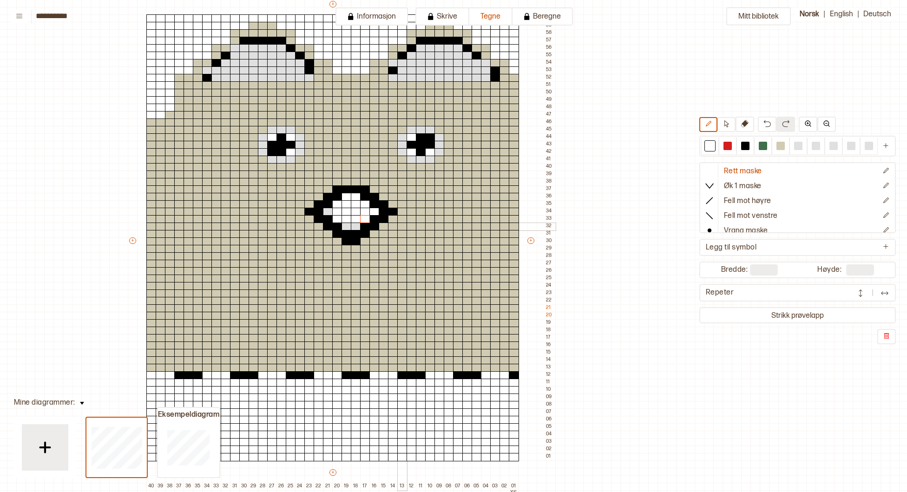
scroll to position [90, 113]
drag, startPoint x: 801, startPoint y: 148, endPoint x: 792, endPoint y: 148, distance: 8.8
click at [800, 148] on div at bounding box center [798, 146] width 8 height 8
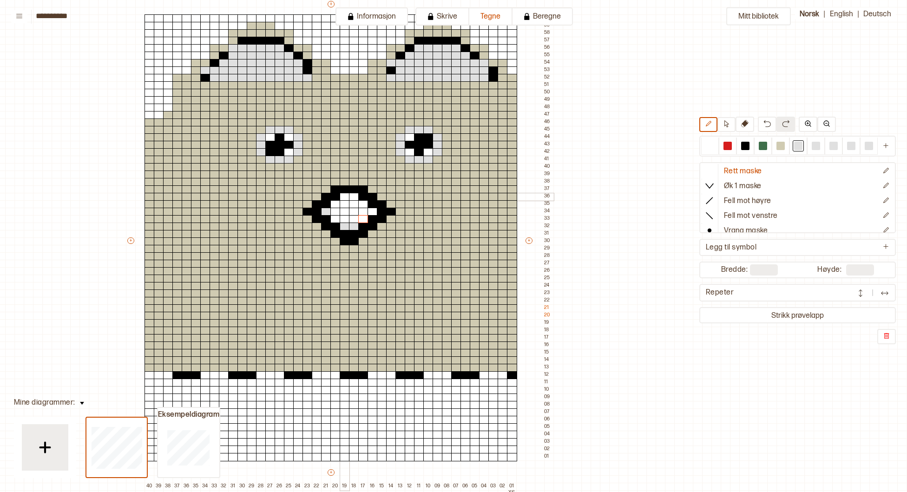
scroll to position [90, 118]
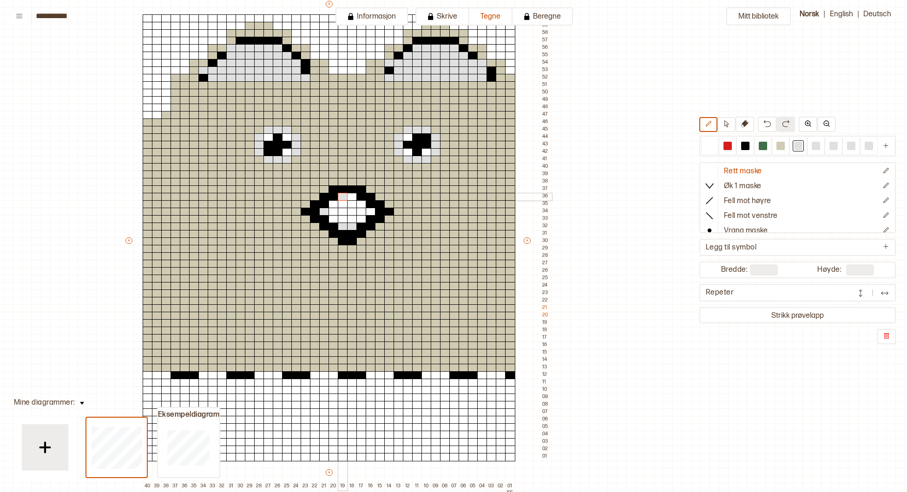
drag, startPoint x: 345, startPoint y: 198, endPoint x: 350, endPoint y: 198, distance: 5.1
click at [349, 198] on div "+ + + + 40 39 38 37 36 35 34 33 32 31 30 29 28 27 26 25 24 23 22 21 20 19 18 17…" at bounding box center [337, 245] width 427 height 491
drag, startPoint x: 361, startPoint y: 203, endPoint x: 371, endPoint y: 211, distance: 12.6
click at [371, 211] on div "+ + + + 40 39 38 37 36 35 34 33 32 31 30 29 28 27 26 25 24 23 22 21 20 19 18 17…" at bounding box center [337, 245] width 427 height 491
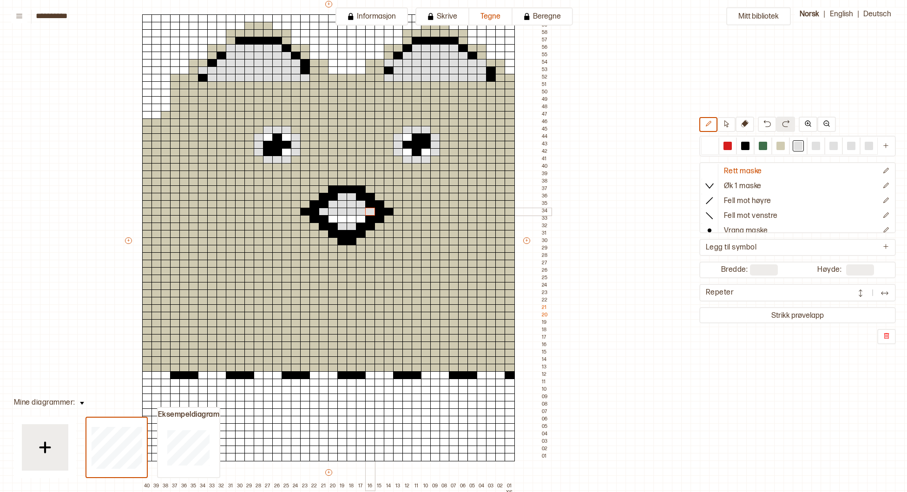
scroll to position [91, 118]
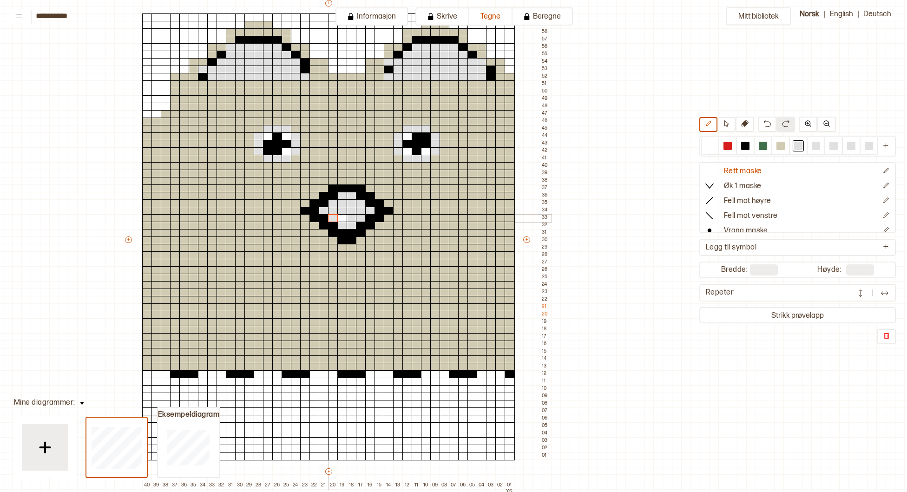
drag, startPoint x: 361, startPoint y: 216, endPoint x: 333, endPoint y: 218, distance: 27.9
click at [333, 218] on div "+ + + + 40 39 38 37 36 35 34 33 32 31 30 29 28 27 26 25 24 23 22 21 20 19 18 17…" at bounding box center [337, 244] width 427 height 491
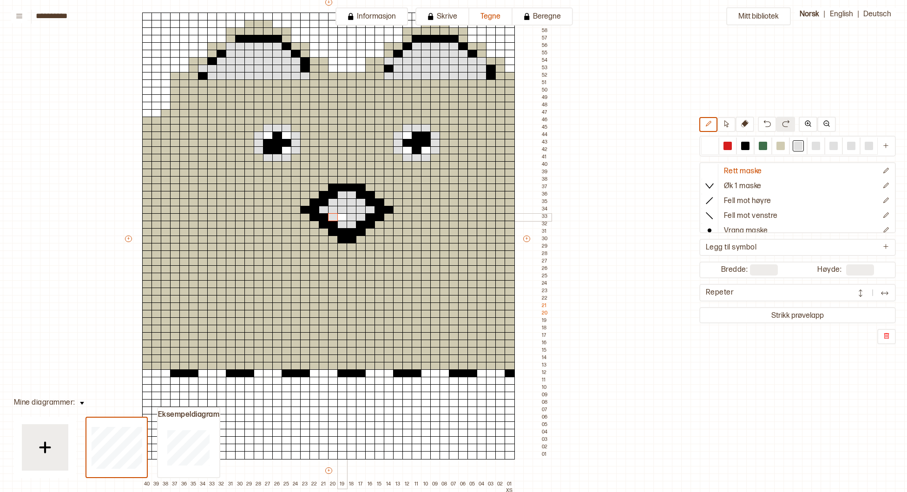
click at [342, 217] on div at bounding box center [342, 217] width 10 height 8
drag, startPoint x: 745, startPoint y: 145, endPoint x: 660, endPoint y: 153, distance: 84.9
click at [745, 145] on div at bounding box center [745, 146] width 8 height 8
click at [344, 180] on div at bounding box center [342, 180] width 10 height 8
click at [349, 181] on div at bounding box center [352, 180] width 10 height 8
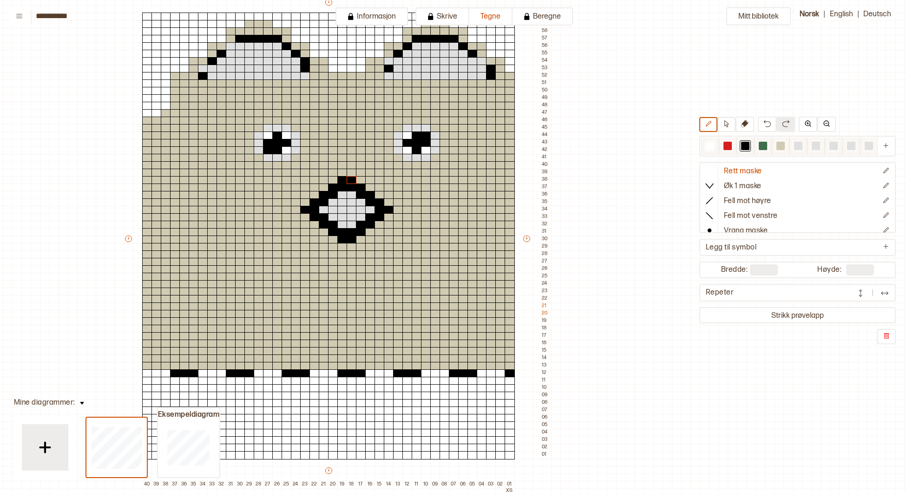
click at [782, 144] on div at bounding box center [780, 146] width 8 height 8
click at [336, 177] on div "+ + + + 40 39 38 37 36 35 34 33 32 31 30 29 28 27 26 25 24 23 22 21 20 19 18 17…" at bounding box center [337, 243] width 427 height 491
drag, startPoint x: 709, startPoint y: 144, endPoint x: 600, endPoint y: 125, distance: 110.4
click at [709, 144] on div at bounding box center [710, 146] width 8 height 8
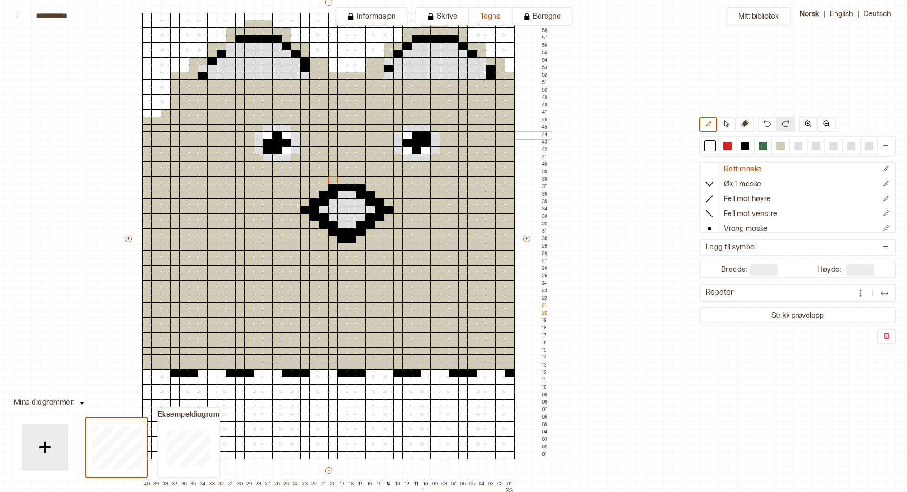
click at [426, 136] on div at bounding box center [426, 135] width 10 height 8
click at [270, 151] on div at bounding box center [268, 150] width 10 height 8
drag, startPoint x: 799, startPoint y: 147, endPoint x: 771, endPoint y: 143, distance: 28.6
click at [798, 147] on div at bounding box center [798, 146] width 8 height 8
click at [264, 148] on div at bounding box center [268, 150] width 10 height 8
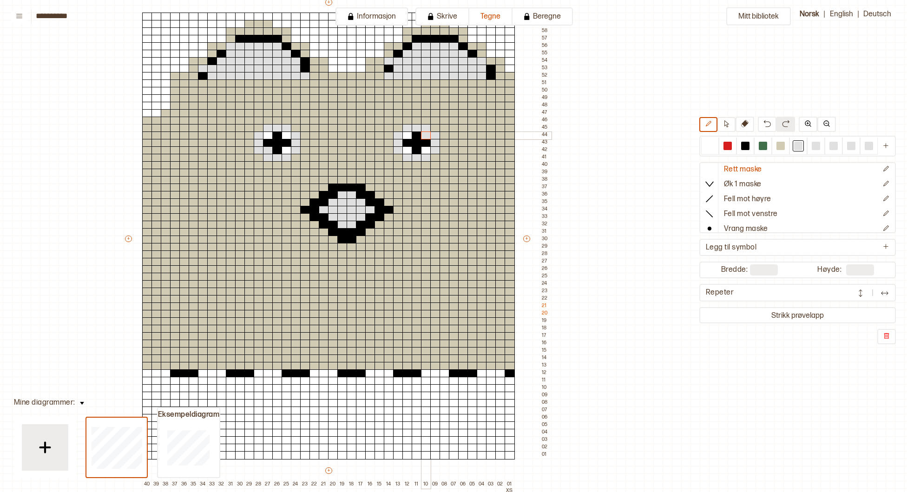
click at [424, 137] on div at bounding box center [426, 135] width 10 height 8
click at [425, 149] on div at bounding box center [426, 150] width 10 height 8
drag, startPoint x: 708, startPoint y: 147, endPoint x: 643, endPoint y: 145, distance: 64.6
click at [708, 147] on div at bounding box center [710, 146] width 8 height 8
click at [425, 135] on div at bounding box center [426, 135] width 10 height 8
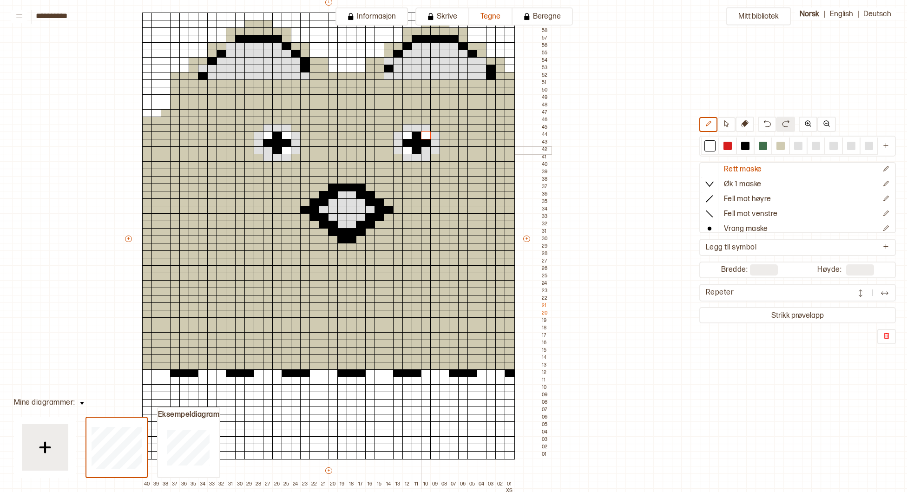
click at [426, 150] on div at bounding box center [426, 150] width 10 height 8
drag, startPoint x: 743, startPoint y: 146, endPoint x: 793, endPoint y: 152, distance: 50.5
click at [743, 146] on div at bounding box center [745, 146] width 8 height 8
click at [270, 150] on div at bounding box center [268, 150] width 10 height 8
click at [427, 140] on div at bounding box center [426, 143] width 10 height 8
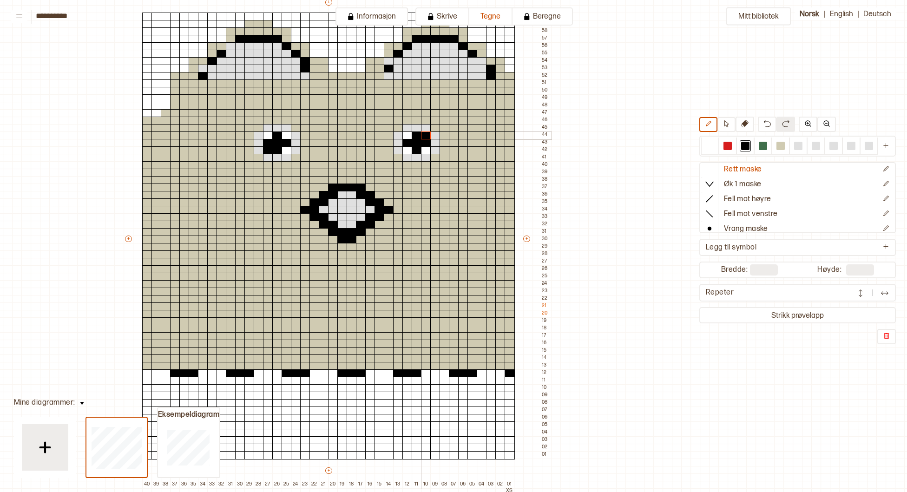
click at [427, 137] on div at bounding box center [426, 135] width 10 height 8
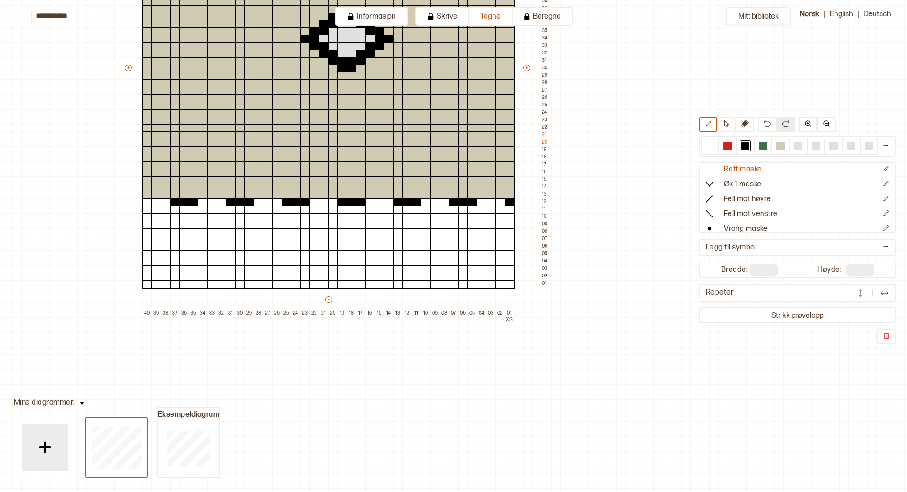
scroll to position [307, 118]
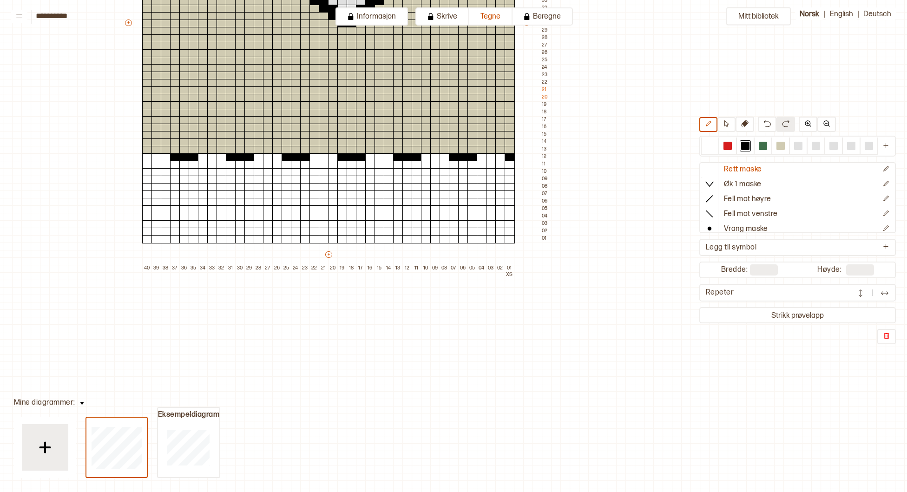
drag, startPoint x: 84, startPoint y: 402, endPoint x: 85, endPoint y: 397, distance: 5.4
click at [85, 397] on button at bounding box center [81, 402] width 13 height 13
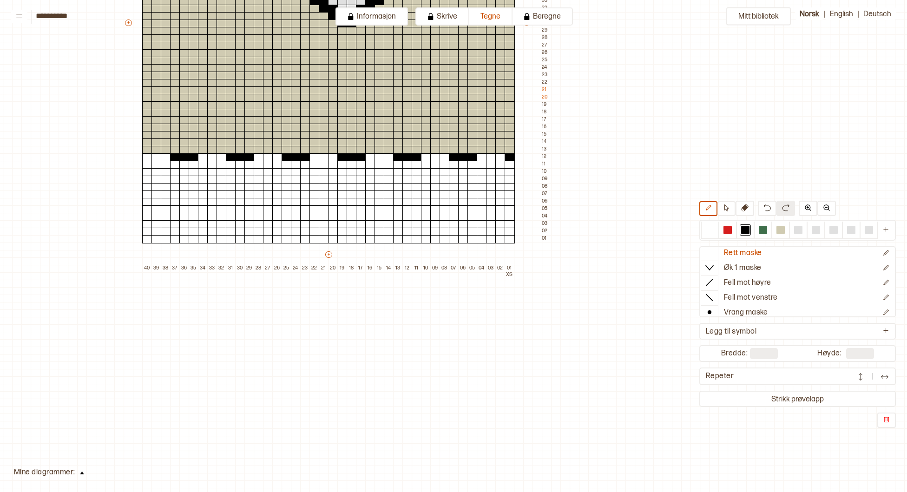
click at [85, 399] on div "Mitt bibliotek Rett maske Øk 1 maske Fell mot høyre Fell mot venstre Vrang mask…" at bounding box center [788, 185] width 1813 height 984
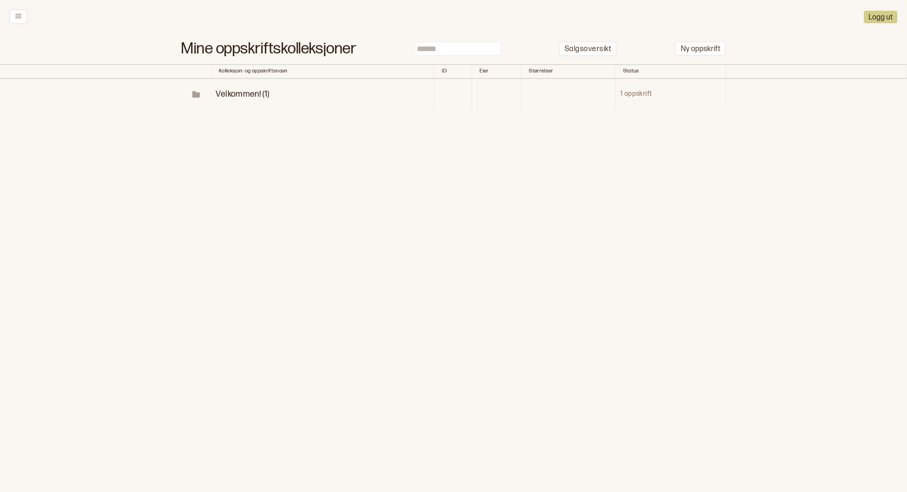
click at [256, 94] on span "Velkommen! (1)" at bounding box center [242, 94] width 53 height 10
click at [259, 124] on p "Diagrammer" at bounding box center [269, 125] width 48 height 11
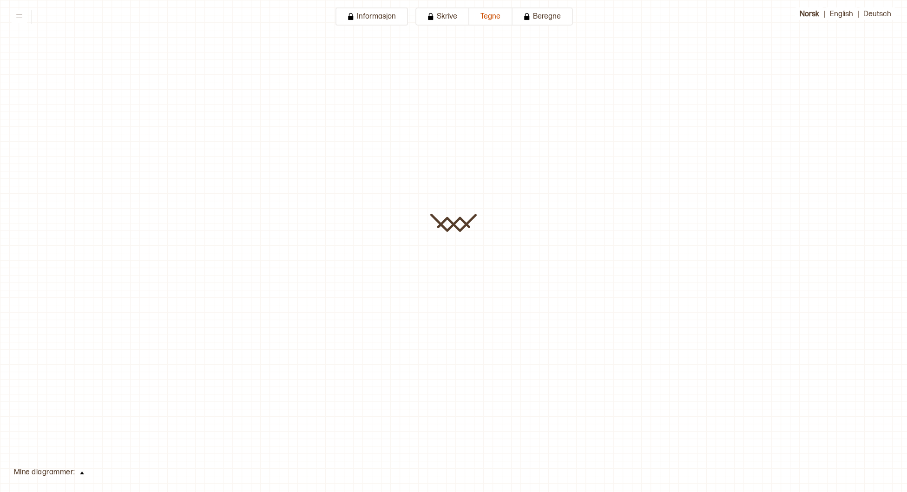
type input "**********"
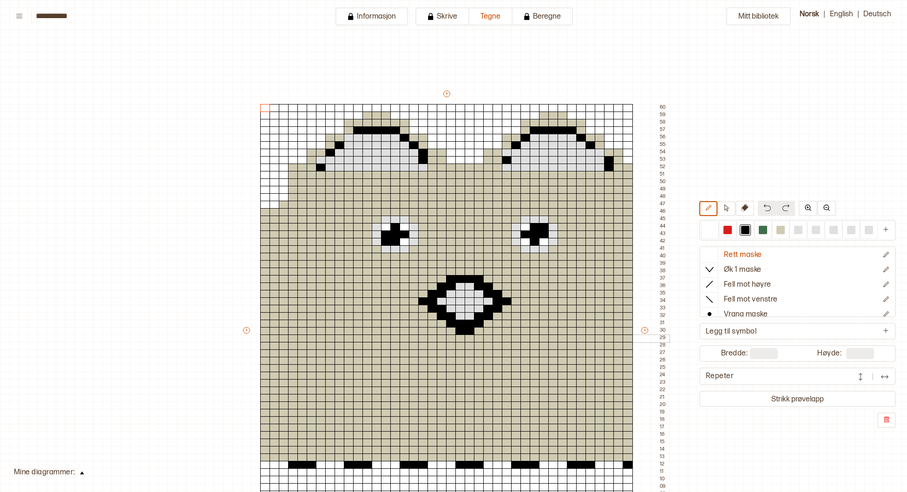
scroll to position [215, 141]
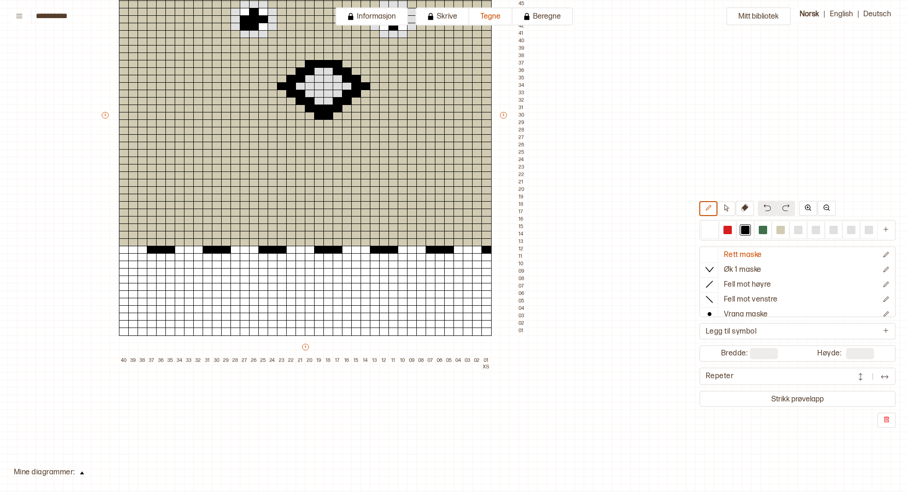
click at [903, 245] on div "Mitt bibliotek Rett maske Øk 1 maske Fell mot høyre Fell mot venstre Vrang mask…" at bounding box center [765, 277] width 1813 height 984
drag, startPoint x: 903, startPoint y: 258, endPoint x: 904, endPoint y: 267, distance: 8.9
click at [903, 268] on div "Mitt bibliotek Rett maske Øk 1 maske Fell mot høyre Fell mot venstre Vrang mask…" at bounding box center [765, 277] width 1813 height 984
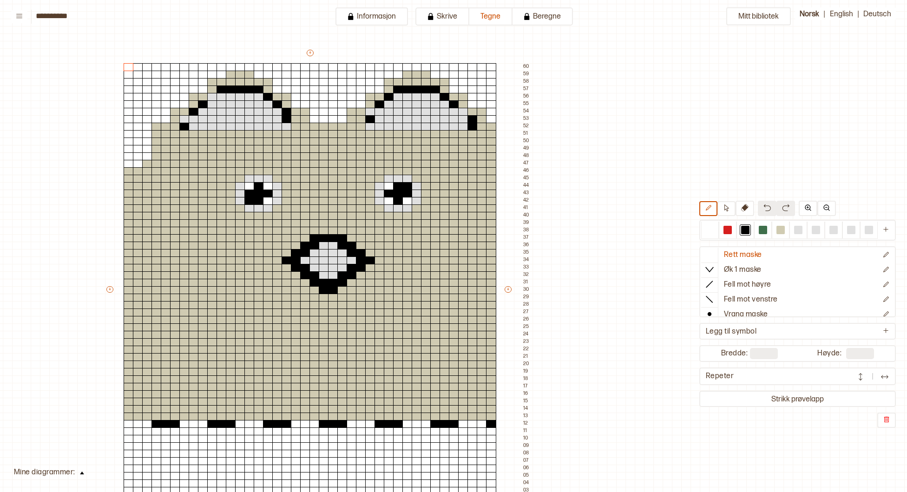
scroll to position [36, 137]
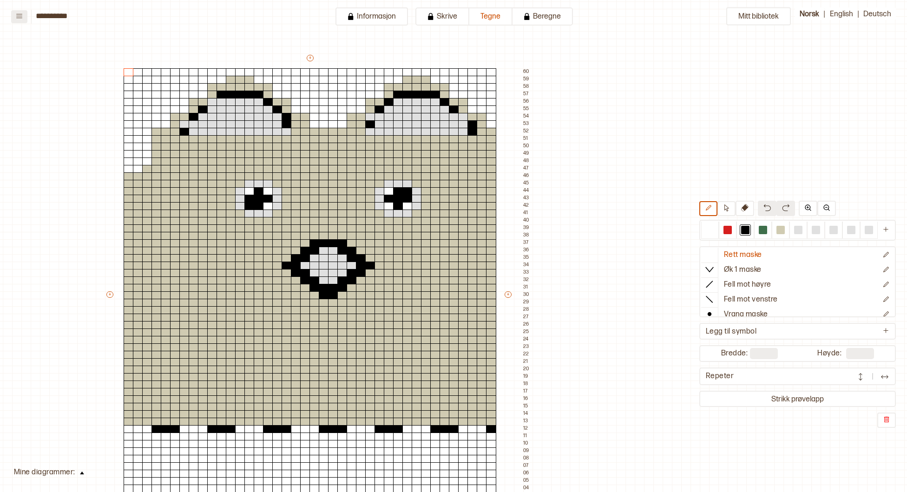
click at [20, 17] on icon at bounding box center [19, 16] width 7 height 7
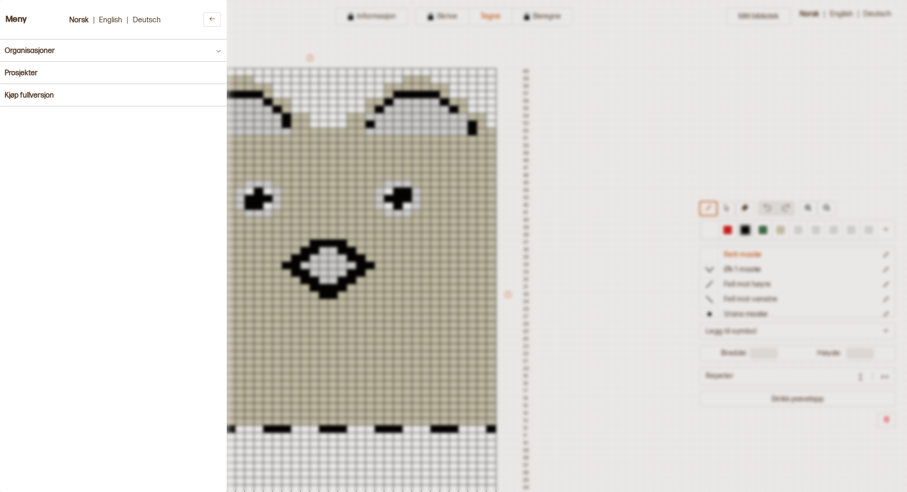
click at [615, 169] on div at bounding box center [453, 246] width 907 height 492
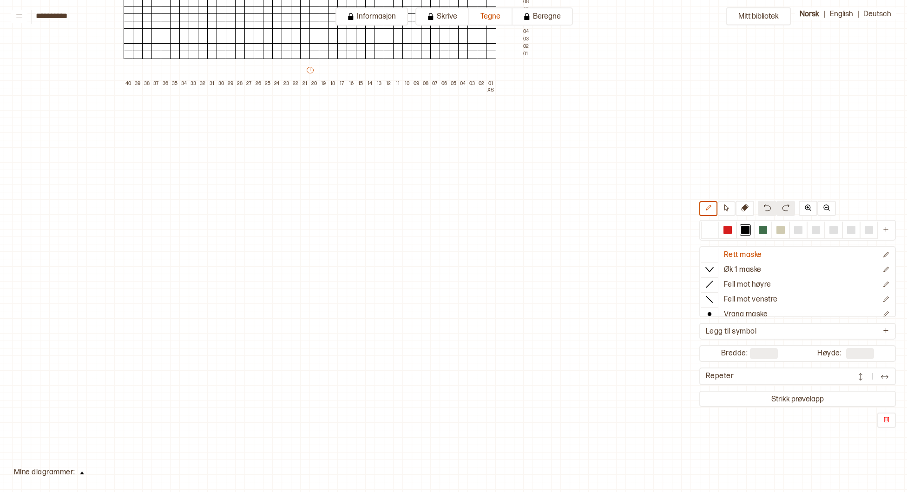
scroll to position [490, 137]
click at [492, 92] on icon at bounding box center [491, 94] width 6 height 6
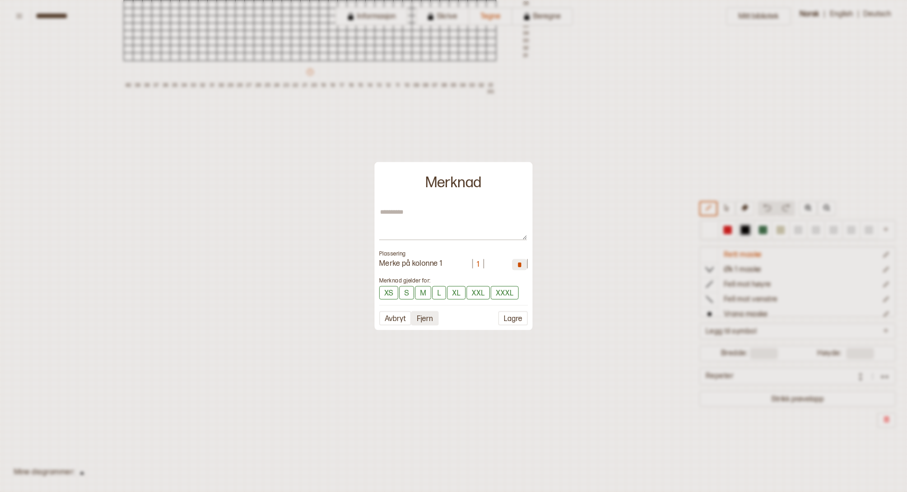
click at [428, 317] on button "Fjern" at bounding box center [424, 318] width 27 height 14
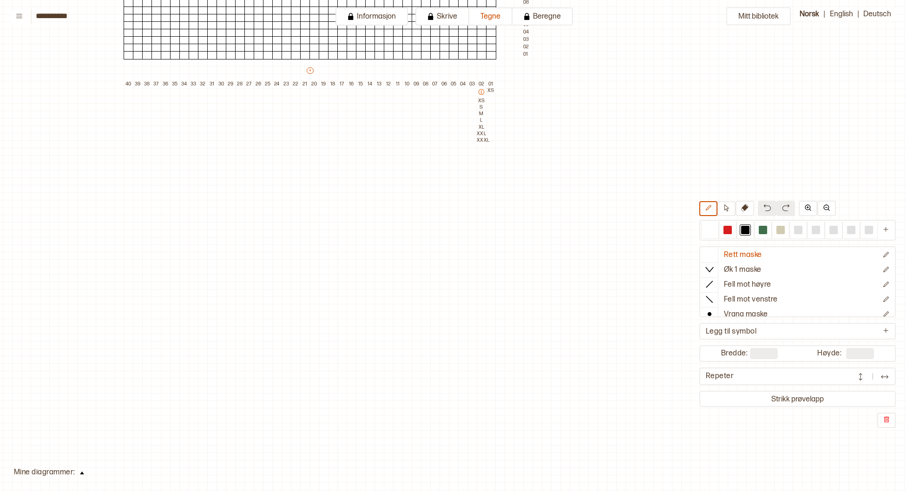
scroll to position [492, 137]
click at [487, 93] on icon at bounding box center [490, 91] width 7 height 7
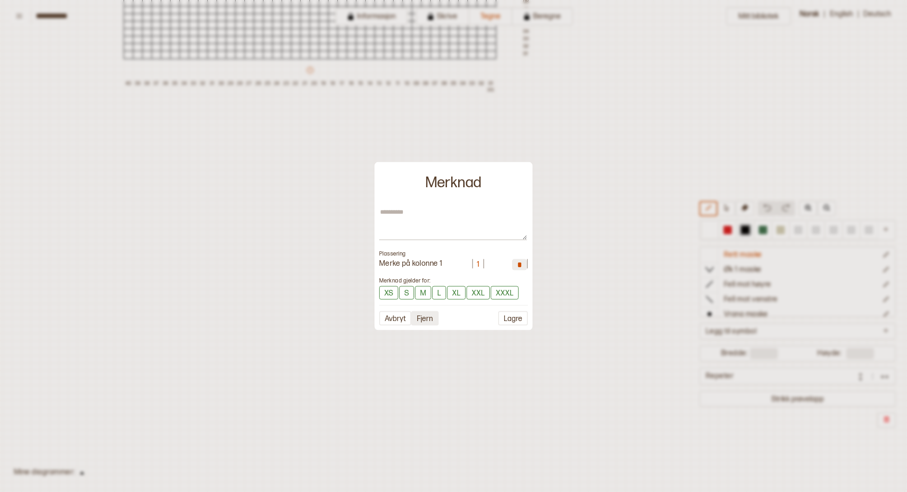
click at [433, 319] on button "Fjern" at bounding box center [424, 318] width 27 height 14
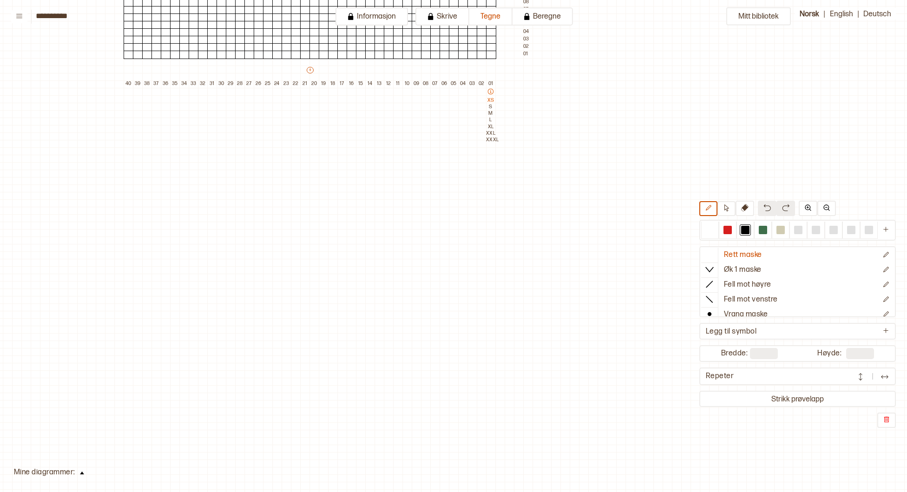
click at [491, 91] on icon at bounding box center [490, 91] width 7 height 7
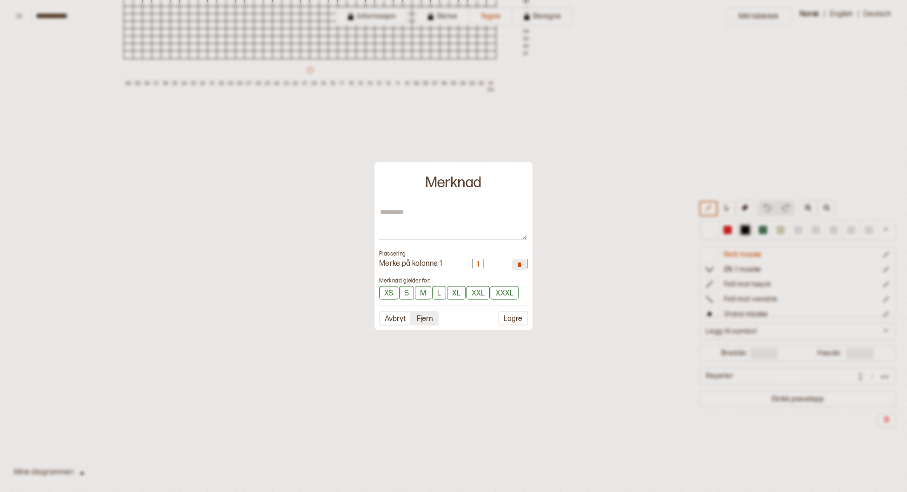
click at [414, 317] on button "Fjern" at bounding box center [424, 318] width 27 height 14
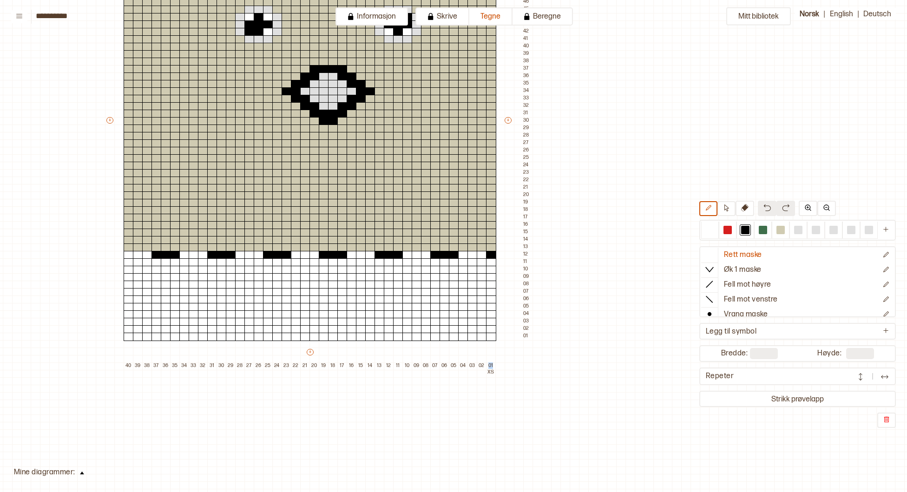
scroll to position [208, 137]
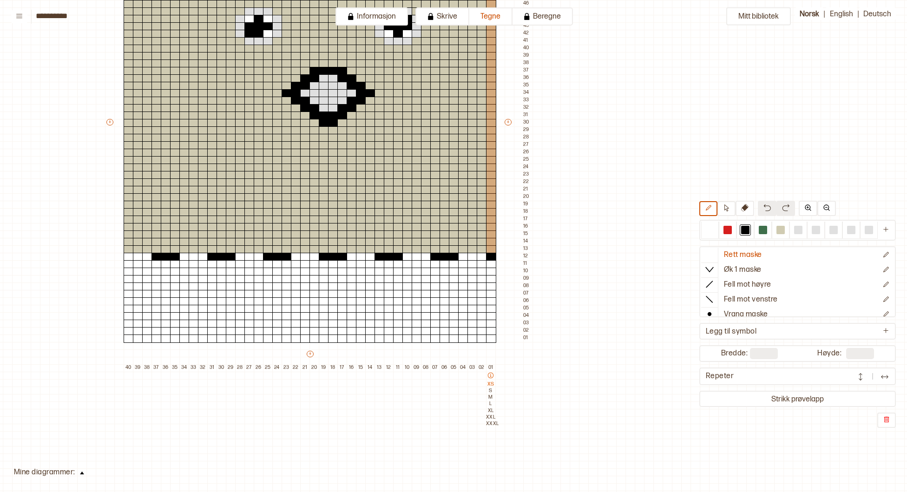
click at [488, 378] on icon at bounding box center [490, 375] width 7 height 7
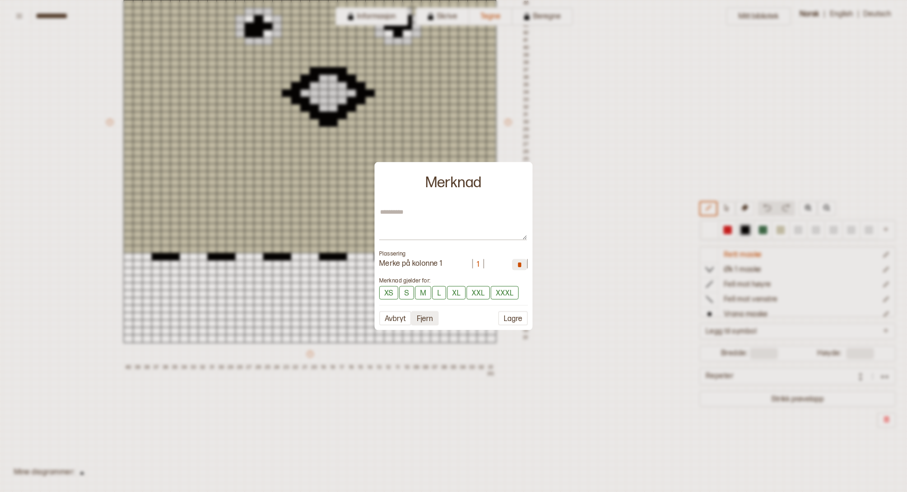
click at [431, 320] on button "Fjern" at bounding box center [424, 318] width 27 height 14
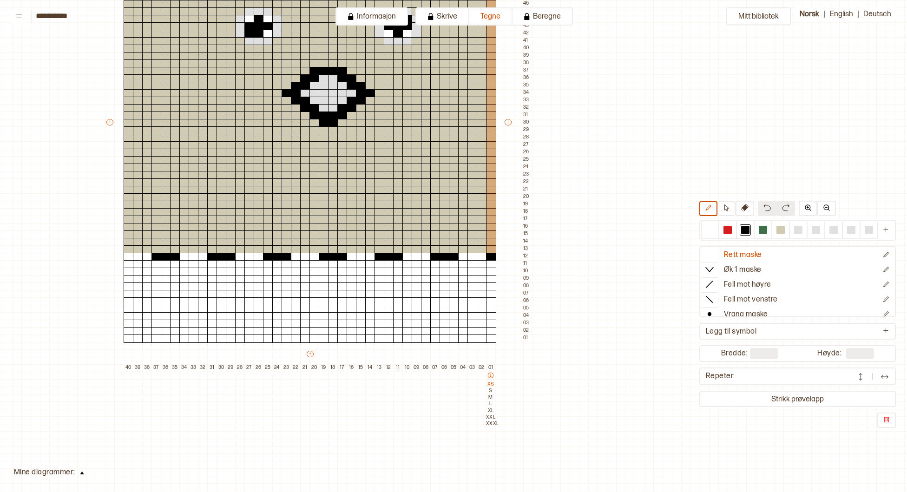
click at [491, 374] on icon at bounding box center [491, 376] width 6 height 6
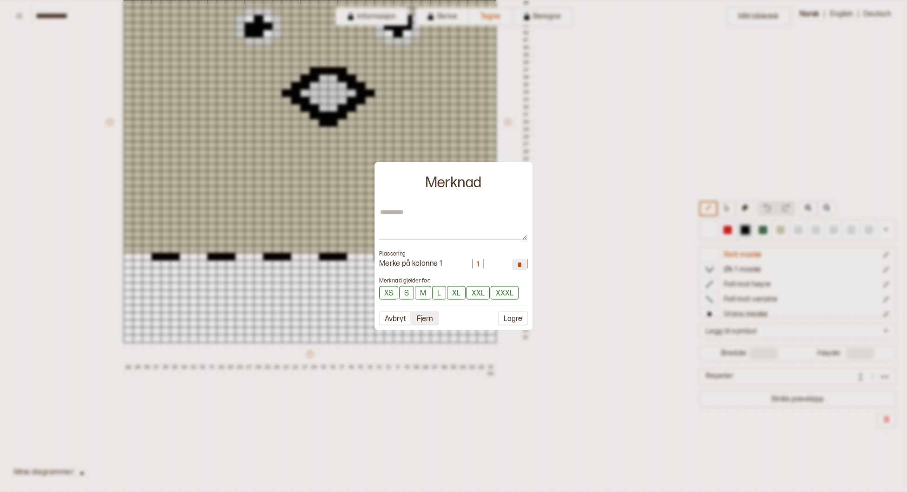
click at [437, 321] on button "Fjern" at bounding box center [424, 318] width 27 height 14
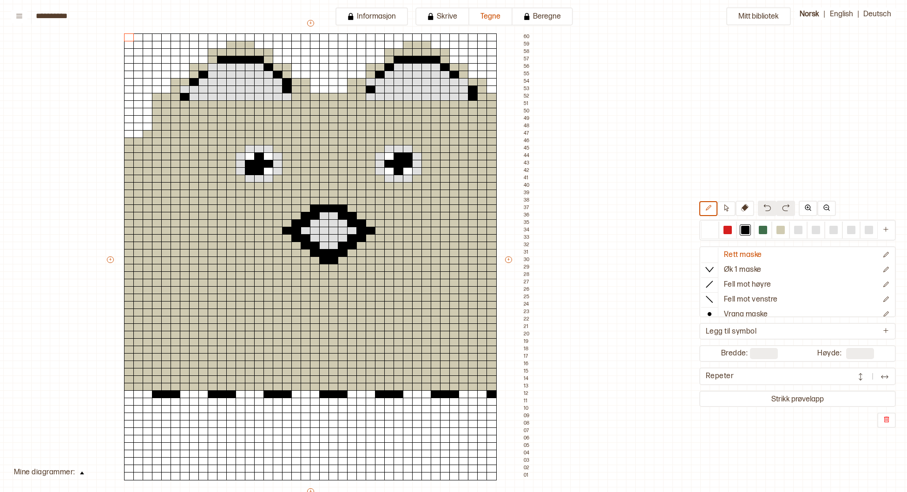
scroll to position [71, 136]
click at [710, 229] on div at bounding box center [710, 230] width 8 height 8
click at [159, 99] on div at bounding box center [157, 97] width 10 height 8
click at [159, 107] on div at bounding box center [157, 104] width 10 height 8
click at [160, 113] on div at bounding box center [157, 112] width 10 height 8
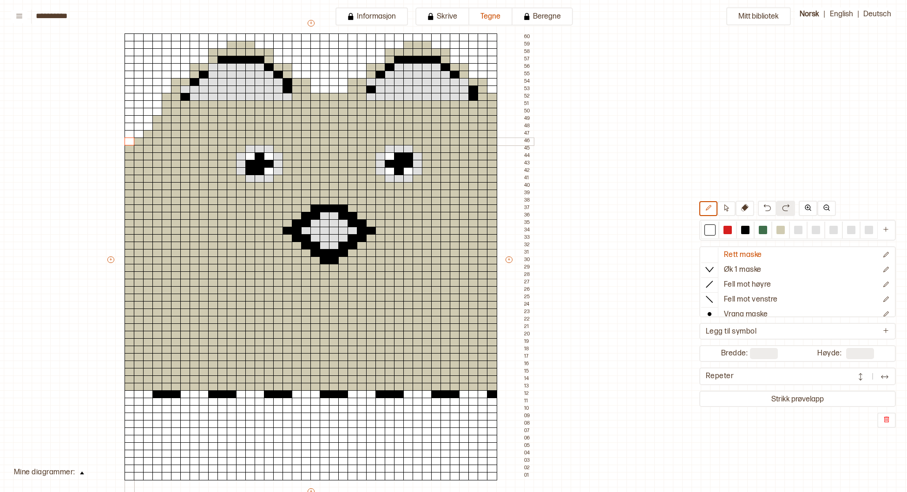
click at [131, 144] on div at bounding box center [129, 141] width 10 height 8
click at [129, 148] on div at bounding box center [129, 149] width 10 height 8
drag, startPoint x: 782, startPoint y: 230, endPoint x: 777, endPoint y: 224, distance: 7.6
click at [780, 228] on div at bounding box center [780, 230] width 8 height 8
click at [134, 140] on div at bounding box center [139, 141] width 10 height 8
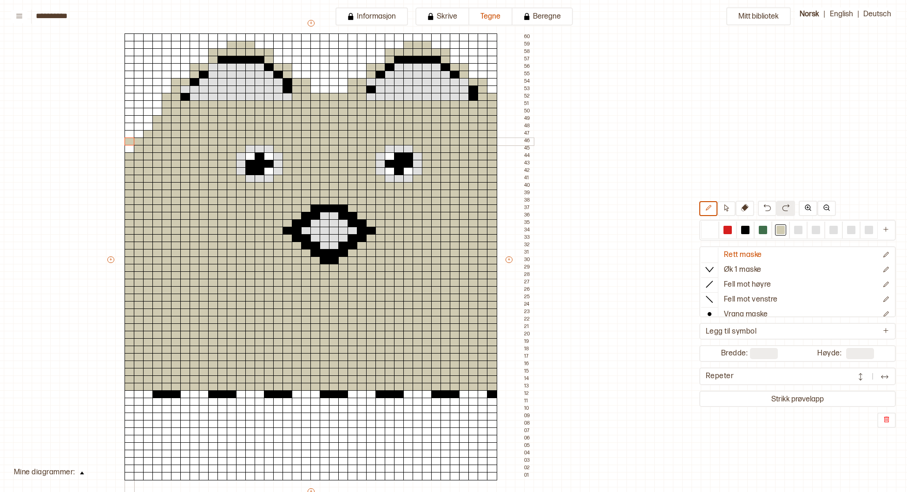
click at [130, 138] on div at bounding box center [129, 141] width 10 height 8
click at [127, 149] on div at bounding box center [129, 149] width 10 height 8
click at [710, 231] on div at bounding box center [710, 230] width 8 height 8
click at [132, 140] on div at bounding box center [129, 141] width 10 height 8
click at [783, 230] on div at bounding box center [780, 230] width 8 height 8
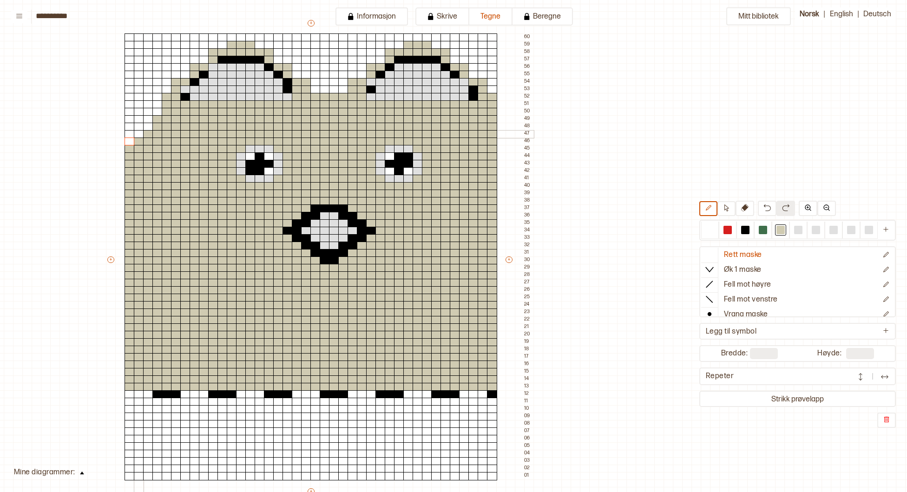
click at [141, 135] on div at bounding box center [139, 134] width 10 height 8
click at [782, 229] on div at bounding box center [780, 230] width 8 height 8
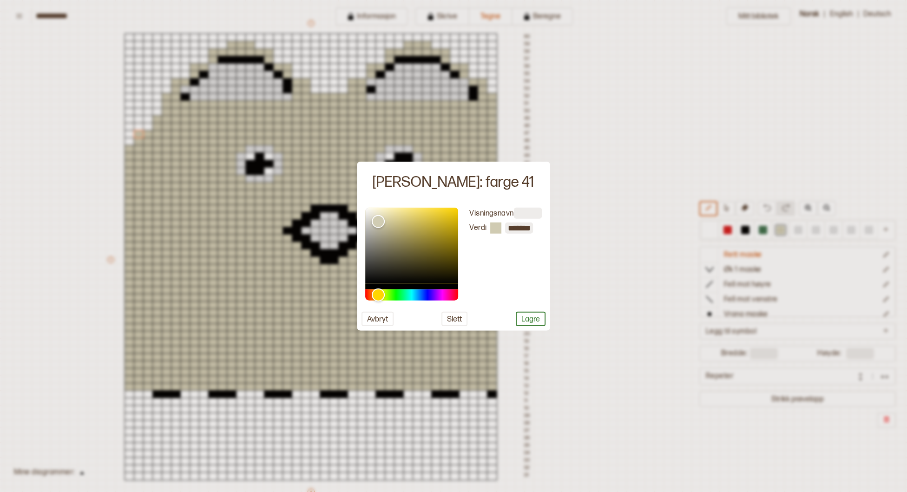
click at [606, 127] on div at bounding box center [453, 246] width 907 height 492
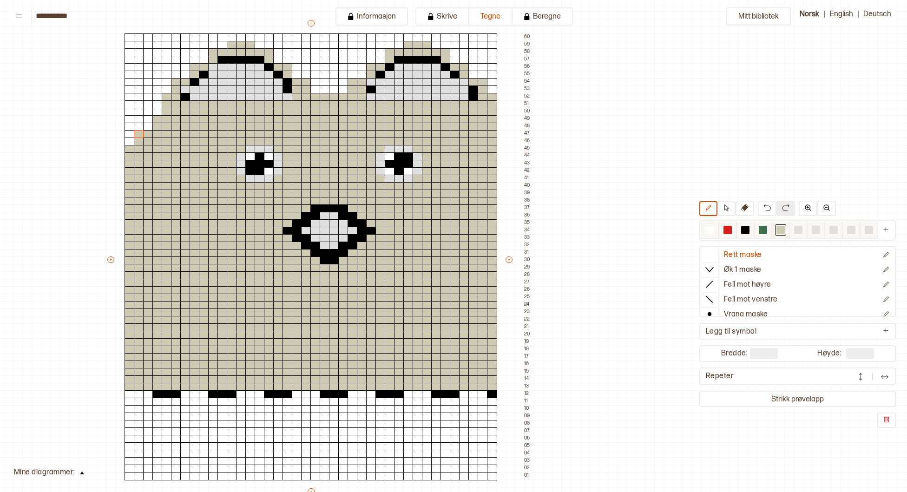
click at [714, 230] on div at bounding box center [709, 229] width 11 height 11
click at [139, 134] on div at bounding box center [139, 134] width 10 height 8
drag, startPoint x: 778, startPoint y: 230, endPoint x: 897, endPoint y: 183, distance: 127.2
click at [778, 230] on div at bounding box center [780, 230] width 8 height 8
click at [136, 137] on div at bounding box center [139, 141] width 10 height 8
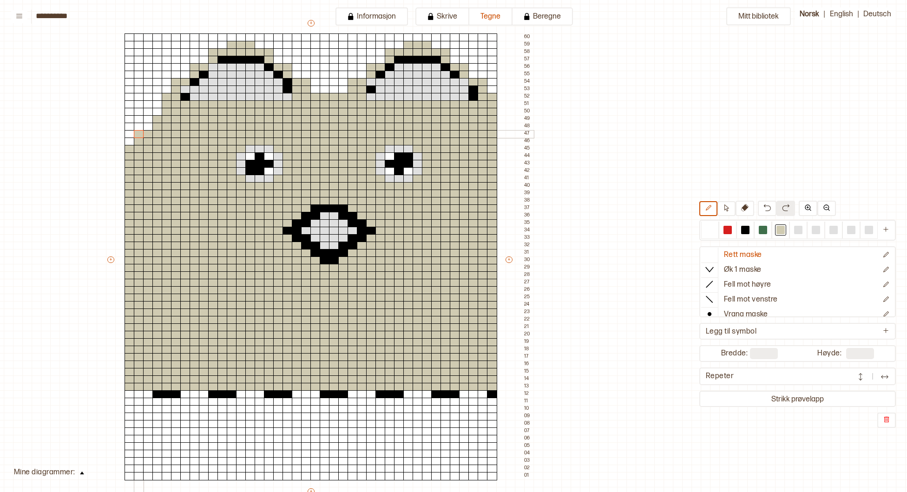
click at [139, 134] on div at bounding box center [139, 134] width 10 height 8
click at [700, 52] on div "Mitt bibliotek Rett maske Øk 1 maske Fell mot høyre Fell mot venstre Vrang mask…" at bounding box center [770, 421] width 1813 height 984
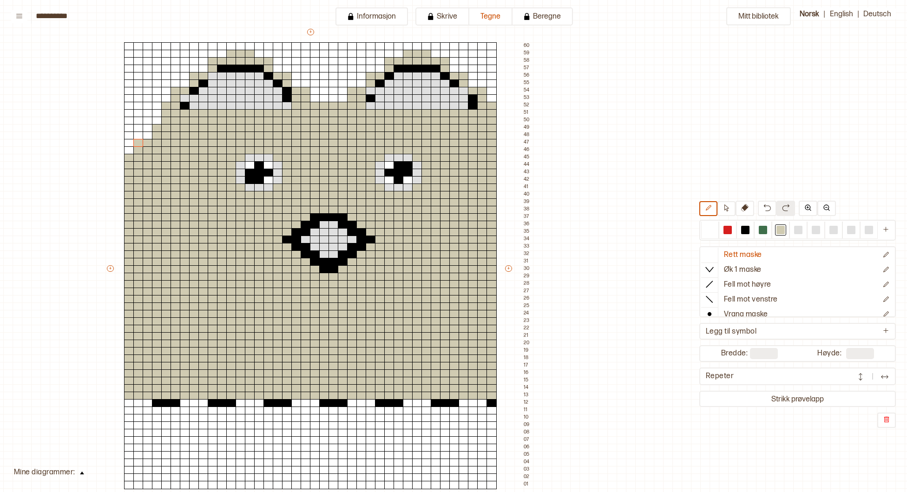
scroll to position [63, 136]
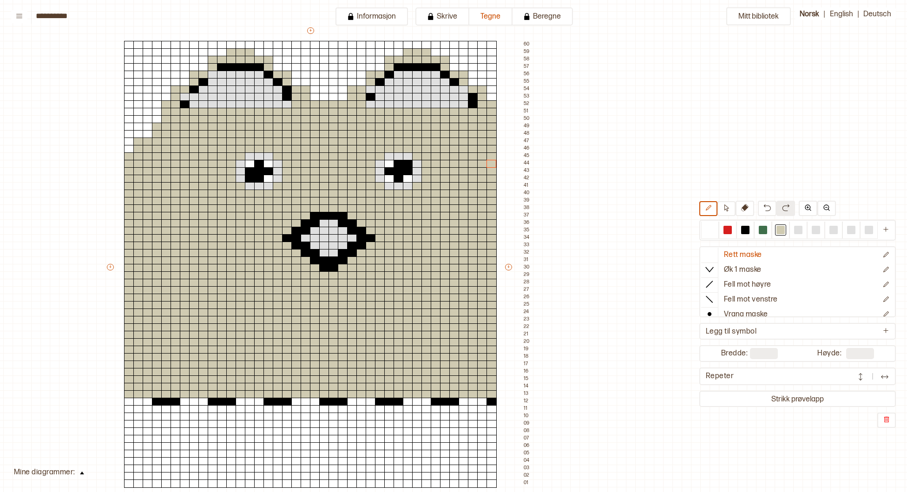
click at [585, 183] on div "Mitt bibliotek Rett maske Øk 1 maske Fell mot høyre Fell mot venstre Vrang mask…" at bounding box center [770, 429] width 1813 height 984
click at [22, 18] on icon at bounding box center [19, 16] width 6 height 4
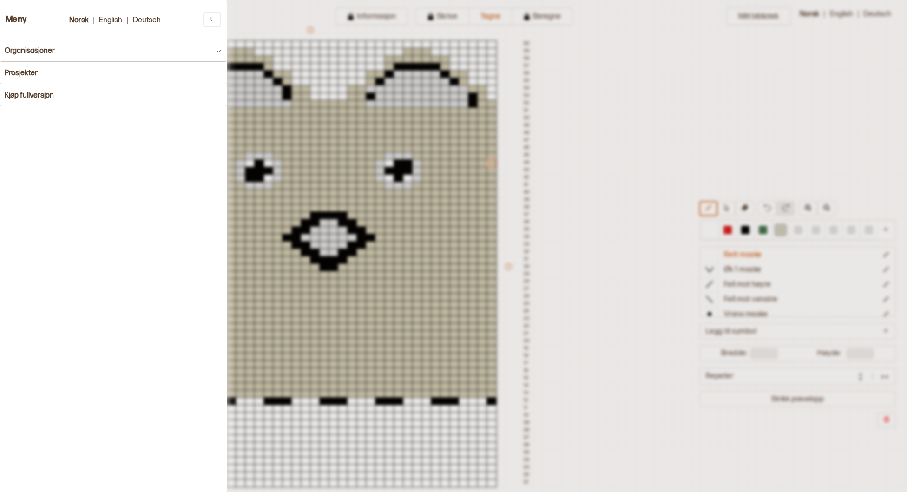
click at [868, 249] on div at bounding box center [453, 246] width 907 height 492
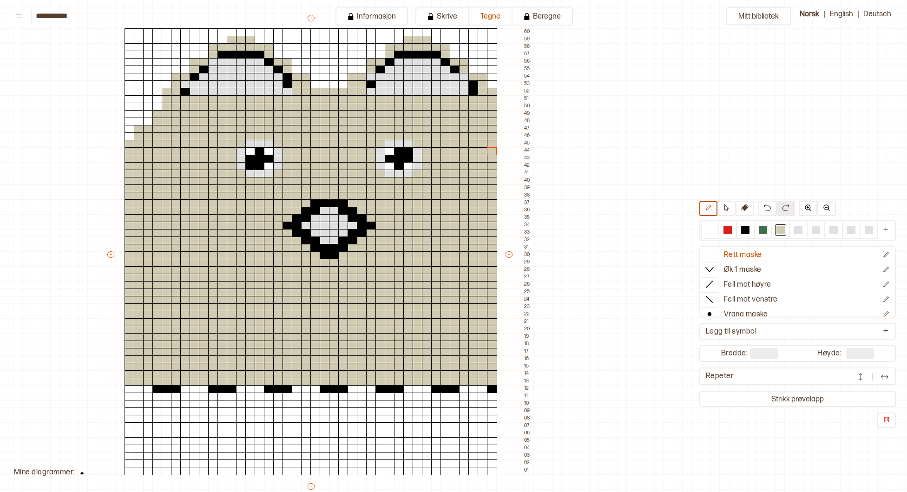
scroll to position [76, 136]
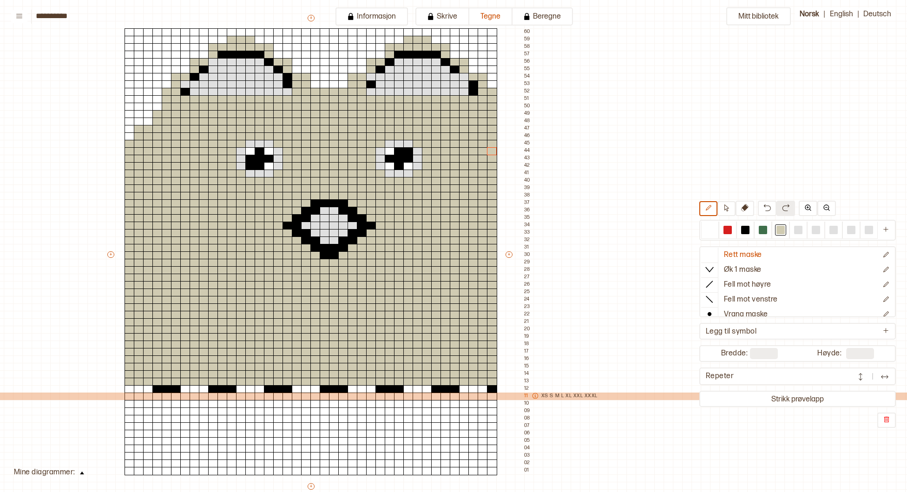
click at [556, 394] on p "M" at bounding box center [557, 396] width 4 height 7
click at [543, 395] on p "XS" at bounding box center [544, 396] width 7 height 7
click at [543, 396] on p "XS" at bounding box center [544, 396] width 7 height 7
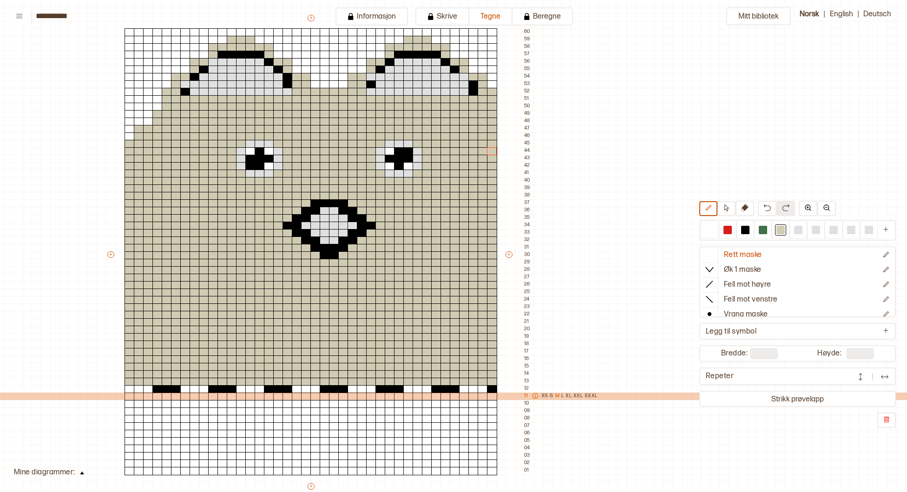
click at [543, 396] on p "XS" at bounding box center [544, 396] width 7 height 7
click at [537, 394] on icon at bounding box center [535, 396] width 7 height 7
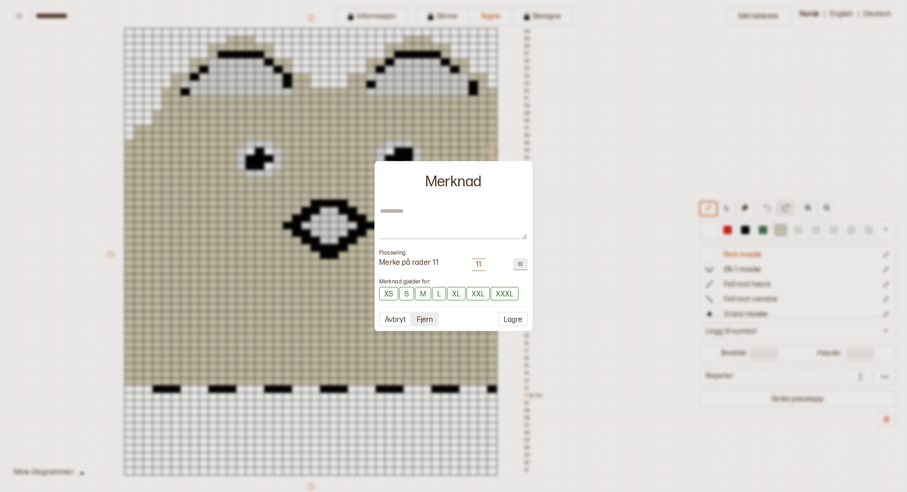
click at [432, 323] on button "Fjern" at bounding box center [424, 319] width 27 height 14
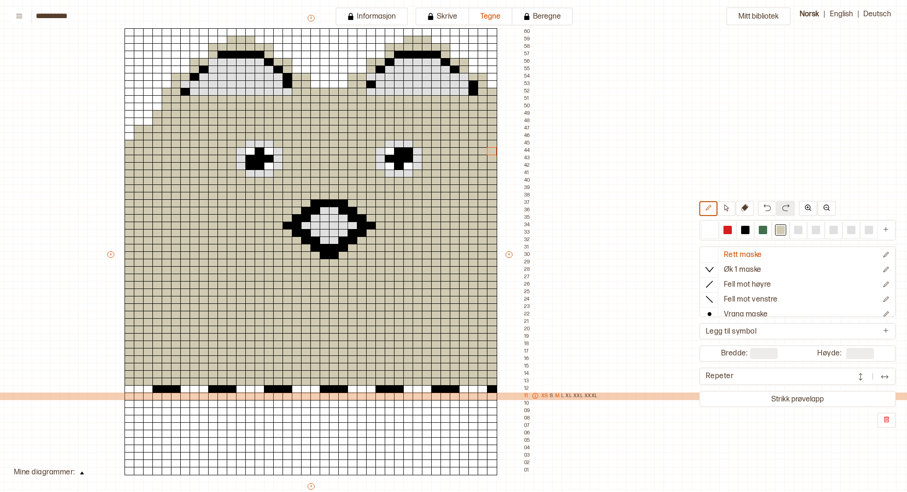
drag, startPoint x: 538, startPoint y: 394, endPoint x: 544, endPoint y: 396, distance: 5.7
click at [544, 396] on div "XS S M L XL XXL XXXL" at bounding box center [563, 396] width 70 height 7
click at [544, 396] on p "XS" at bounding box center [544, 396] width 7 height 7
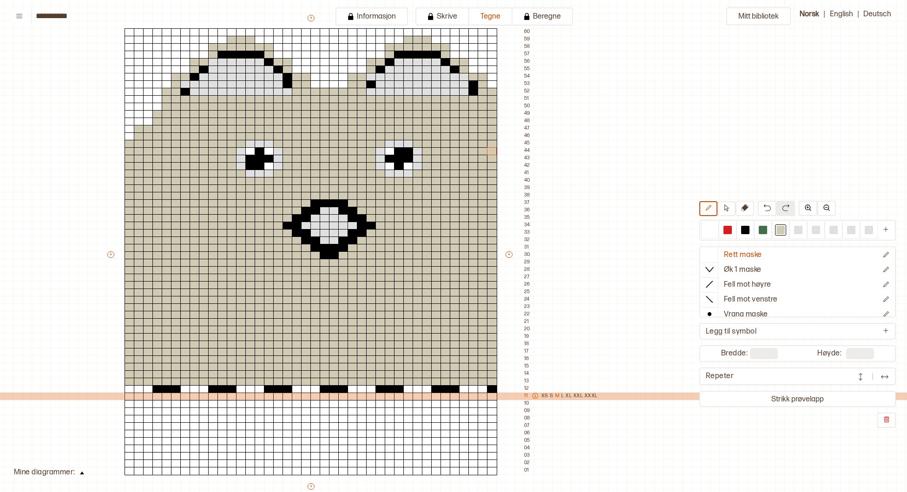
click at [555, 397] on p "M" at bounding box center [557, 396] width 4 height 7
click at [536, 396] on icon at bounding box center [535, 396] width 7 height 7
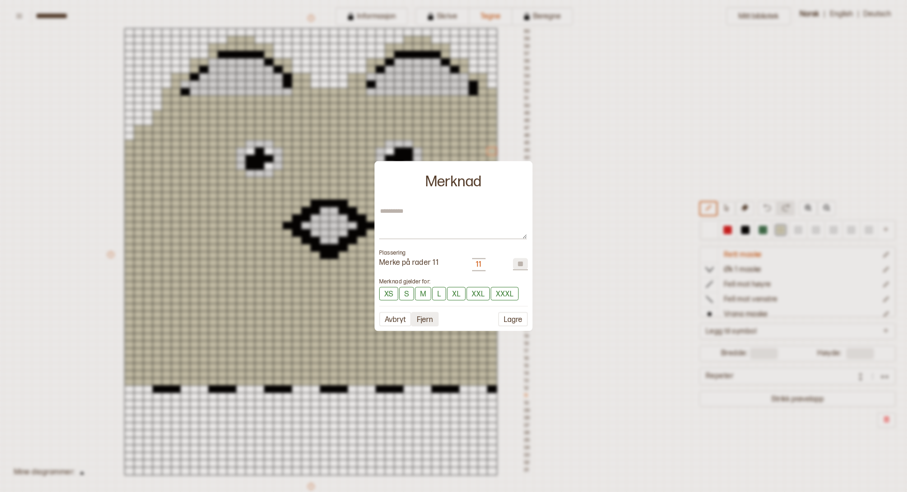
click at [430, 317] on button "Fjern" at bounding box center [424, 319] width 27 height 14
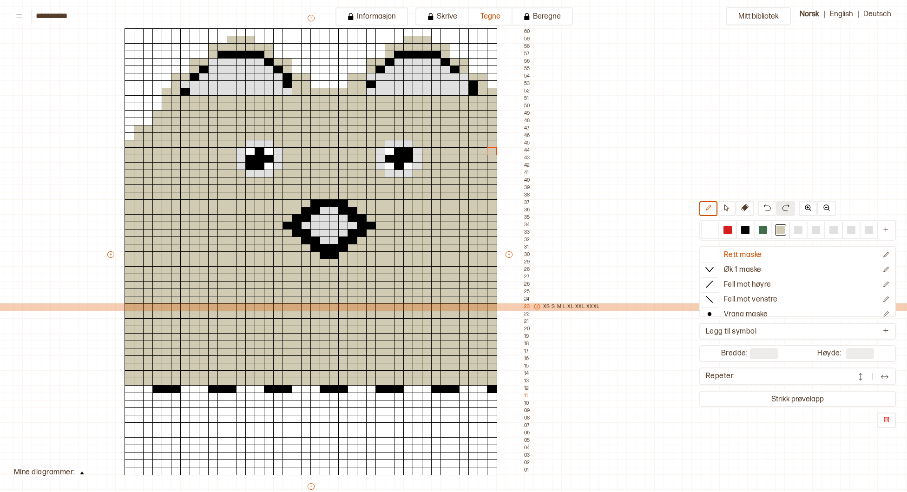
click at [584, 306] on div "XS S M L XL XXL XXXL" at bounding box center [565, 306] width 70 height 7
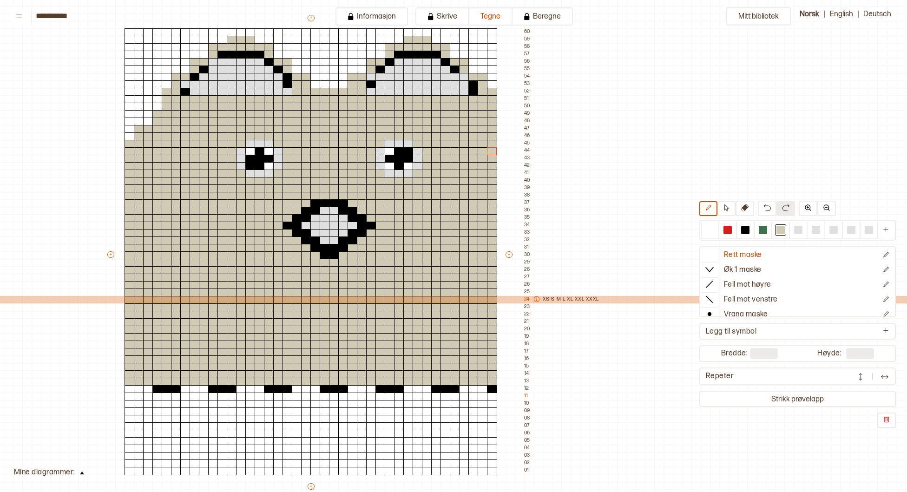
click at [545, 299] on p "XS" at bounding box center [546, 299] width 7 height 7
click at [535, 299] on icon at bounding box center [536, 299] width 7 height 7
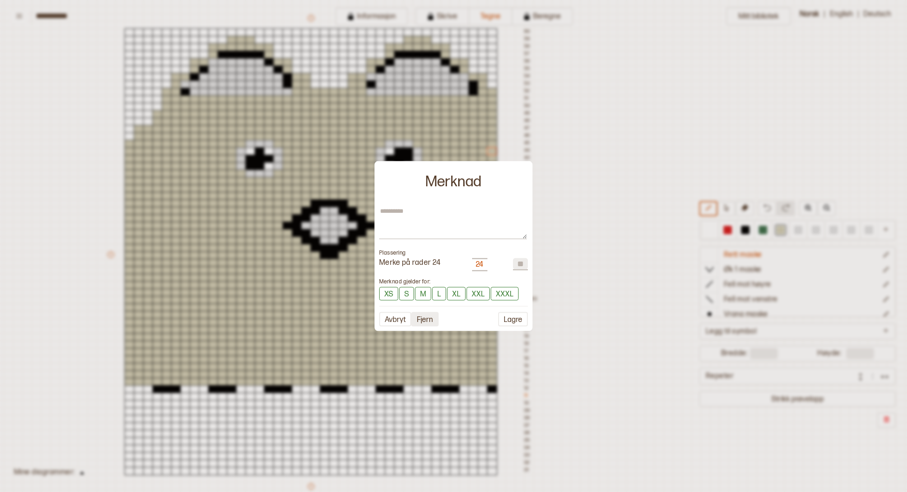
click at [428, 323] on button "Fjern" at bounding box center [424, 319] width 27 height 14
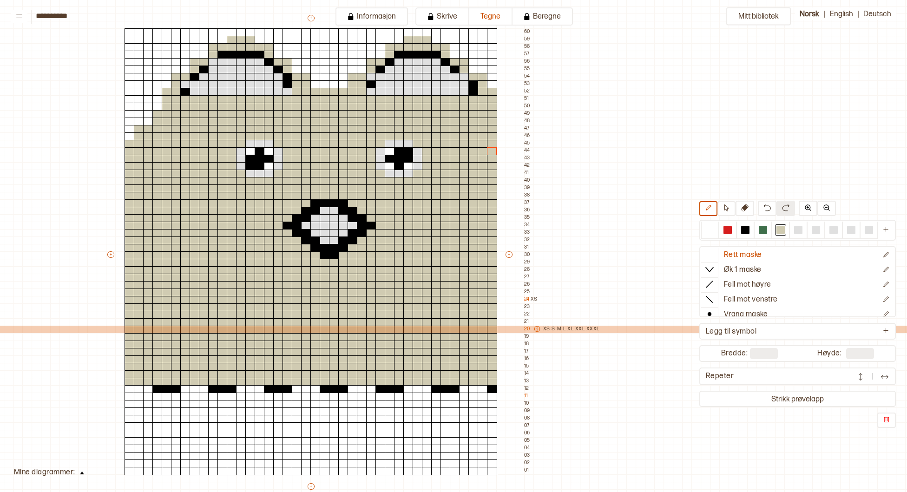
click at [536, 327] on icon at bounding box center [537, 329] width 7 height 7
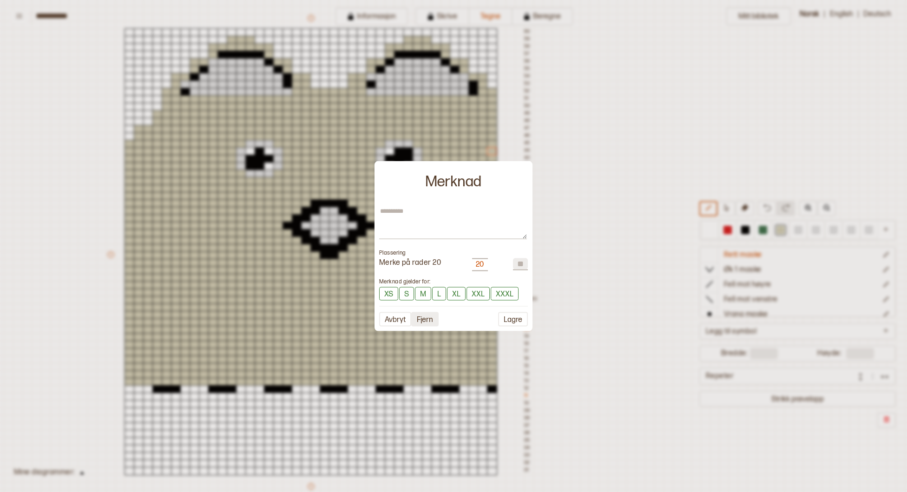
click at [425, 322] on button "Fjern" at bounding box center [424, 319] width 27 height 14
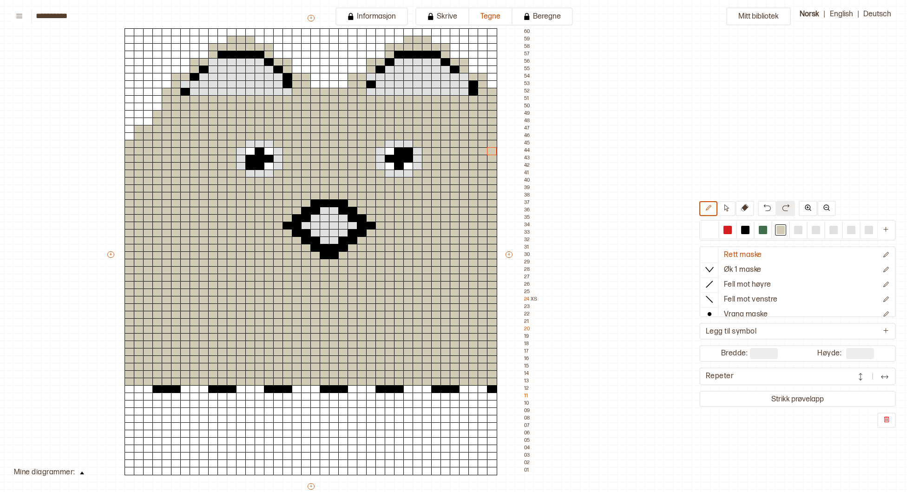
click at [512, 390] on div "+ + + + 40 39 38 37 36 35 34 33 32 31 30 29 28 27 26 25 24 23 22 21 20 19 18 17…" at bounding box center [319, 258] width 427 height 491
click at [513, 390] on div "+ + + + 40 39 38 37 36 35 34 33 32 31 30 29 28 27 26 25 24 23 22 21 20 19 18 17…" at bounding box center [319, 258] width 427 height 491
click at [604, 340] on div "Mitt bibliotek Rett maske Øk 1 maske Fell mot høyre Fell mot venstre Vrang mask…" at bounding box center [770, 416] width 1813 height 984
click at [604, 341] on div "Mitt bibliotek Rett maske Øk 1 maske Fell mot høyre Fell mot venstre Vrang mask…" at bounding box center [770, 416] width 1813 height 984
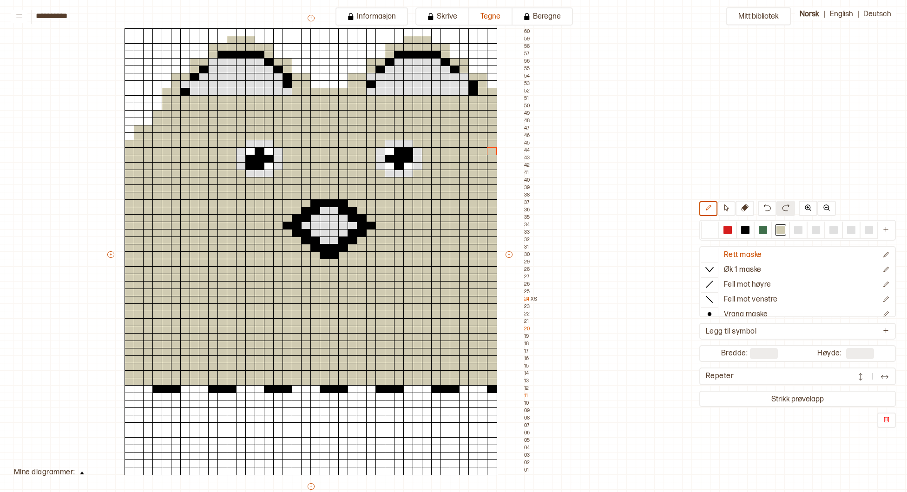
click at [627, 188] on div "Mitt bibliotek Rett maske Øk 1 maske Fell mot høyre Fell mot venstre Vrang mask…" at bounding box center [770, 416] width 1813 height 984
drag, startPoint x: 508, startPoint y: 30, endPoint x: 532, endPoint y: 36, distance: 24.8
click at [527, 35] on div "+ + + + 40 39 38 37 36 35 34 33 32 31 30 29 28 27 26 25 24 23 22 21 20 19 18 17…" at bounding box center [319, 258] width 427 height 491
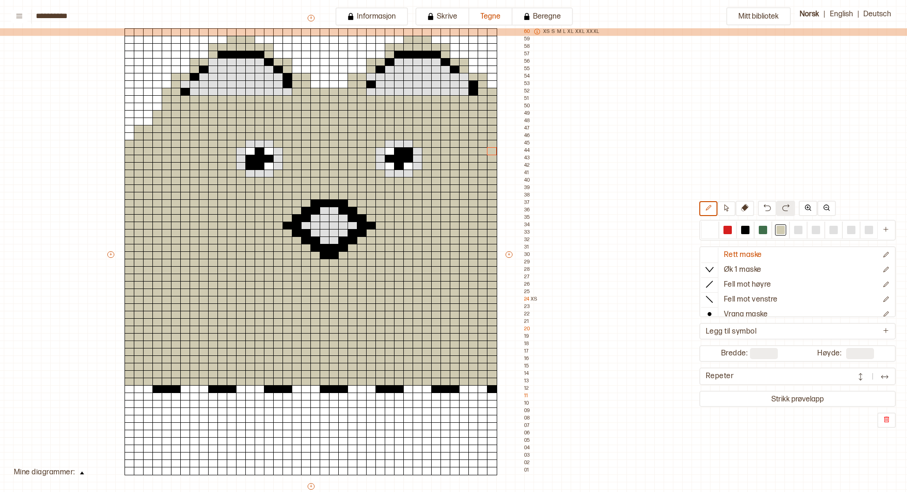
click at [580, 33] on p "XXL" at bounding box center [579, 31] width 9 height 7
click at [537, 31] on icon at bounding box center [537, 31] width 7 height 7
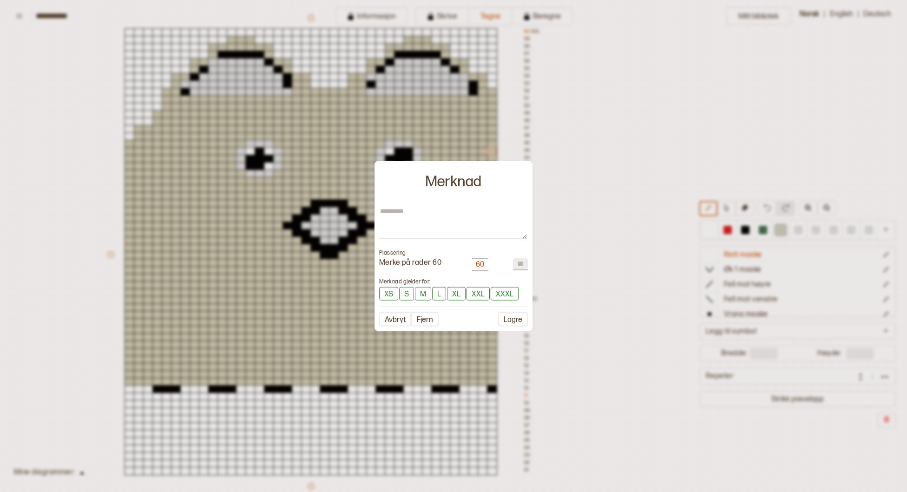
click at [422, 322] on button "Fjern" at bounding box center [424, 319] width 27 height 14
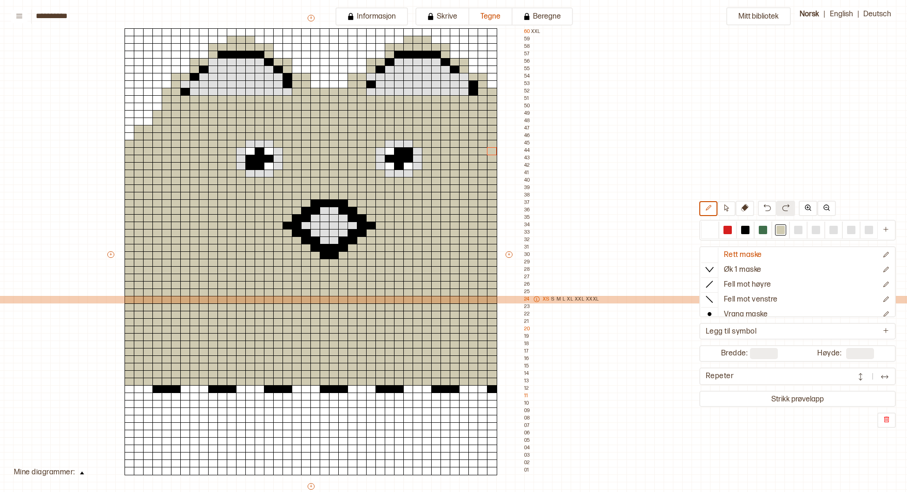
click at [536, 297] on icon at bounding box center [536, 299] width 7 height 7
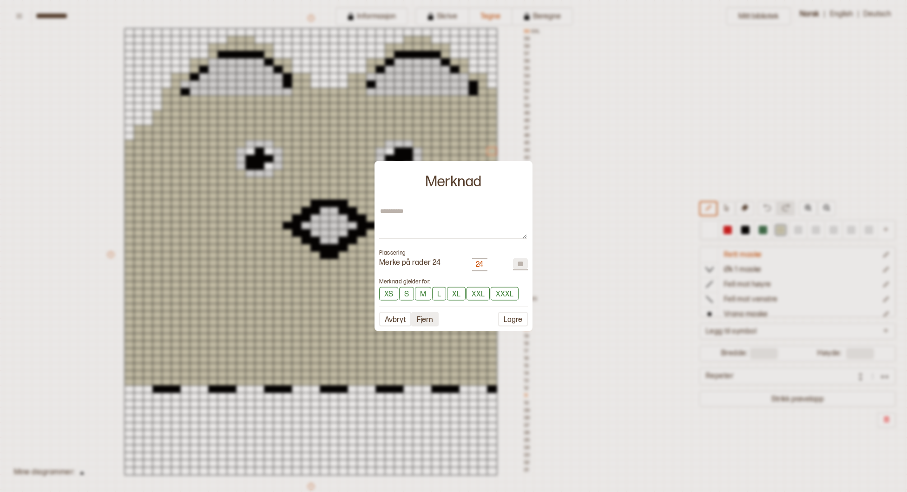
click at [425, 321] on button "Fjern" at bounding box center [424, 319] width 27 height 14
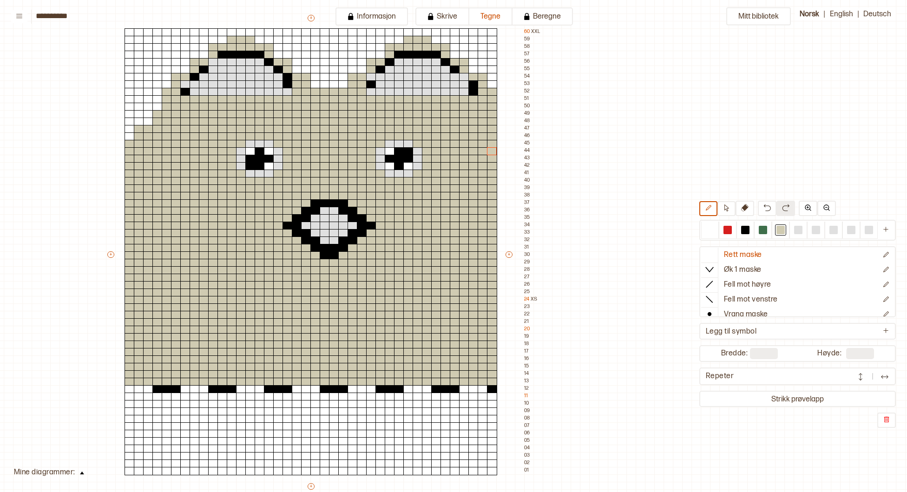
drag, startPoint x: 510, startPoint y: 398, endPoint x: 517, endPoint y: 353, distance: 45.5
click at [517, 353] on div "+ + + + 40 39 38 37 36 35 34 33 32 31 30 29 28 27 26 25 24 23 22 21 20 19 18 17…" at bounding box center [319, 258] width 427 height 491
drag, startPoint x: 509, startPoint y: 398, endPoint x: 513, endPoint y: 384, distance: 15.1
click at [513, 384] on div "+ + + + 40 39 38 37 36 35 34 33 32 31 30 29 28 27 26 25 24 23 22 21 20 19 18 17…" at bounding box center [319, 258] width 427 height 491
click at [510, 36] on div "+ + + + 40 39 38 37 36 35 34 33 32 31 30 29 28 27 26 25 24 23 22 21 20 19 18 17…" at bounding box center [319, 258] width 427 height 491
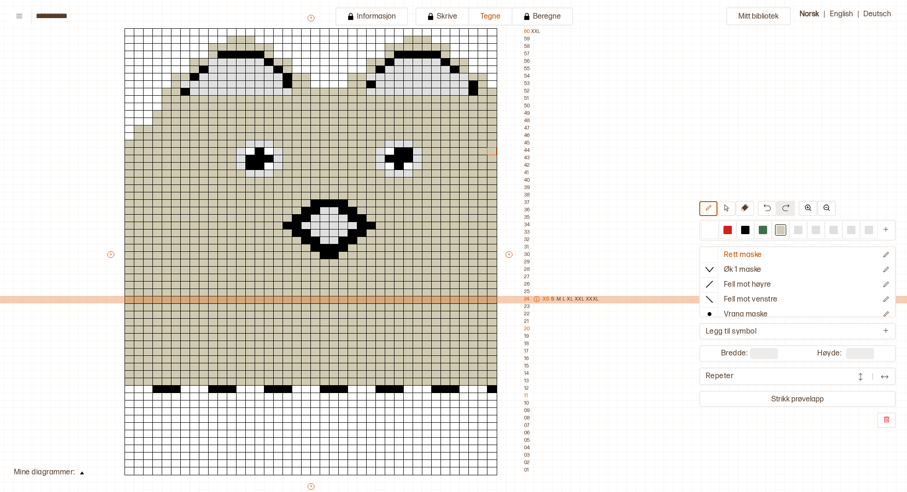
click at [538, 300] on icon at bounding box center [536, 299] width 7 height 7
type textarea "*"
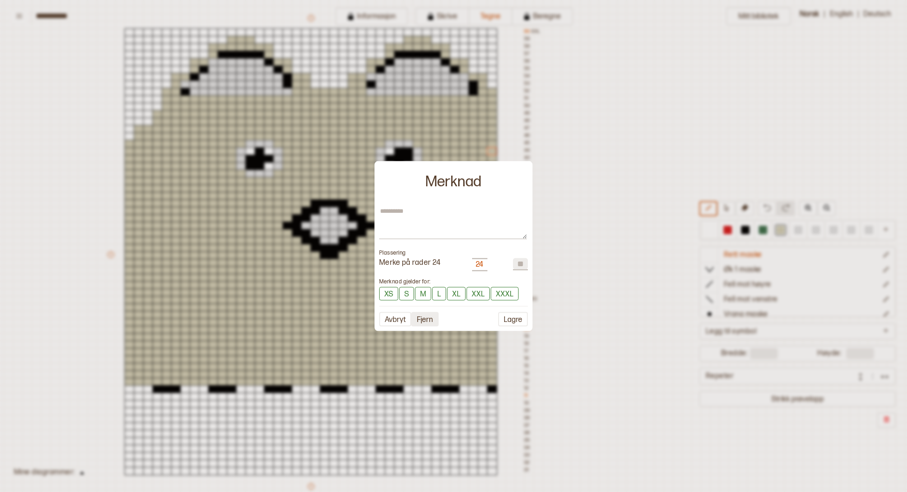
click at [426, 317] on button "Fjern" at bounding box center [424, 319] width 27 height 14
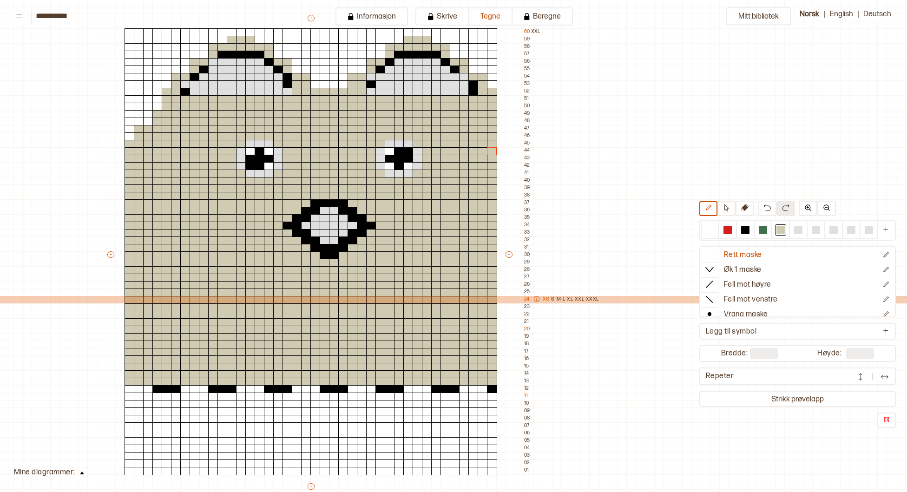
click at [558, 301] on p "M" at bounding box center [558, 299] width 4 height 7
click at [552, 300] on p "S" at bounding box center [552, 299] width 3 height 7
click at [558, 300] on p "M" at bounding box center [558, 299] width 4 height 7
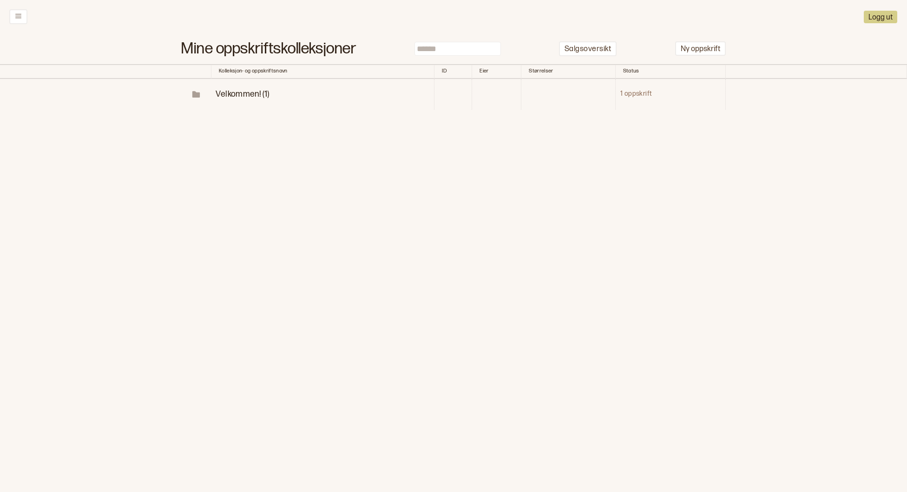
click at [239, 95] on span "Velkommen! (1)" at bounding box center [242, 94] width 53 height 10
click at [285, 124] on p "Diagrammer" at bounding box center [269, 125] width 48 height 11
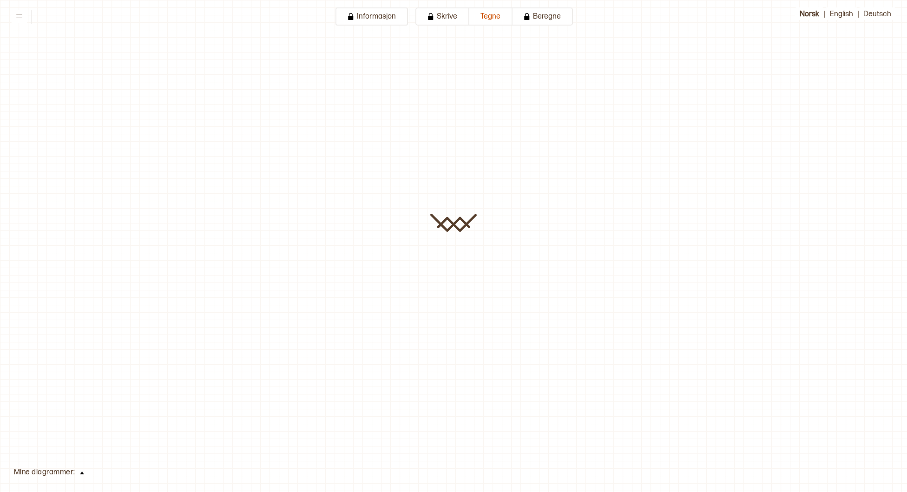
type input "**********"
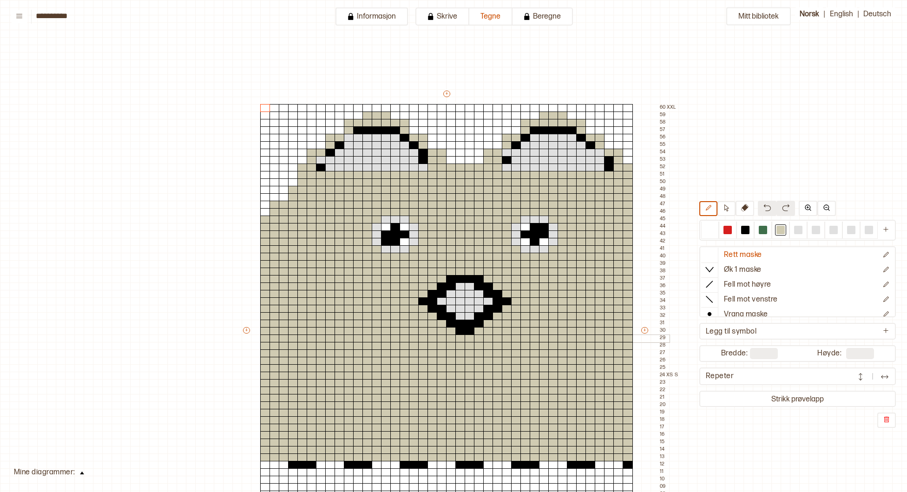
scroll to position [215, 141]
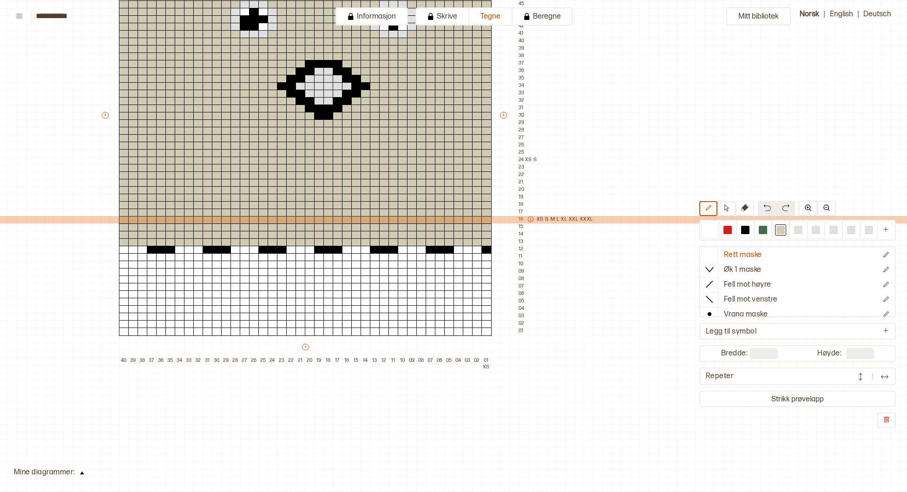
click at [530, 218] on icon at bounding box center [530, 219] width 7 height 7
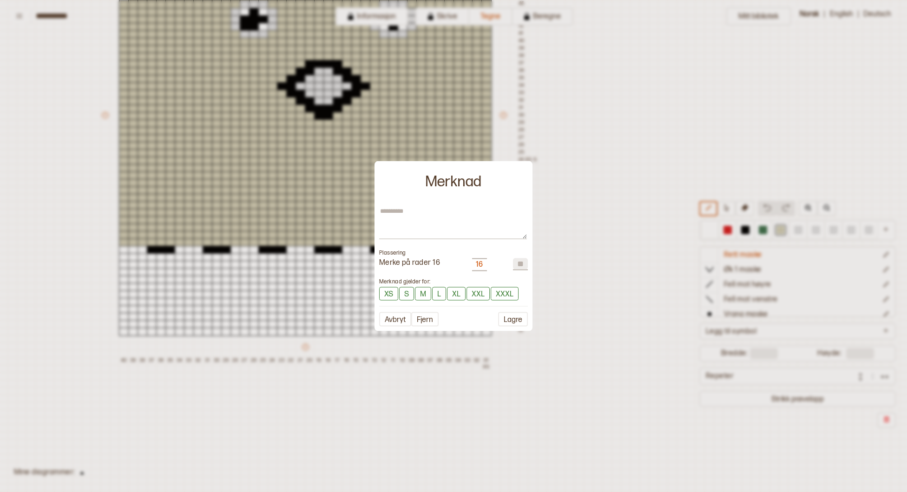
click at [486, 265] on div "16 *" at bounding box center [500, 264] width 56 height 13
click at [477, 264] on div "16" at bounding box center [479, 265] width 7 height 10
click at [421, 318] on button "Fjern" at bounding box center [424, 319] width 27 height 14
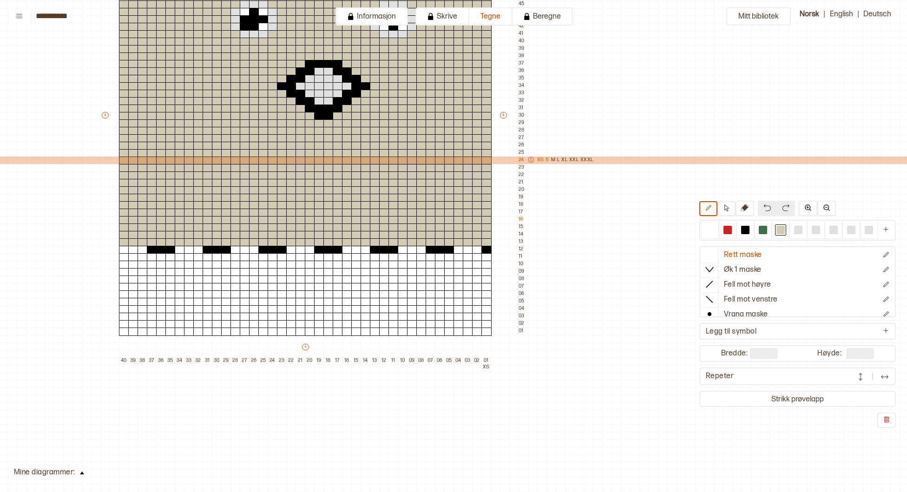
click at [546, 159] on p "S" at bounding box center [546, 160] width 3 height 7
click at [537, 160] on p "XS" at bounding box center [540, 160] width 7 height 7
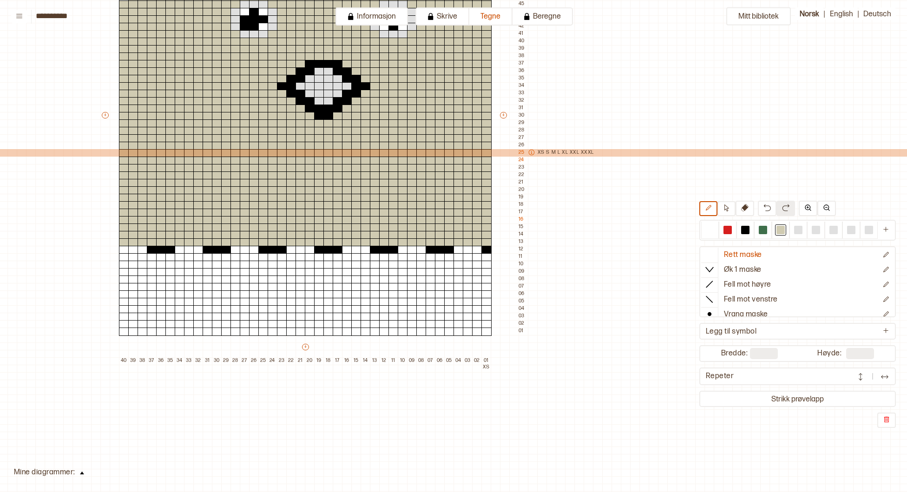
click at [532, 153] on icon at bounding box center [531, 152] width 7 height 7
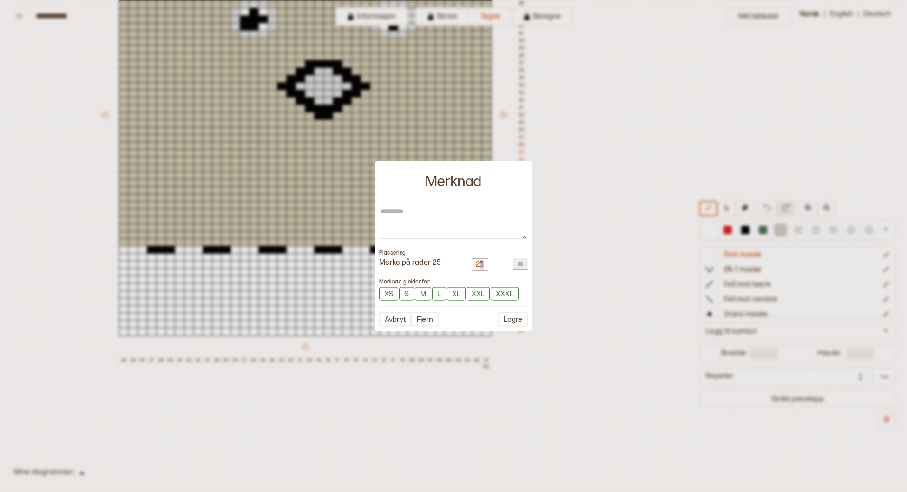
drag, startPoint x: 486, startPoint y: 264, endPoint x: 480, endPoint y: 263, distance: 6.1
click at [479, 263] on div "25" at bounding box center [480, 264] width 16 height 13
click at [426, 319] on button "Fjern" at bounding box center [424, 319] width 27 height 14
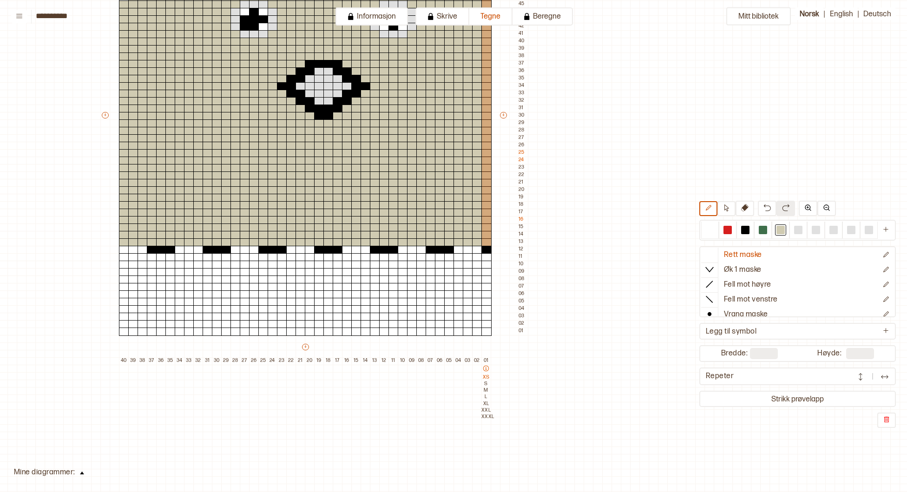
click at [484, 368] on icon at bounding box center [486, 368] width 7 height 7
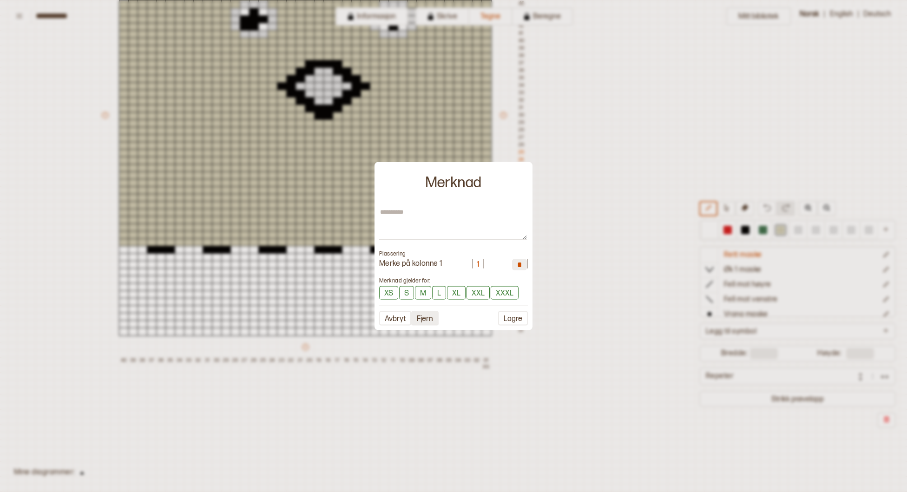
click at [435, 317] on button "Fjern" at bounding box center [424, 318] width 27 height 14
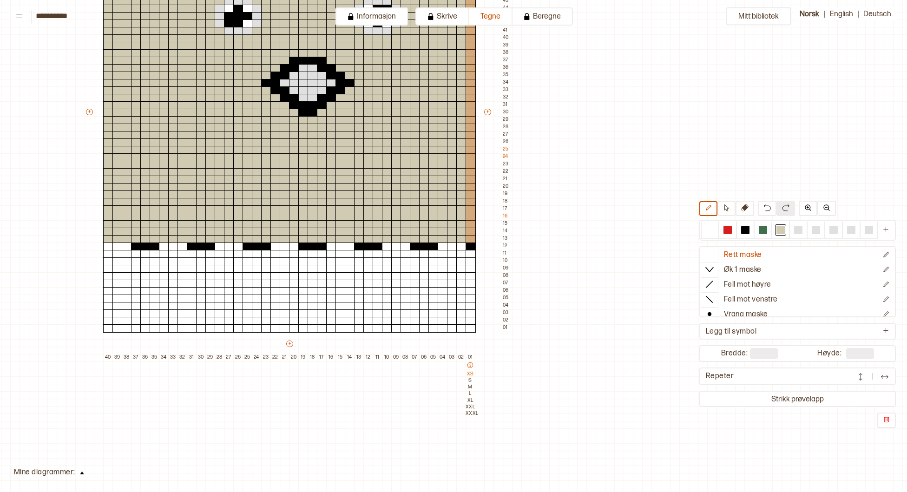
scroll to position [222, 157]
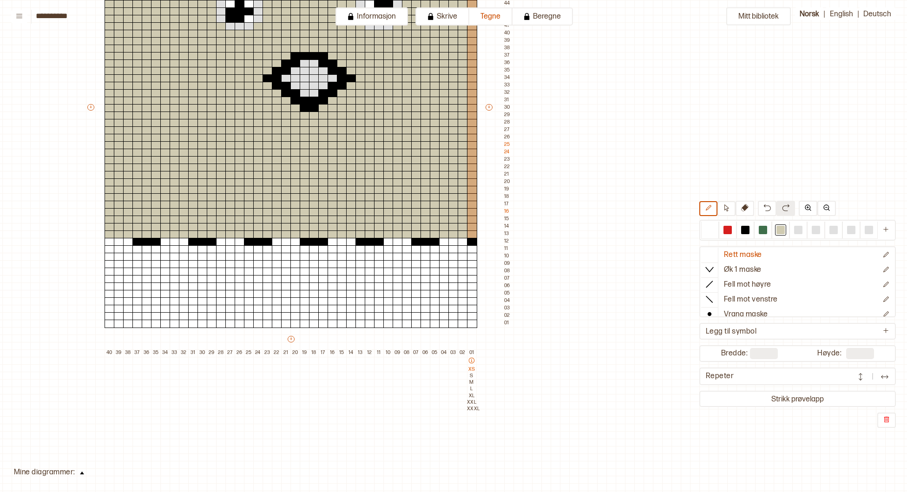
click at [471, 369] on p "XS" at bounding box center [471, 369] width 9 height 7
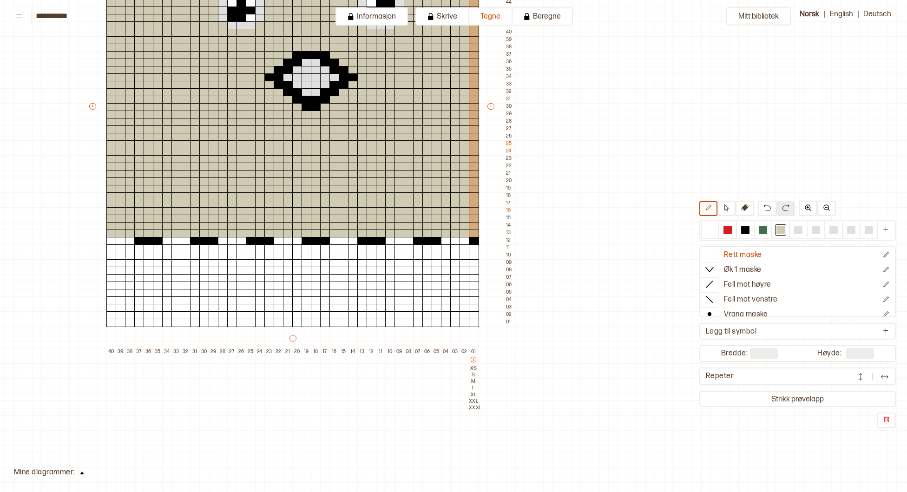
click at [474, 363] on icon at bounding box center [473, 359] width 7 height 7
type textarea "*"
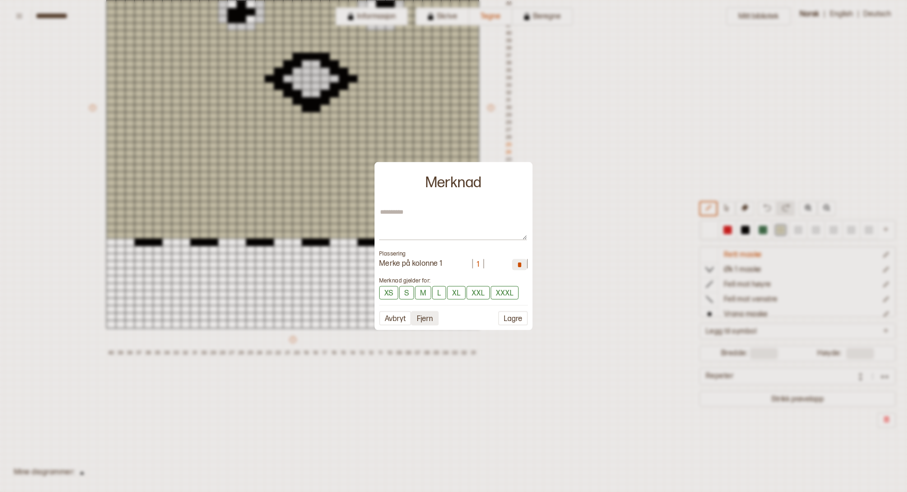
scroll to position [225, 154]
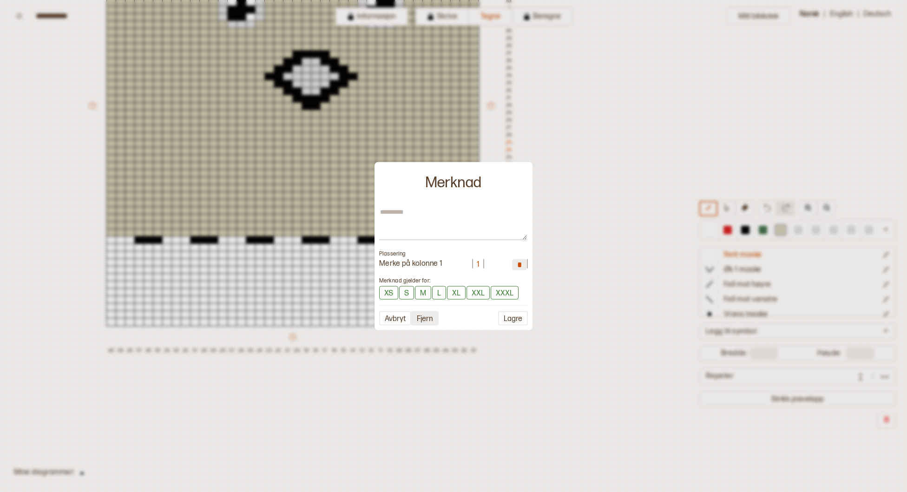
click at [429, 315] on button "Fjern" at bounding box center [424, 318] width 27 height 14
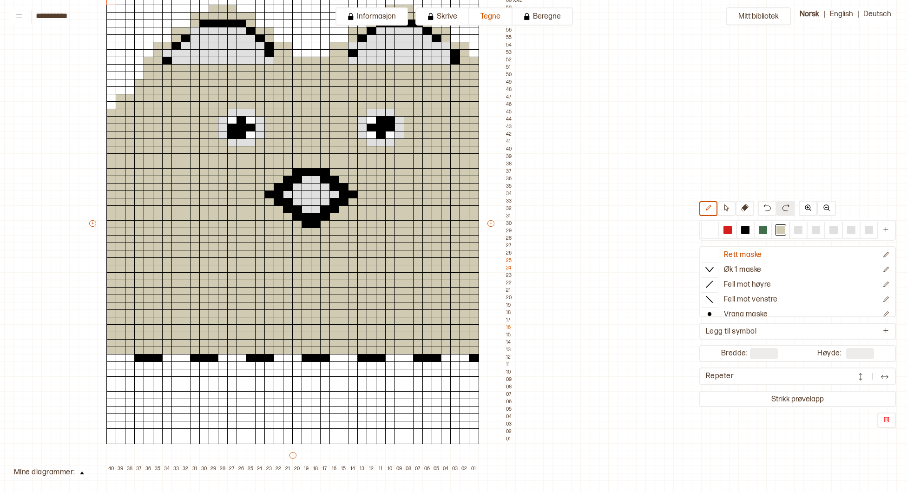
scroll to position [106, 154]
click at [904, 139] on div "Mitt bibliotek Rett maske Øk 1 maske Fell mot høyre Fell mot venstre Vrang mask…" at bounding box center [752, 386] width 1813 height 984
click at [902, 141] on div "Mitt bibliotek Rett maske Øk 1 maske Fell mot høyre Fell mot venstre Vrang mask…" at bounding box center [752, 386] width 1813 height 984
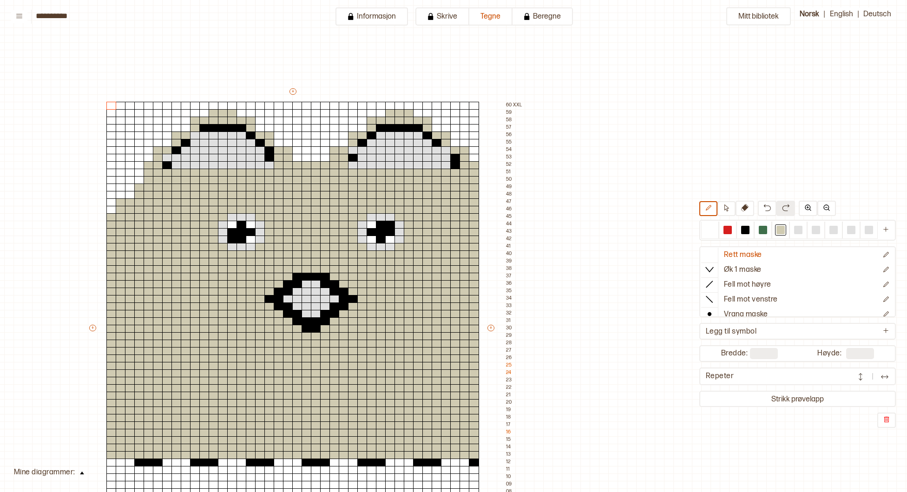
scroll to position [0, 154]
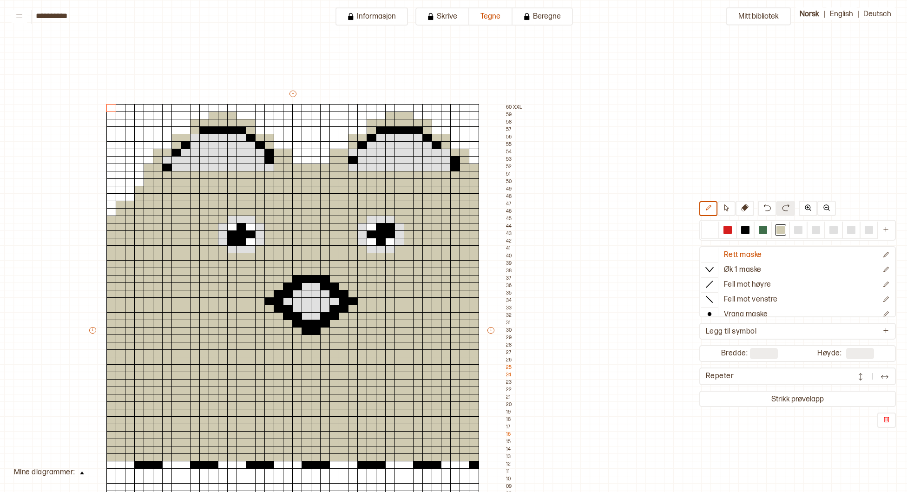
click at [902, 267] on div "Mitt bibliotek Rett maske Øk 1 maske Fell mot høyre Fell mot venstre Vrang mask…" at bounding box center [752, 492] width 1813 height 984
drag, startPoint x: 904, startPoint y: 128, endPoint x: 890, endPoint y: 52, distance: 76.6
click at [890, 53] on div "Mitt bibliotek Rett maske Øk 1 maske Fell mot høyre Fell mot venstre Vrang mask…" at bounding box center [752, 492] width 1813 height 984
drag, startPoint x: 891, startPoint y: 53, endPoint x: 896, endPoint y: 97, distance: 43.9
click at [896, 97] on div "Mitt bibliotek Rett maske Øk 1 maske Fell mot høyre Fell mot venstre Vrang mask…" at bounding box center [752, 492] width 1813 height 984
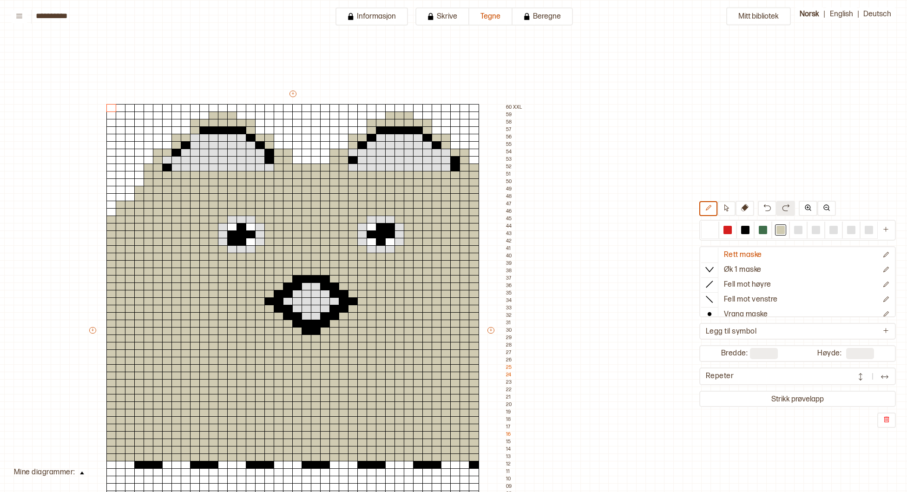
drag, startPoint x: 899, startPoint y: 95, endPoint x: 902, endPoint y: 42, distance: 53.1
click at [901, 44] on div "Mitt bibliotek Rett maske Øk 1 maske Fell mot høyre Fell mot venstre Vrang mask…" at bounding box center [752, 492] width 1813 height 984
click at [898, 28] on div "Mitt bibliotek Rett maske Øk 1 maske Fell mot høyre Fell mot venstre Vrang mask…" at bounding box center [752, 492] width 1813 height 984
drag, startPoint x: 903, startPoint y: 184, endPoint x: 900, endPoint y: 219, distance: 34.9
click at [900, 219] on div "Mitt bibliotek Rett maske Øk 1 maske Fell mot høyre Fell mot venstre Vrang mask…" at bounding box center [752, 492] width 1813 height 984
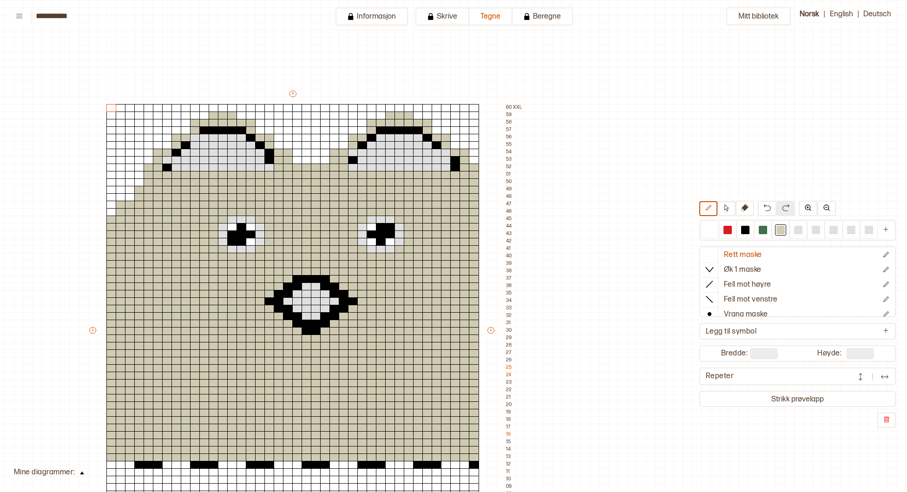
drag, startPoint x: 905, startPoint y: 351, endPoint x: 868, endPoint y: 135, distance: 218.7
click at [907, 251] on html "**********" at bounding box center [453, 246] width 907 height 492
drag, startPoint x: 781, startPoint y: 113, endPoint x: 381, endPoint y: 235, distance: 417.5
click at [486, 199] on div "Mitt bibliotek Rett maske Øk 1 maske Fell mot høyre Fell mot venstre Vrang mask…" at bounding box center [752, 492] width 1813 height 984
drag, startPoint x: 644, startPoint y: 154, endPoint x: 594, endPoint y: 347, distance: 199.8
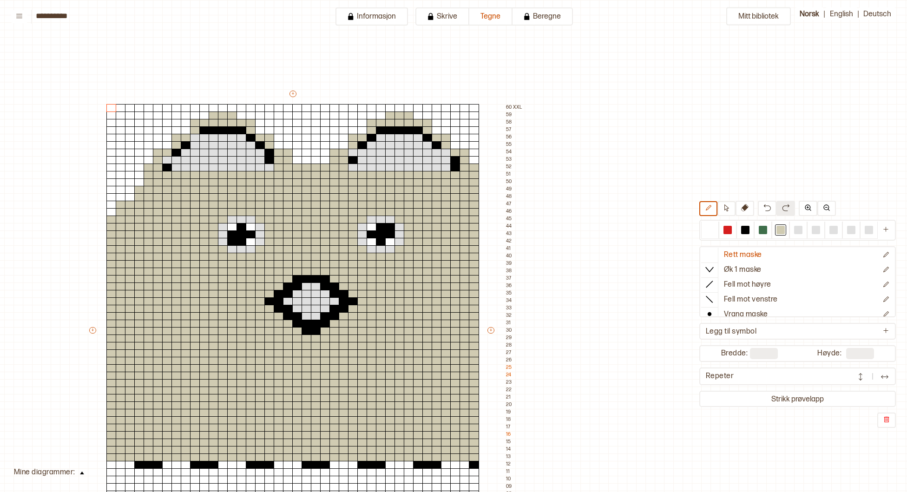
click at [594, 347] on div "Mitt bibliotek Rett maske Øk 1 maske Fell mot høyre Fell mot venstre Vrang mask…" at bounding box center [752, 492] width 1813 height 984
drag, startPoint x: 602, startPoint y: 319, endPoint x: 676, endPoint y: 87, distance: 243.4
click at [667, 124] on div "Mitt bibliotek Rett maske Øk 1 maske Fell mot høyre Fell mot venstre Vrang mask…" at bounding box center [752, 492] width 1813 height 984
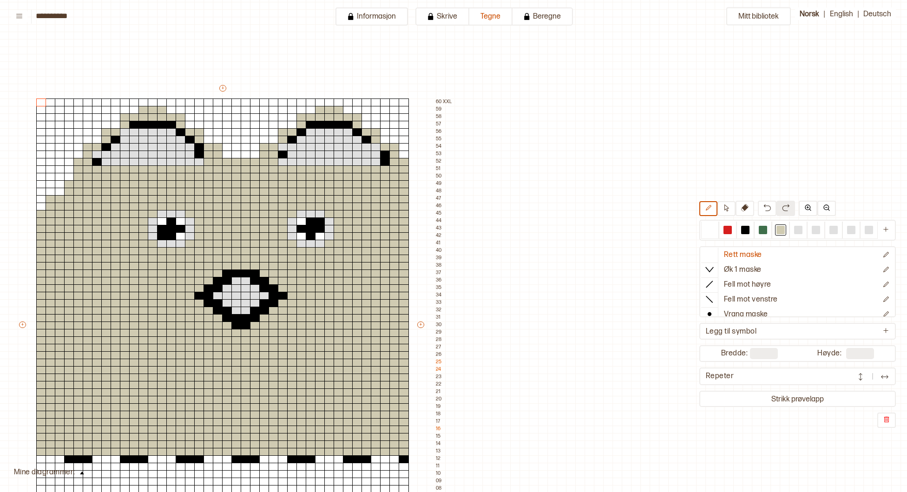
scroll to position [6, 291]
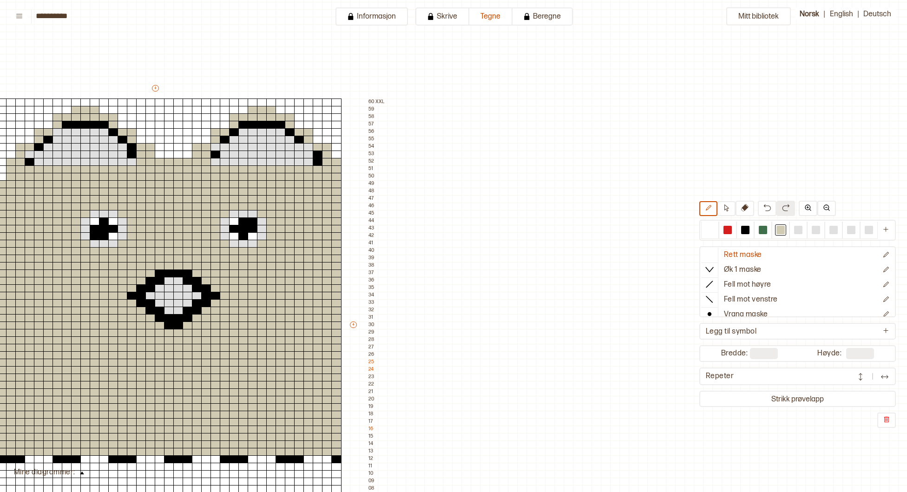
click at [871, 135] on div "Mitt bibliotek Rett maske Øk 1 maske Fell mot høyre Fell mot venstre Vrang mask…" at bounding box center [615, 486] width 1813 height 984
drag, startPoint x: 871, startPoint y: 136, endPoint x: 486, endPoint y: 150, distance: 385.8
click at [836, 133] on div "Mitt bibliotek Rett maske Øk 1 maske Fell mot høyre Fell mot venstre Vrang mask…" at bounding box center [615, 486] width 1813 height 984
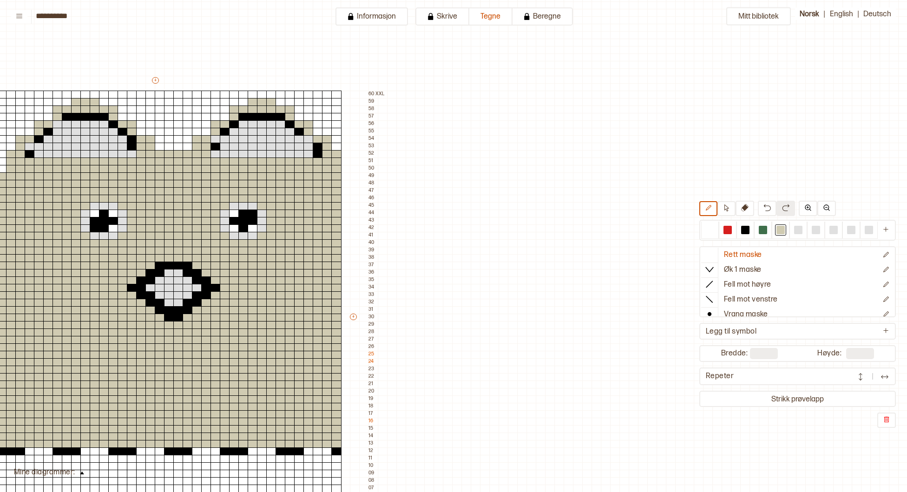
scroll to position [13, 291]
drag, startPoint x: 228, startPoint y: 60, endPoint x: 565, endPoint y: 68, distance: 337.3
click at [565, 68] on div "Mitt bibliotek Rett maske Øk 1 maske Fell mot høyre Fell mot venstre Vrang mask…" at bounding box center [615, 479] width 1813 height 984
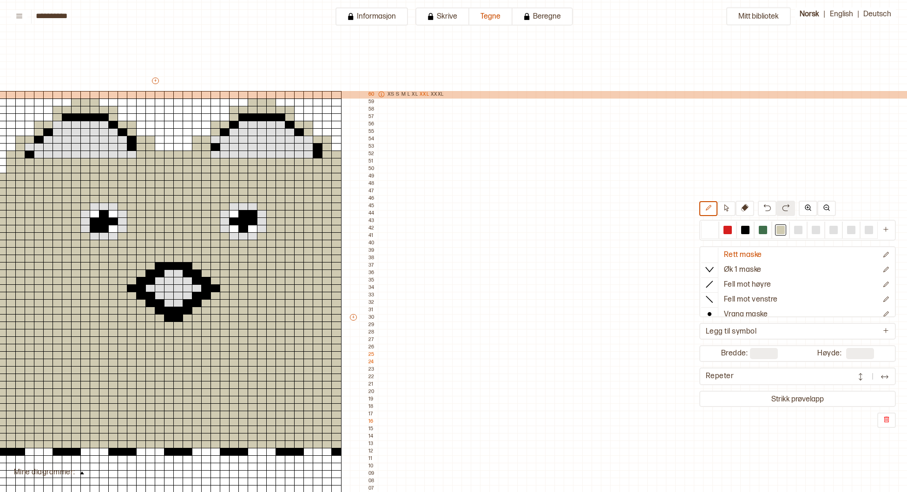
click at [427, 95] on p "XXL" at bounding box center [423, 94] width 9 height 7
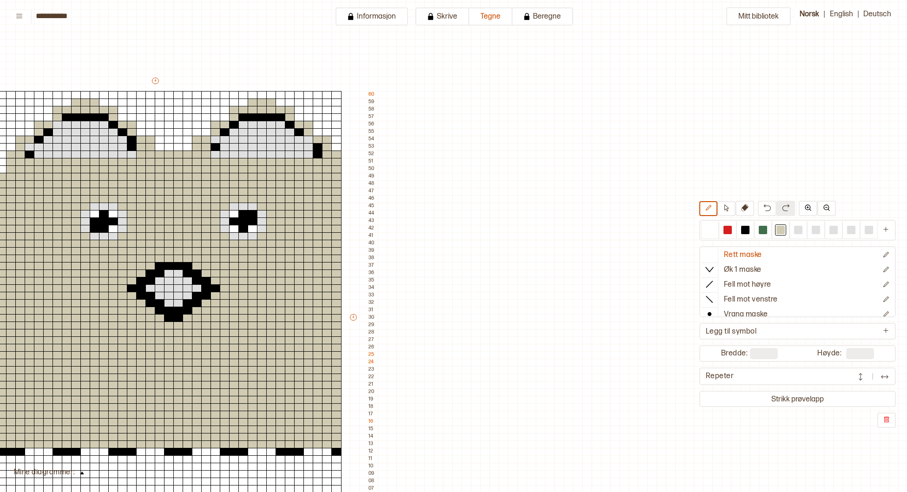
click at [390, 92] on div "Mitt bibliotek Rett maske Øk 1 maske Fell mot høyre Fell mot venstre Vrang mask…" at bounding box center [615, 479] width 1813 height 984
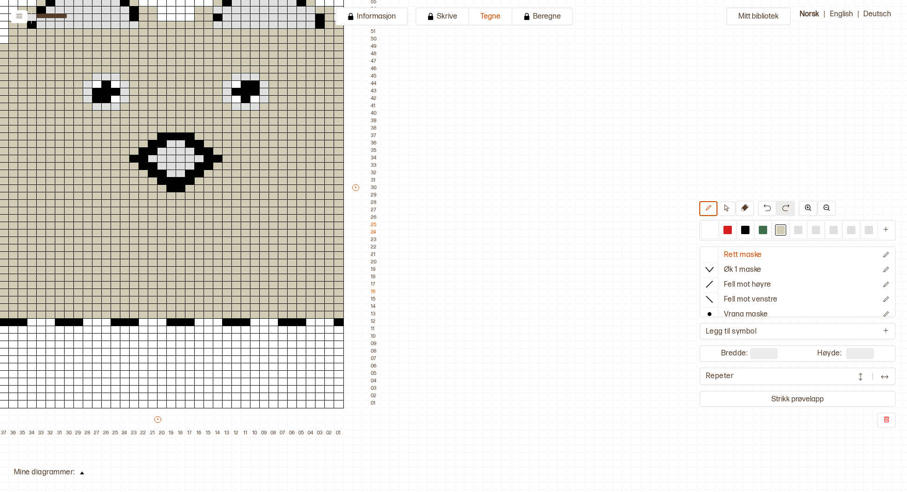
scroll to position [492, 289]
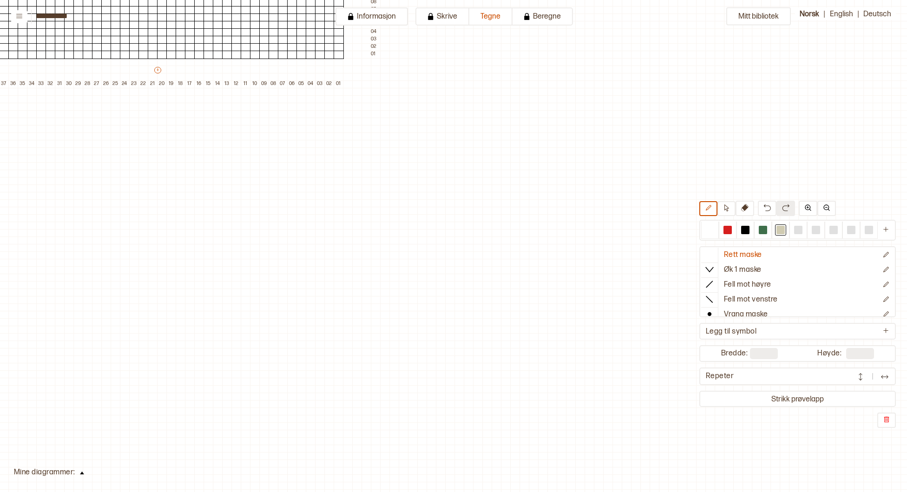
click at [904, 17] on div "Mitt bibliotek Rett maske Øk 1 maske Fell mot høyre Fell mot venstre Vrang mask…" at bounding box center [617, 0] width 1813 height 984
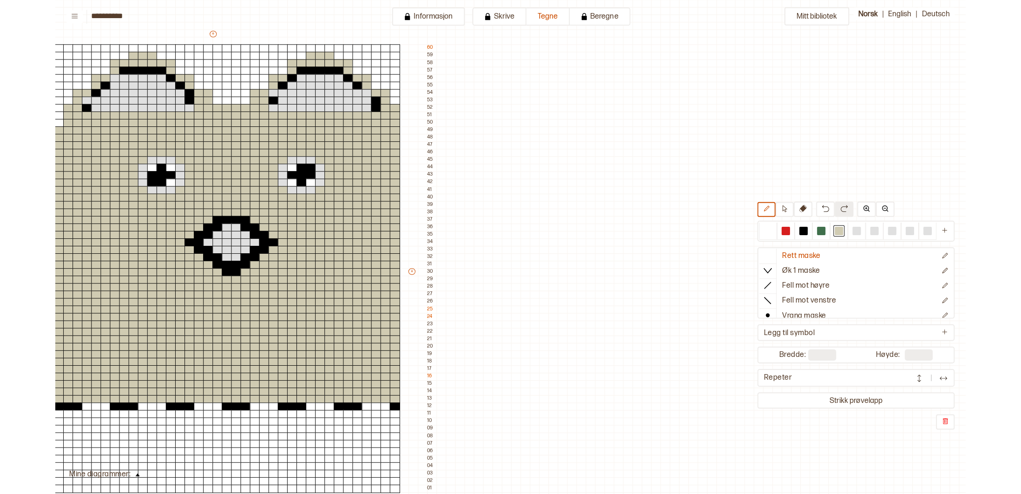
scroll to position [60, 289]
